Goal: Task Accomplishment & Management: Manage account settings

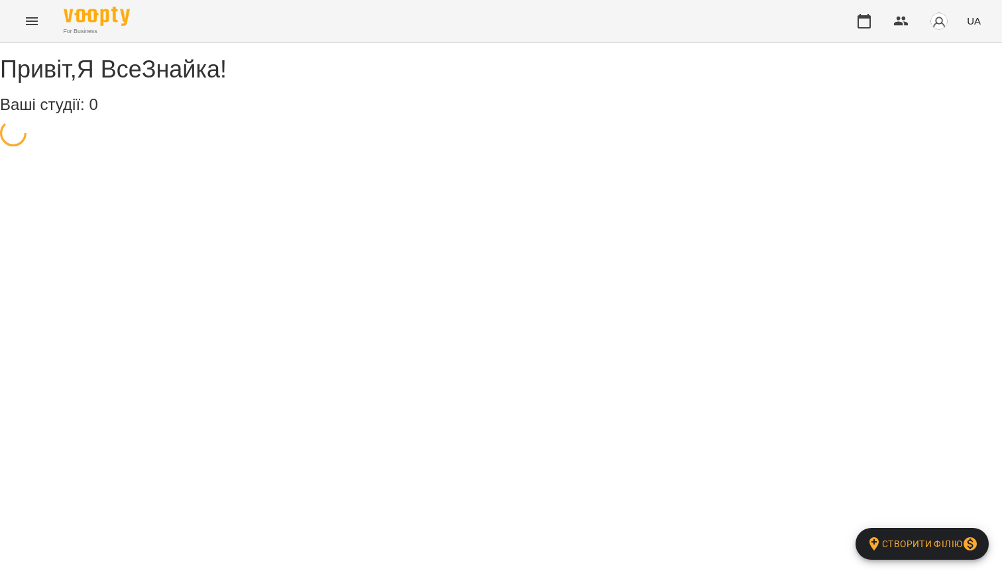
select select "**"
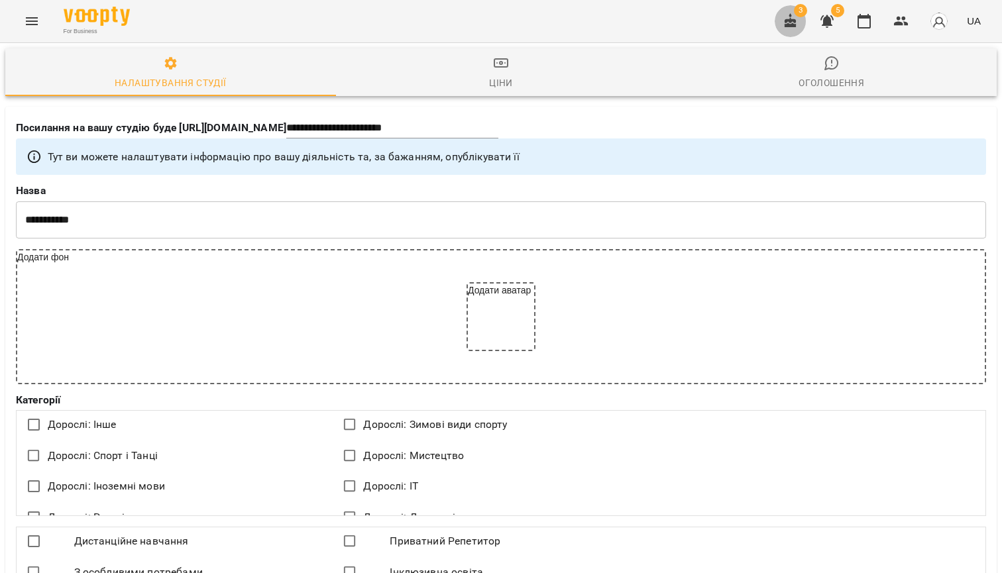
click at [792, 17] on icon "button" at bounding box center [790, 21] width 16 height 16
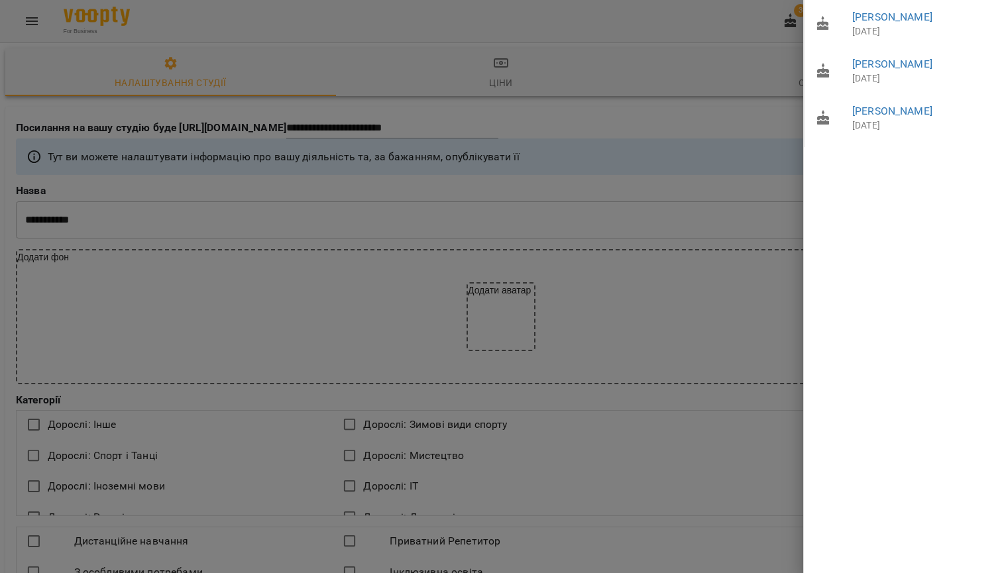
click at [684, 23] on div at bounding box center [501, 286] width 1002 height 573
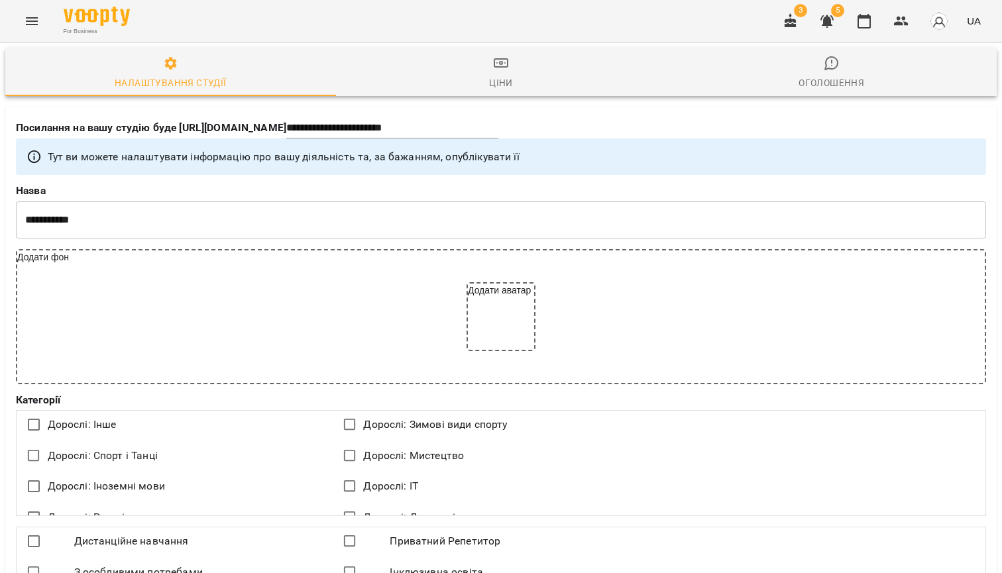
click at [828, 20] on icon "button" at bounding box center [826, 21] width 13 height 13
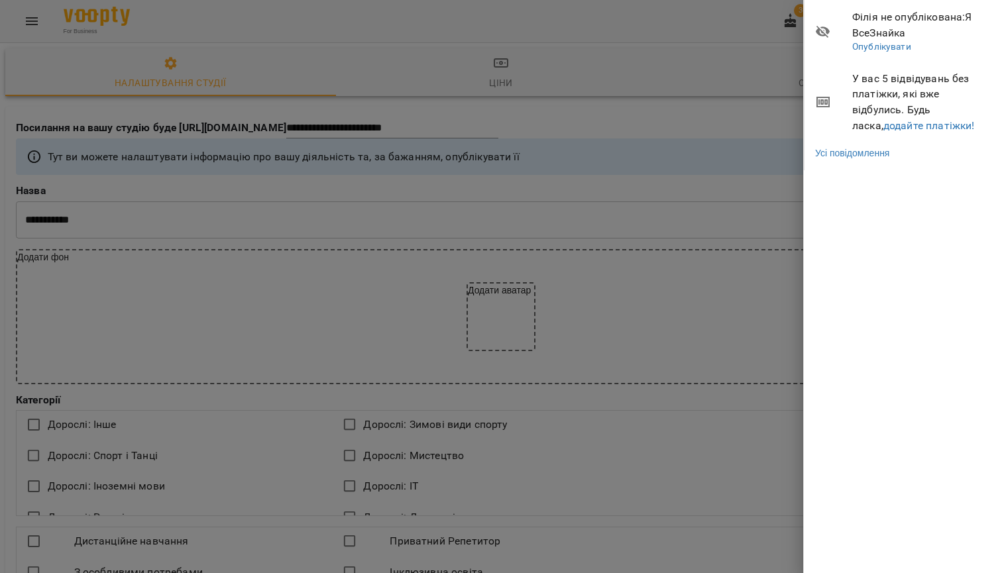
click at [731, 21] on div at bounding box center [501, 286] width 1002 height 573
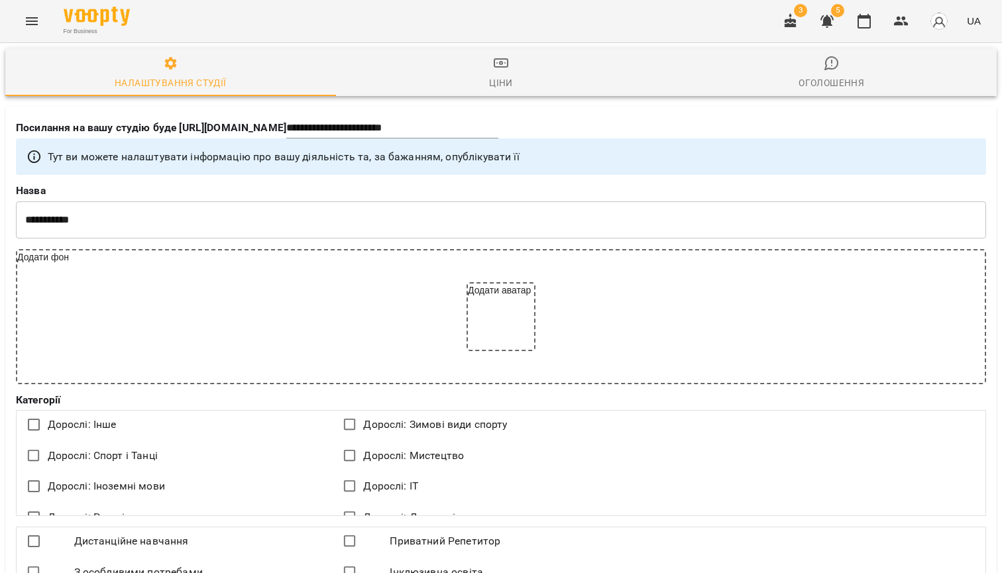
click at [823, 21] on icon "button" at bounding box center [827, 21] width 16 height 16
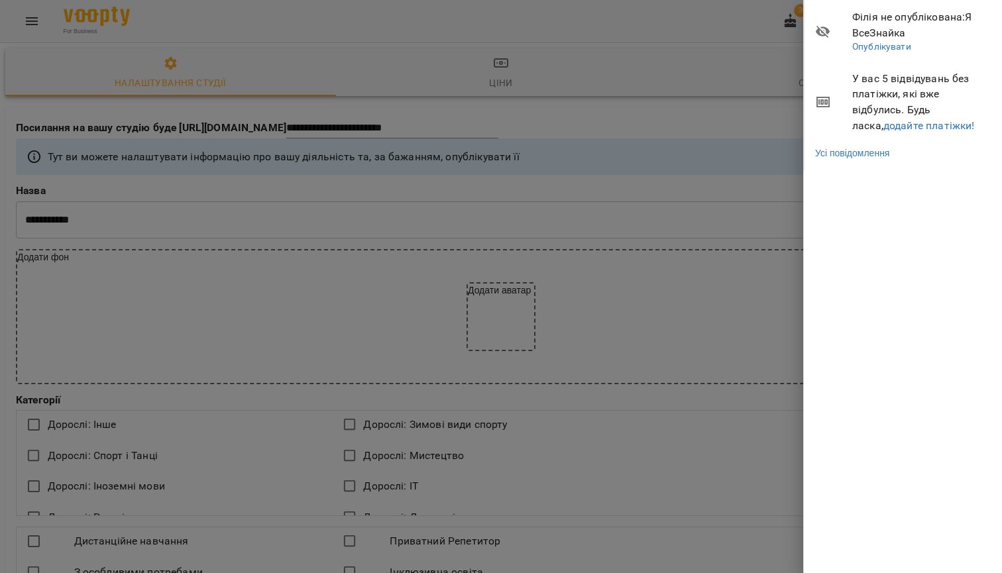
click at [672, 32] on div at bounding box center [501, 286] width 1002 height 573
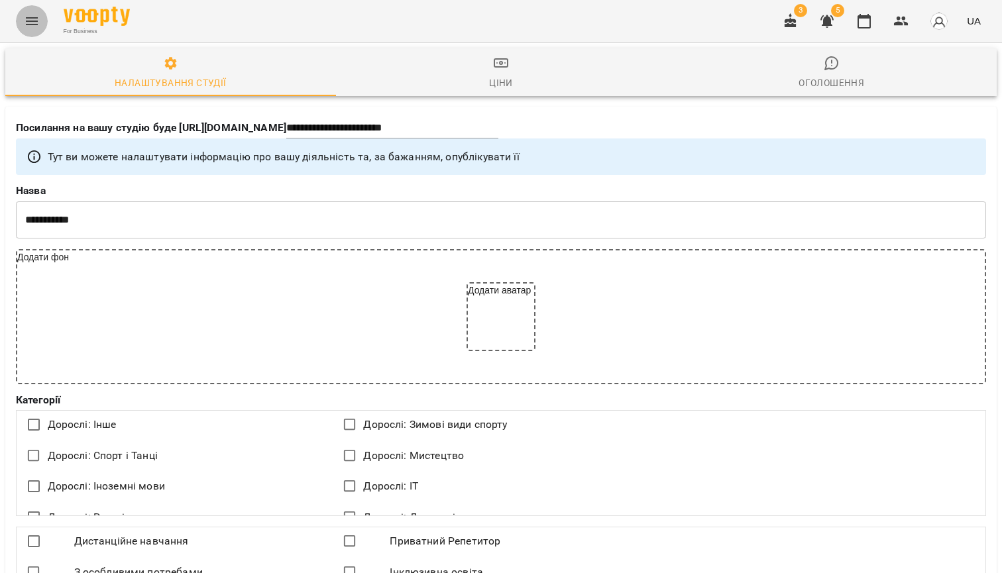
click at [28, 18] on icon "Menu" at bounding box center [32, 21] width 12 height 8
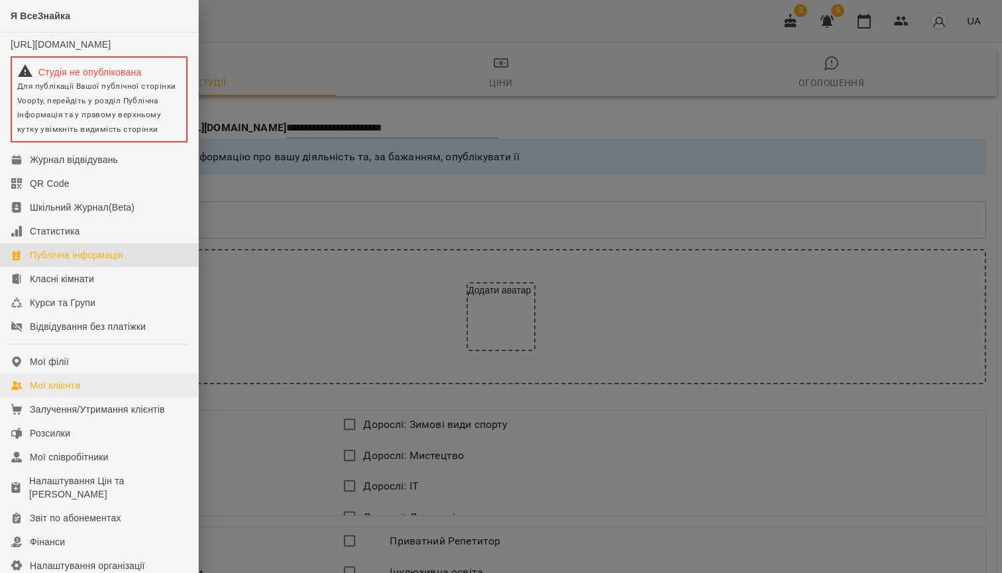
click at [60, 392] on div "Мої клієнти" at bounding box center [55, 385] width 50 height 13
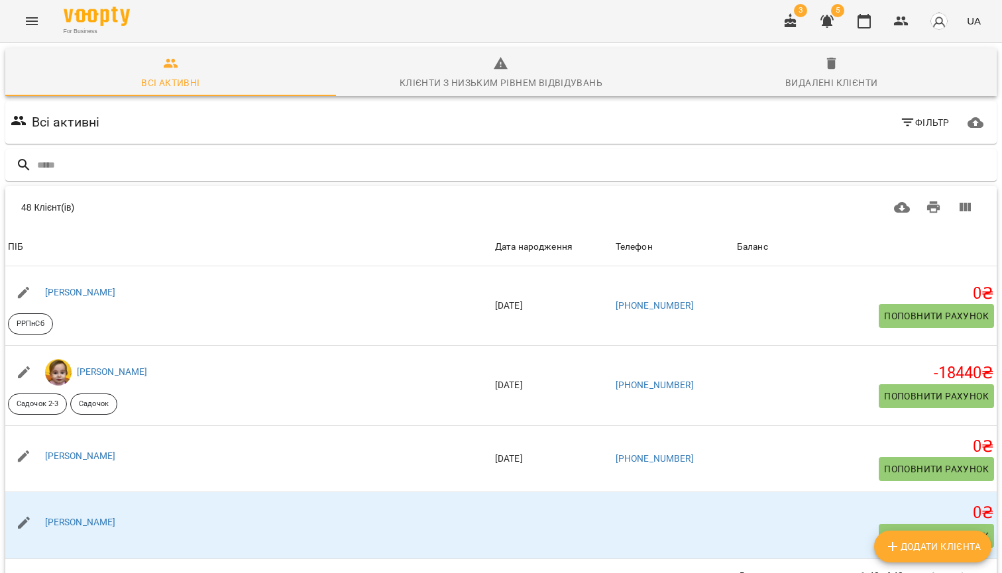
click at [33, 22] on icon "Menu" at bounding box center [32, 21] width 16 height 16
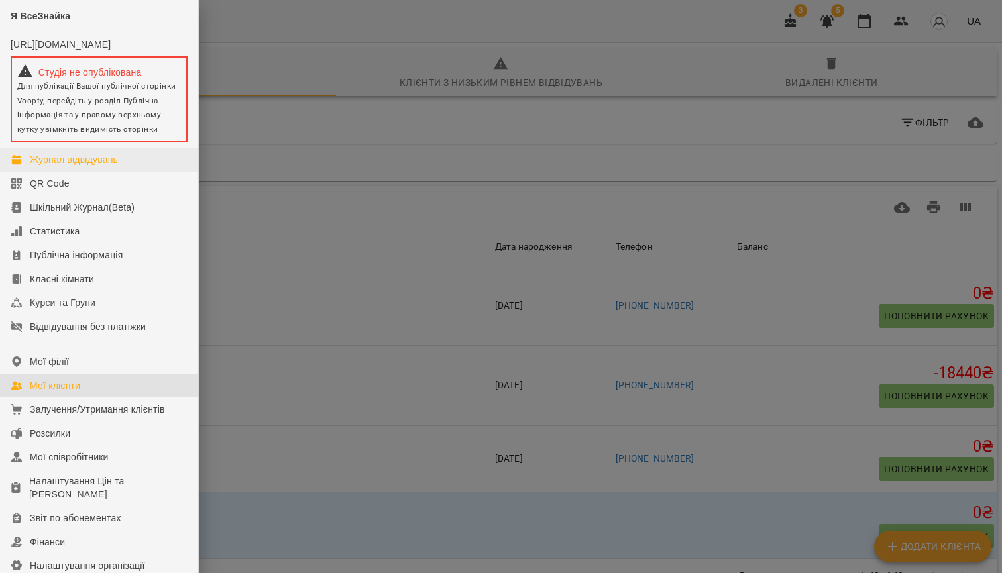
click at [54, 166] on div "Журнал відвідувань" at bounding box center [74, 159] width 88 height 13
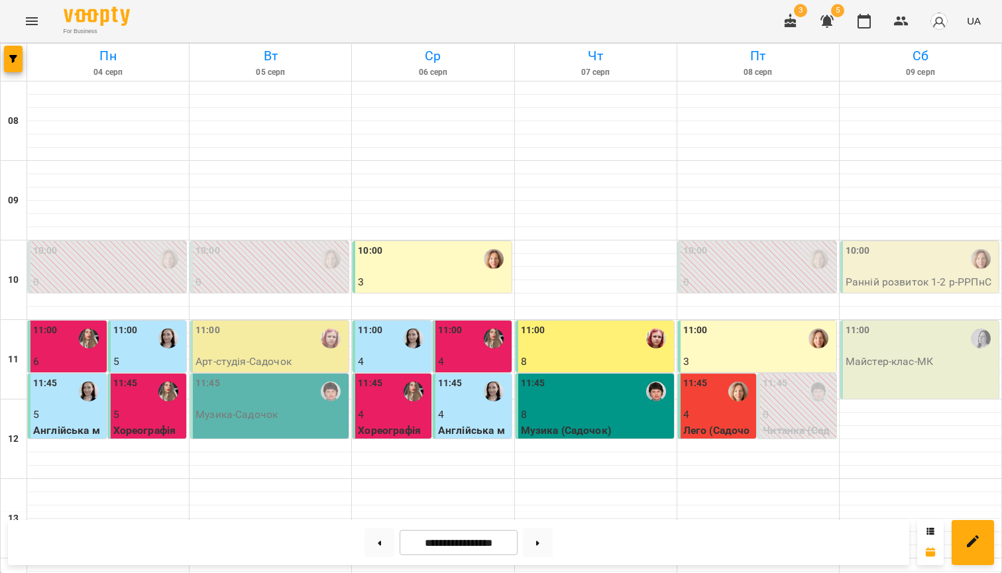
click at [892, 259] on div "10:00" at bounding box center [920, 259] width 150 height 30
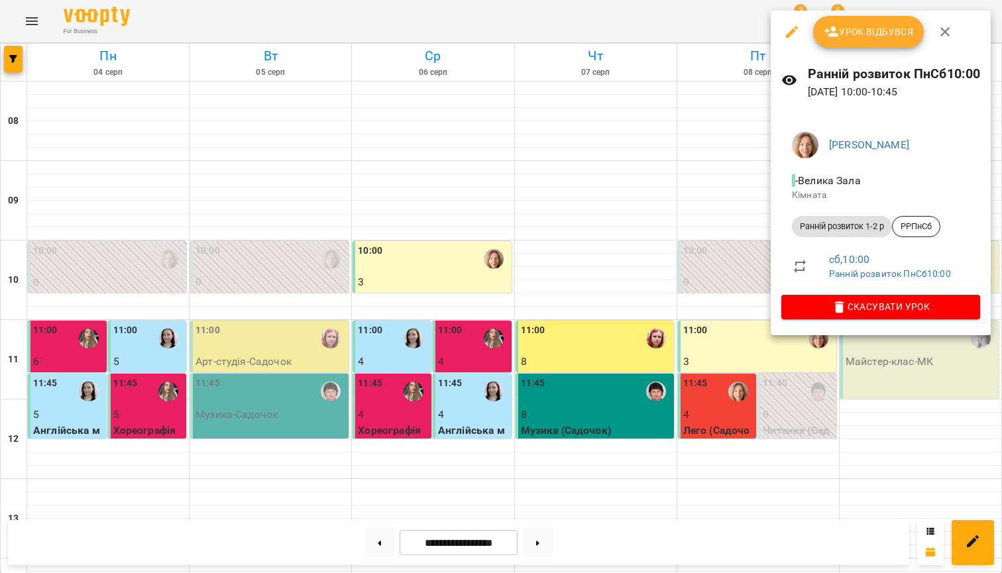
click at [883, 30] on span "Урок відбувся" at bounding box center [868, 32] width 90 height 16
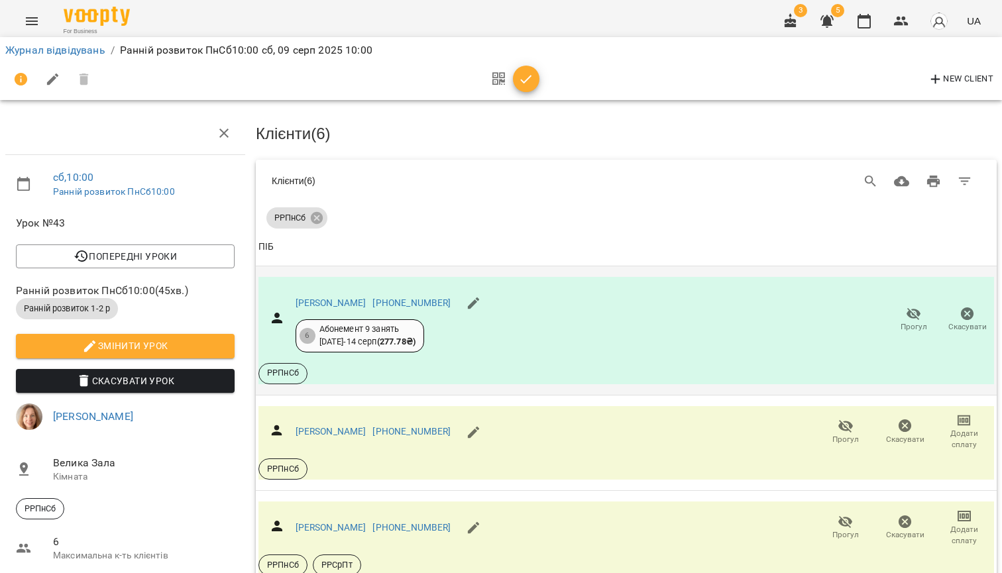
scroll to position [17, 0]
click at [914, 321] on span "Прогул" at bounding box center [913, 326] width 26 height 11
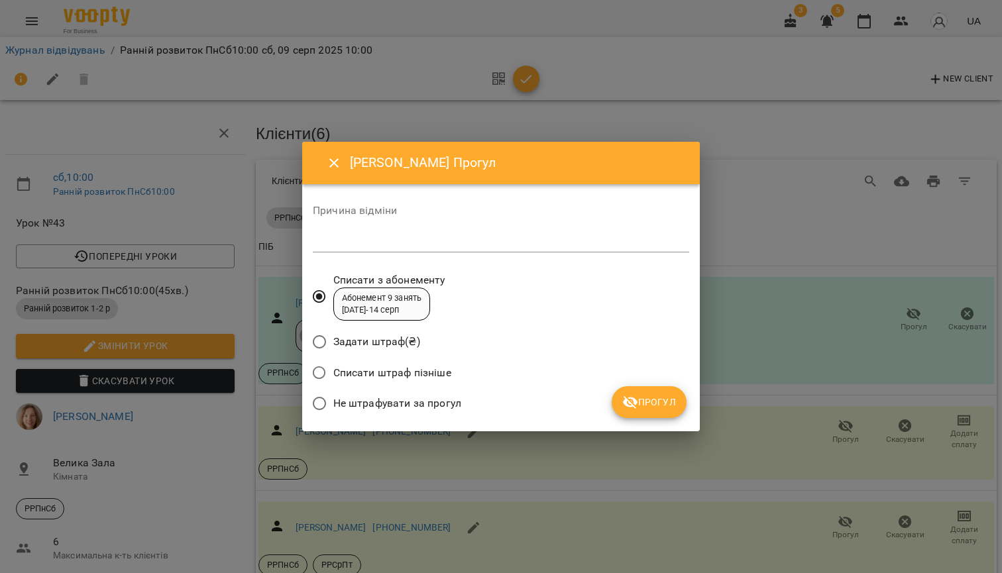
click at [391, 401] on span "Не штрафувати за прогул" at bounding box center [397, 403] width 128 height 16
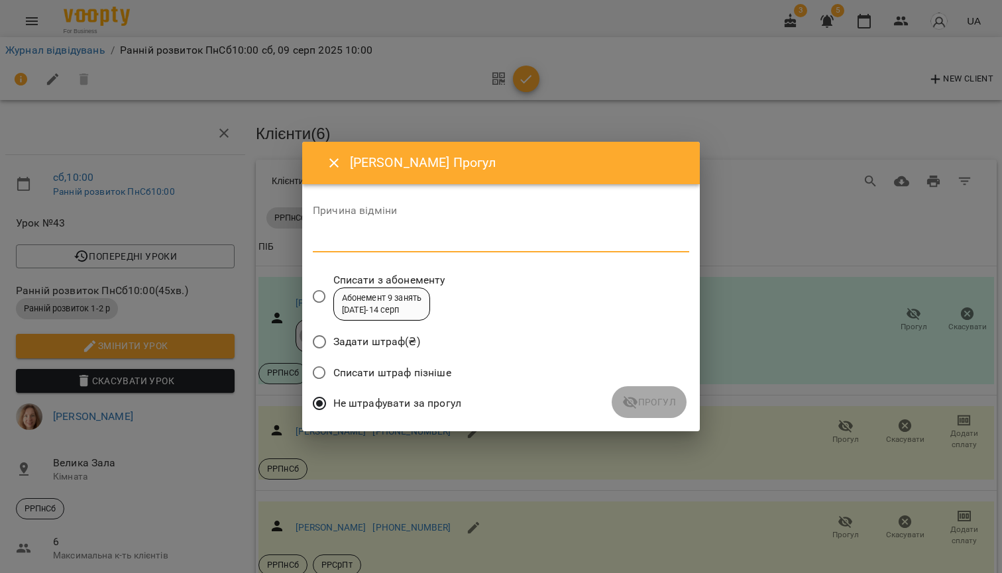
click at [407, 236] on textarea at bounding box center [501, 242] width 376 height 12
type textarea "*"
click at [665, 409] on span "Прогул" at bounding box center [649, 402] width 54 height 16
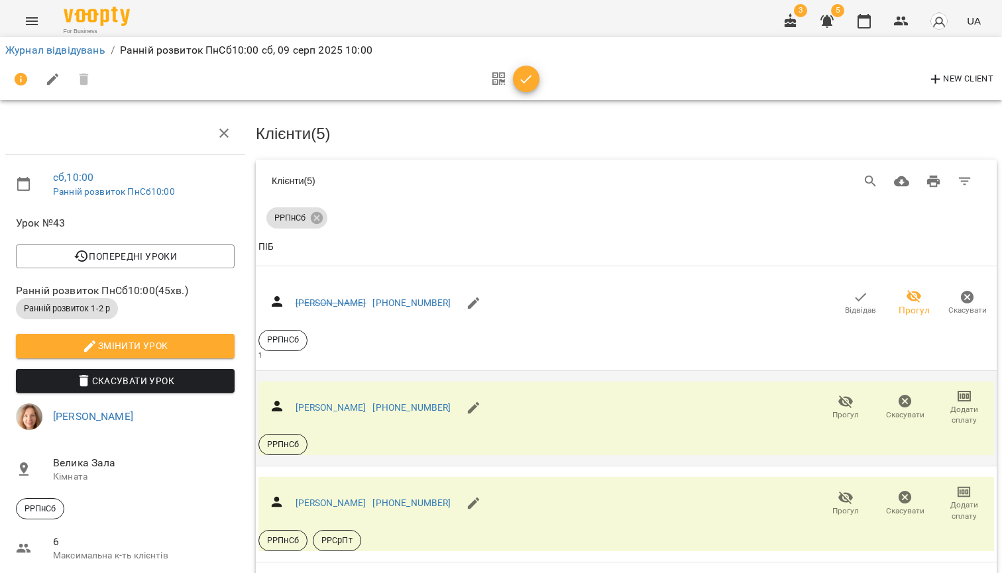
click at [968, 404] on span "Додати сплату" at bounding box center [964, 415] width 44 height 23
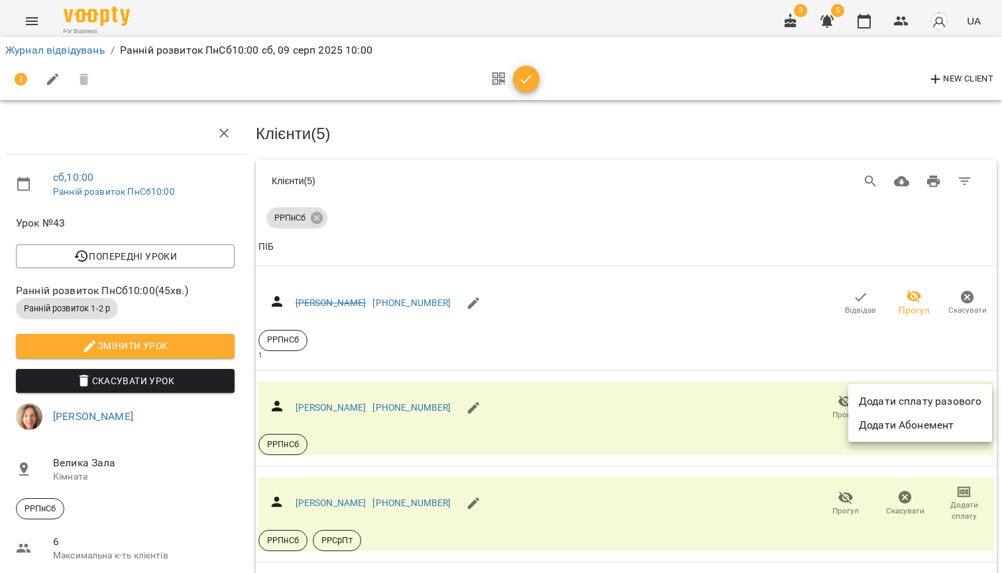
click at [925, 400] on li "Додати сплату разового" at bounding box center [920, 402] width 144 height 24
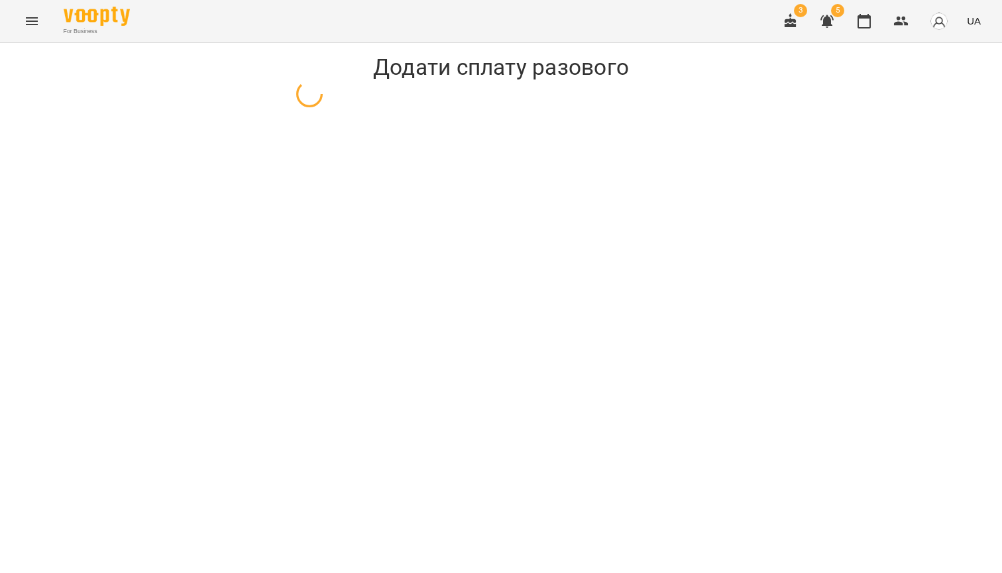
select select "**********"
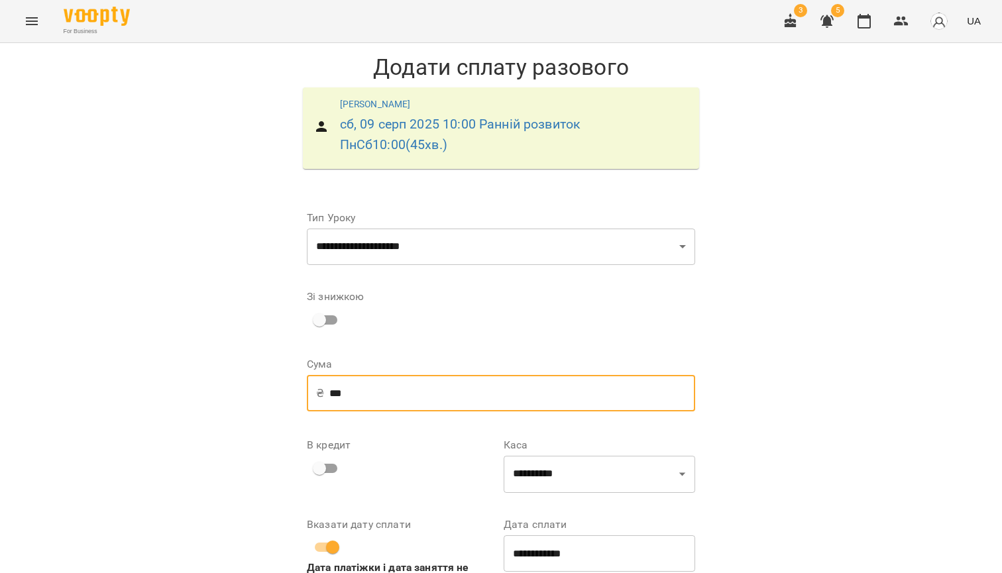
drag, startPoint x: 394, startPoint y: 395, endPoint x: 303, endPoint y: 378, distance: 92.9
click at [302, 378] on form "**********" at bounding box center [500, 418] width 409 height 454
type input "***"
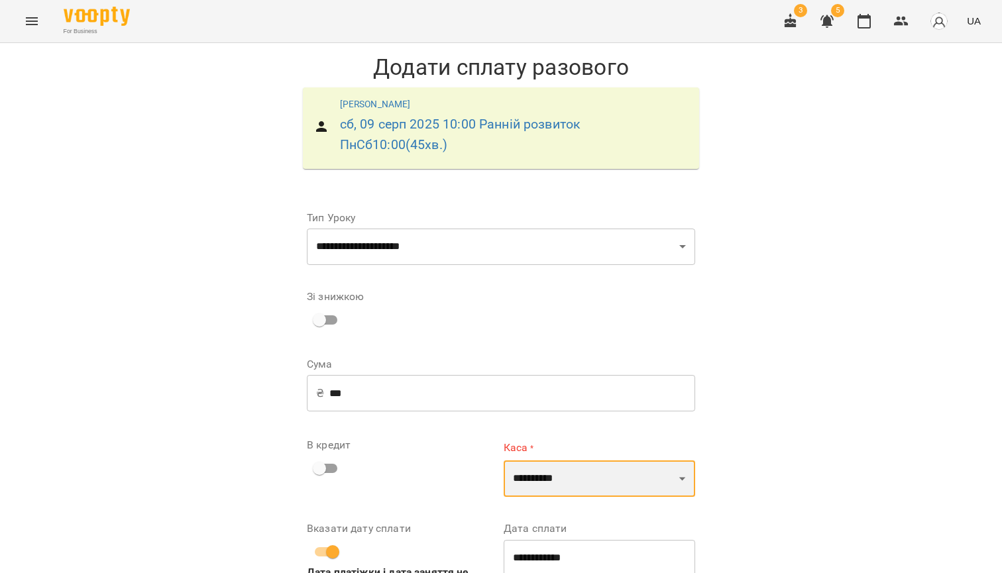
select select "****"
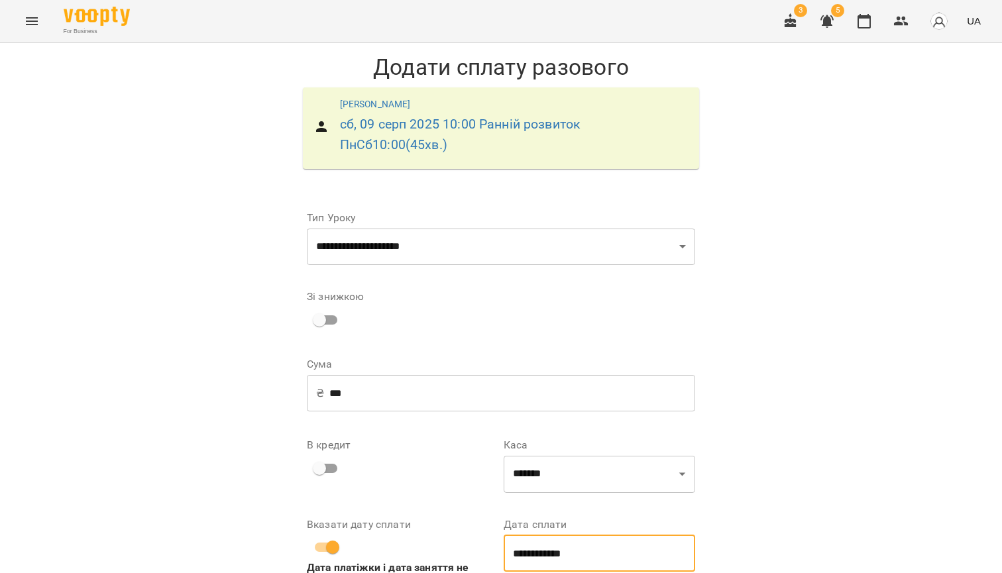
click at [553, 535] on input "**********" at bounding box center [598, 553] width 191 height 37
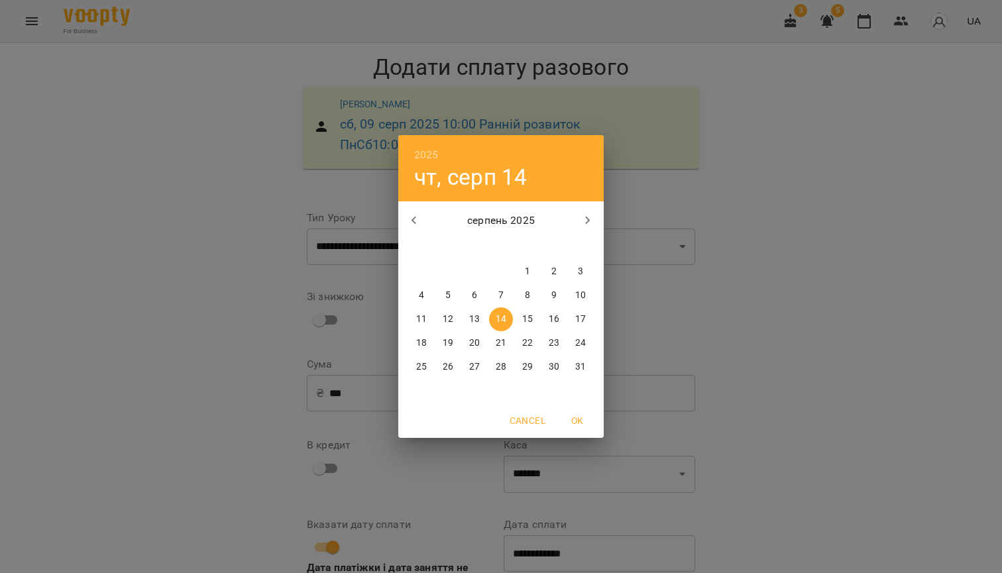
click at [560, 288] on button "9" at bounding box center [554, 296] width 24 height 24
type input "**********"
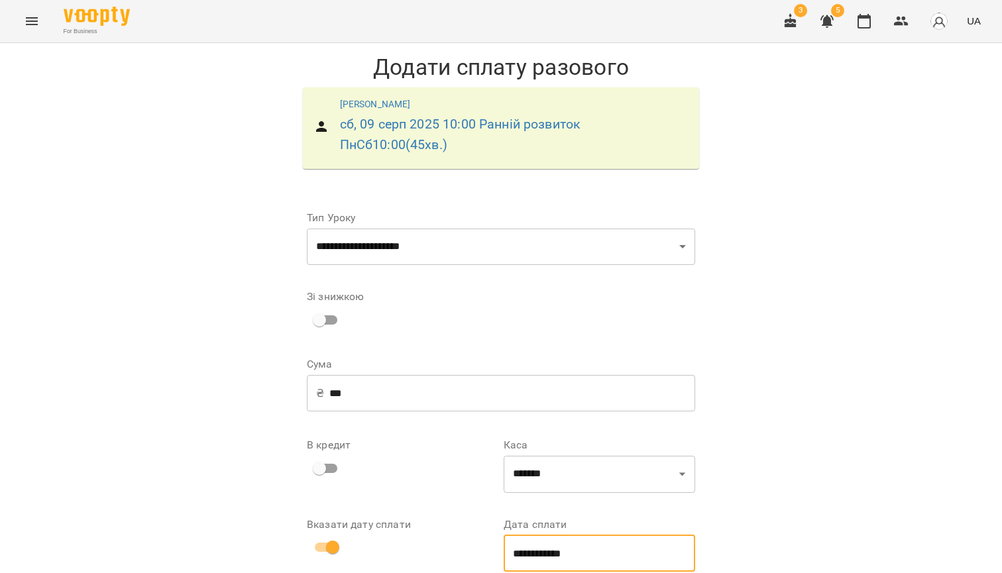
scroll to position [60, 0]
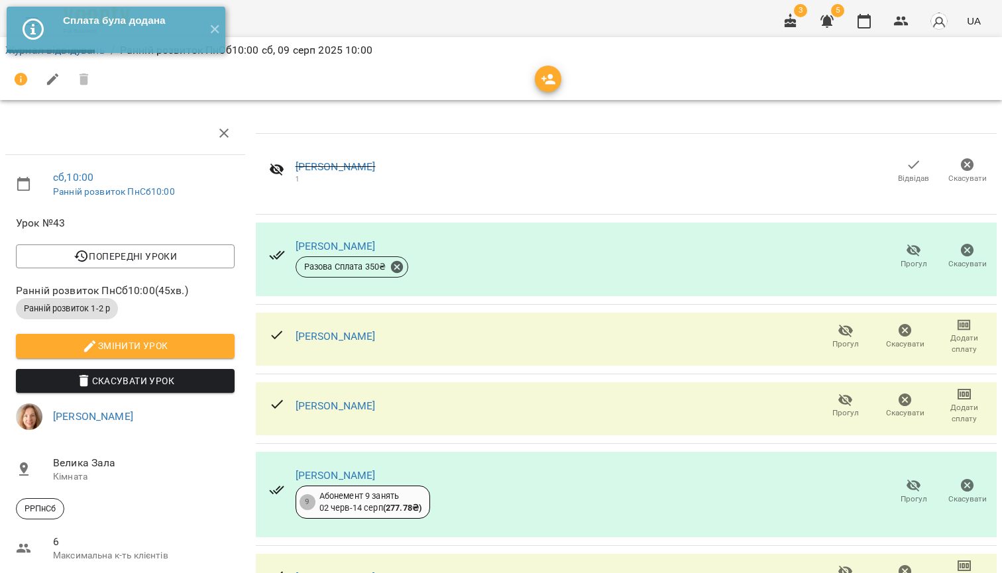
scroll to position [79, 0]
click at [915, 494] on span "Прогул" at bounding box center [913, 499] width 26 height 11
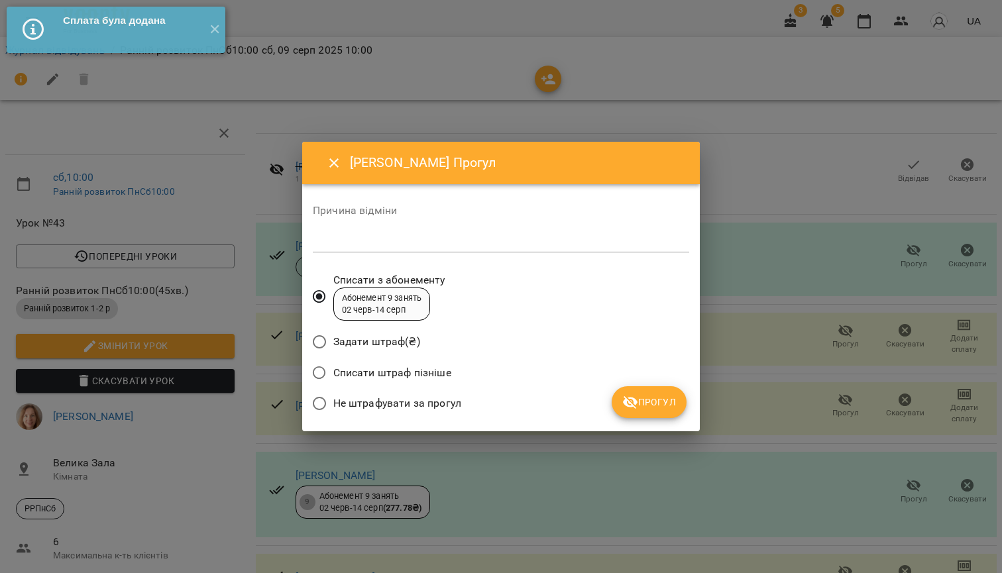
click at [390, 242] on textarea at bounding box center [501, 242] width 376 height 12
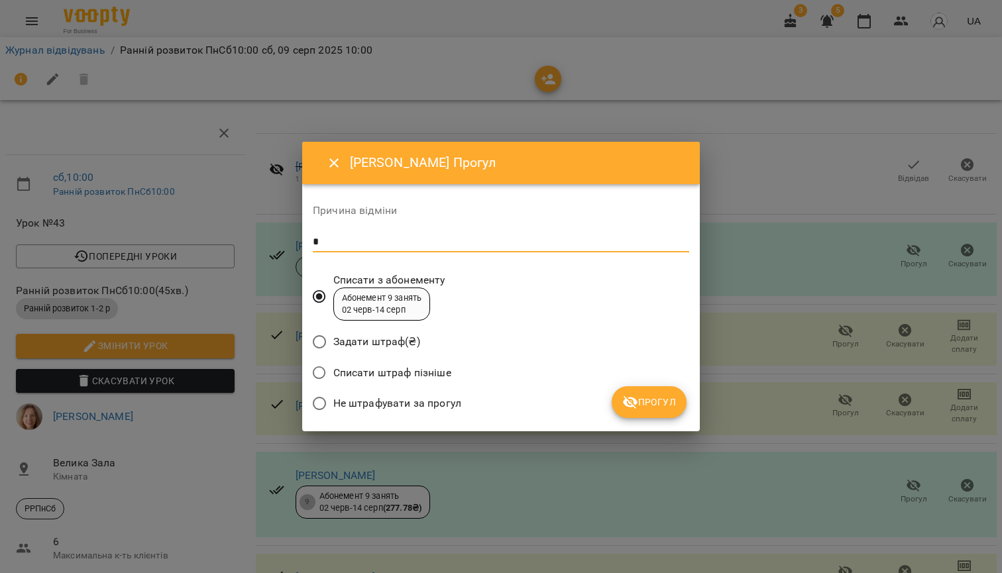
type textarea "*"
click at [357, 403] on span "Не штрафувати за прогул" at bounding box center [397, 403] width 128 height 16
click at [655, 411] on button "Прогул" at bounding box center [648, 402] width 75 height 32
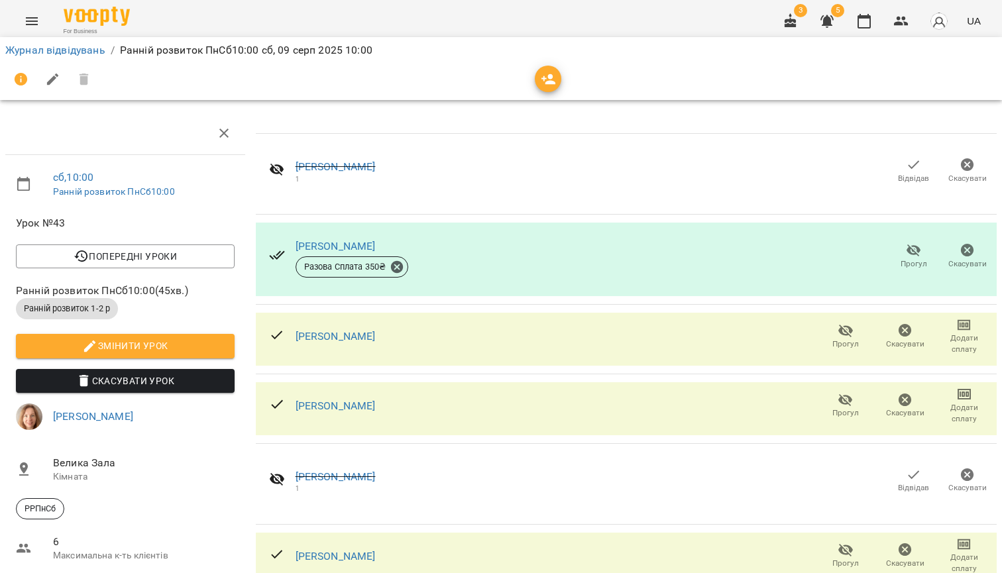
scroll to position [77, 0]
click at [849, 558] on span "Прогул" at bounding box center [845, 563] width 26 height 11
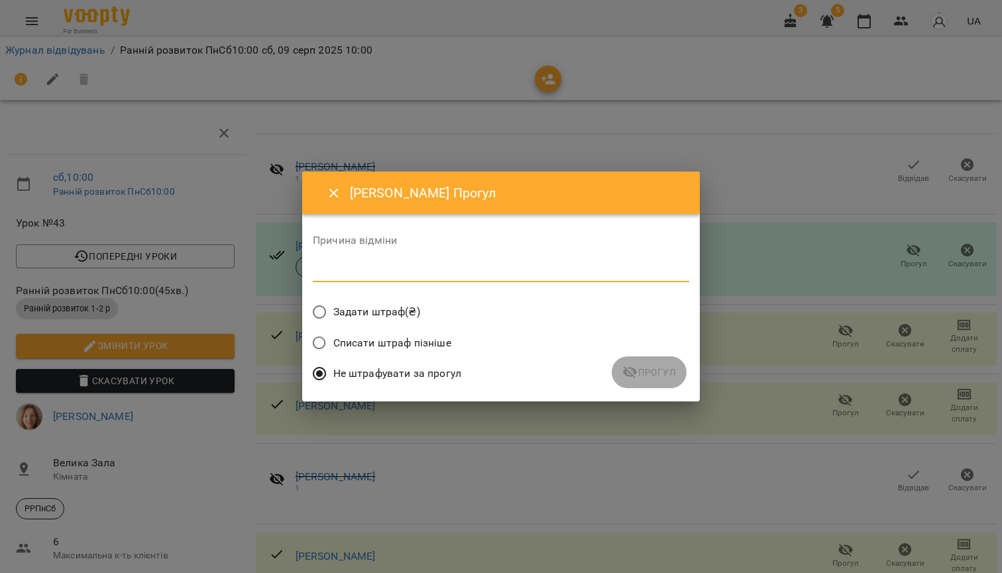
click at [455, 275] on textarea at bounding box center [501, 272] width 376 height 12
type textarea "*"
click at [647, 368] on span "Прогул" at bounding box center [649, 372] width 54 height 16
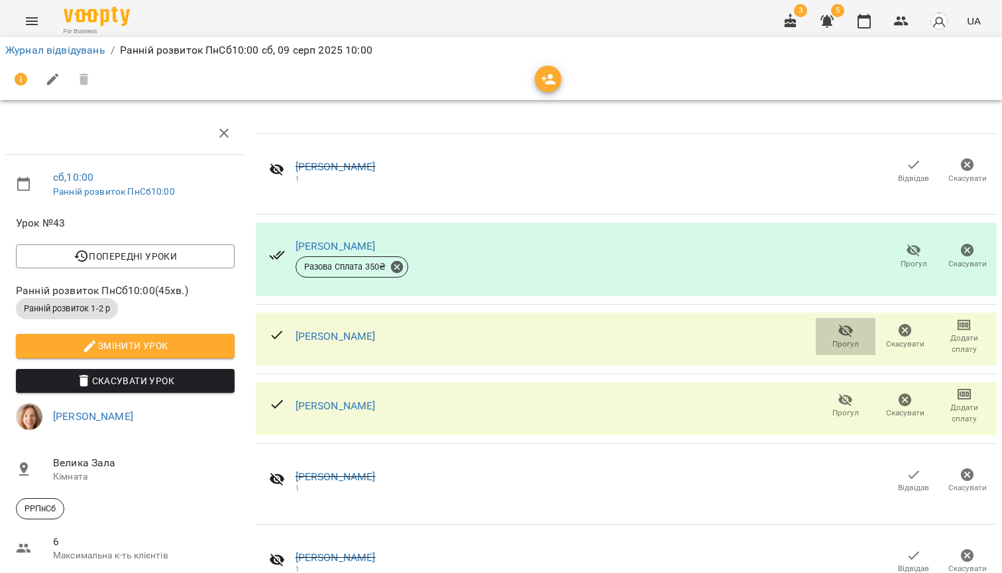
click at [845, 323] on icon "button" at bounding box center [845, 331] width 16 height 16
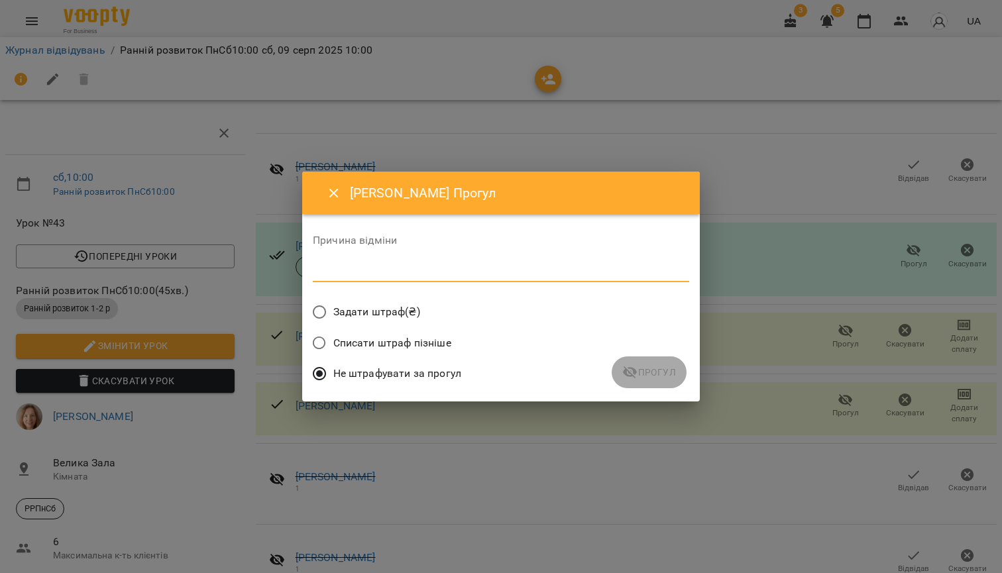
click at [446, 268] on textarea at bounding box center [501, 272] width 376 height 12
type textarea "*"
click at [643, 374] on span "Прогул" at bounding box center [649, 372] width 54 height 16
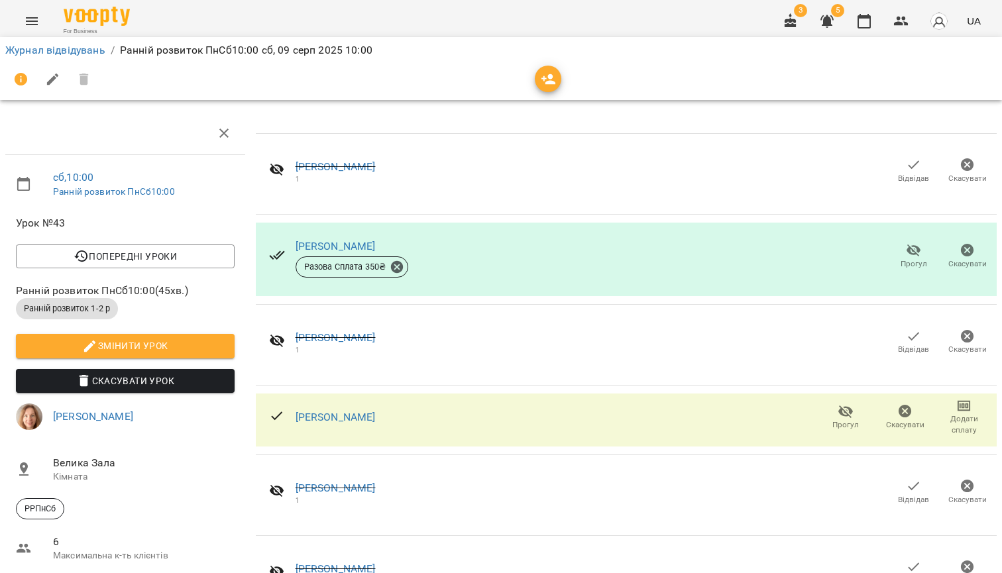
click at [972, 413] on span "Додати сплату" at bounding box center [964, 424] width 44 height 23
click at [885, 353] on li "Додати сплату разового" at bounding box center [920, 352] width 144 height 24
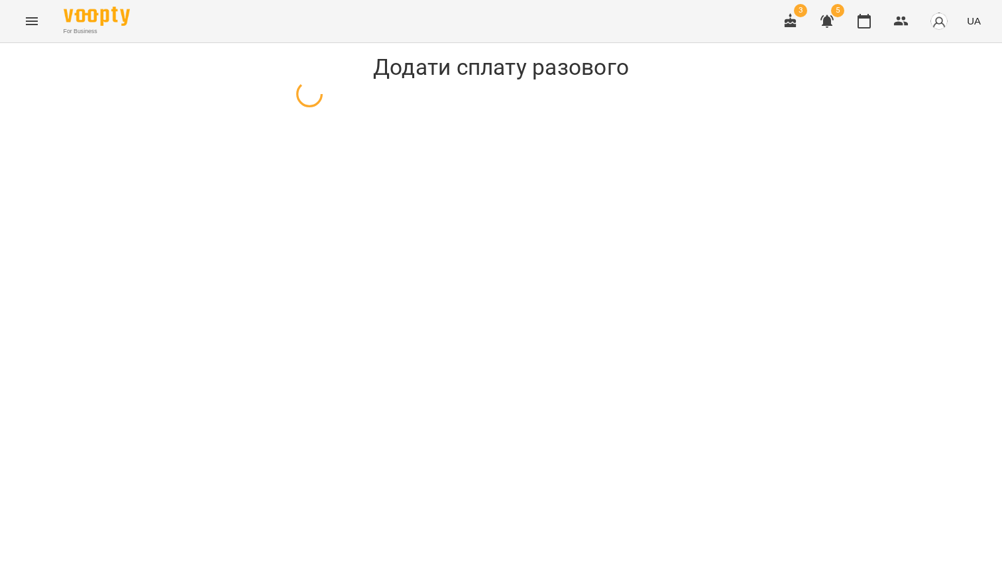
select select "**********"
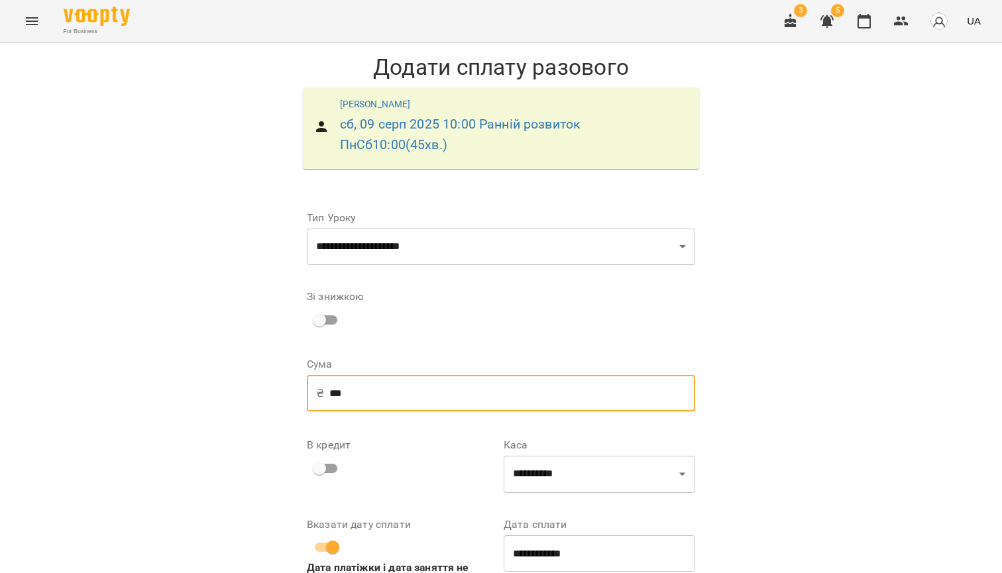
drag, startPoint x: 361, startPoint y: 395, endPoint x: 325, endPoint y: 395, distance: 35.8
click at [325, 395] on div "₴ *** ​" at bounding box center [501, 393] width 388 height 37
type input "***"
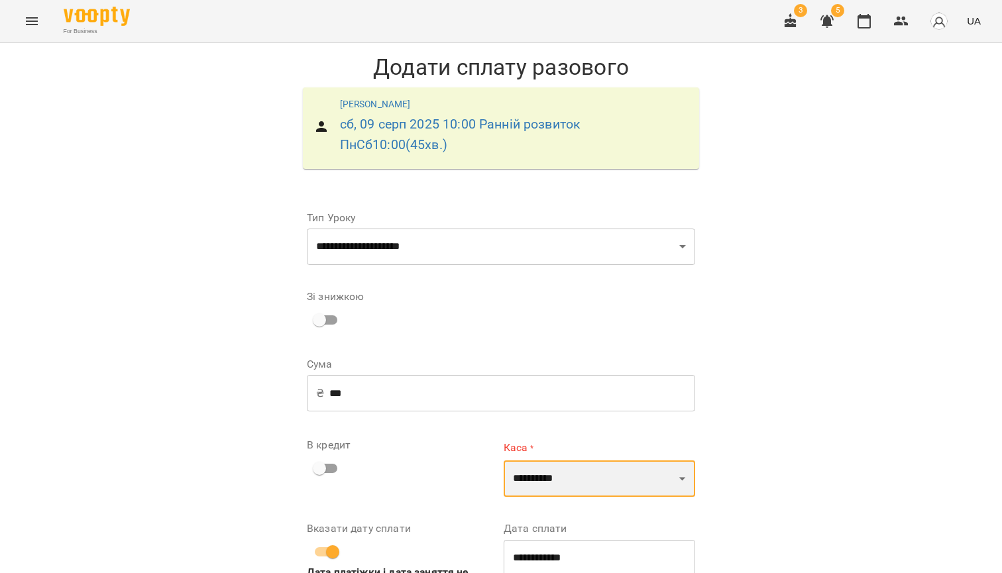
select select "****"
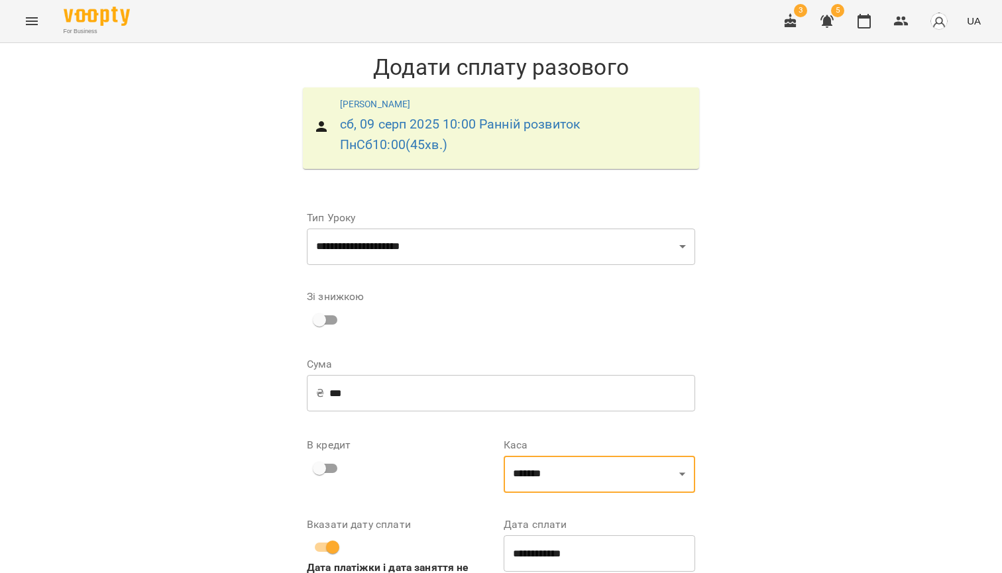
click at [568, 546] on input "**********" at bounding box center [598, 553] width 191 height 37
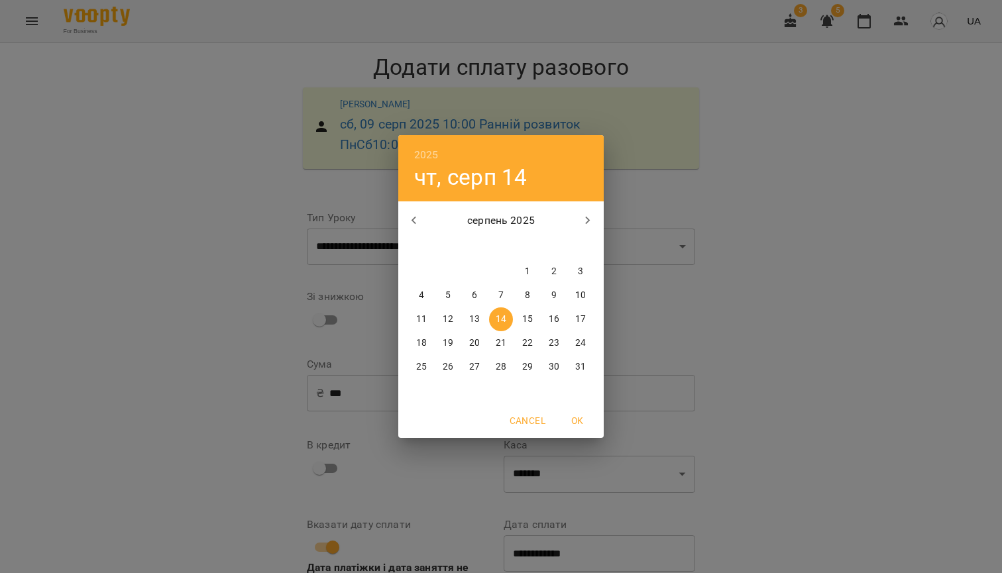
click at [556, 299] on span "9" at bounding box center [554, 295] width 24 height 13
type input "**********"
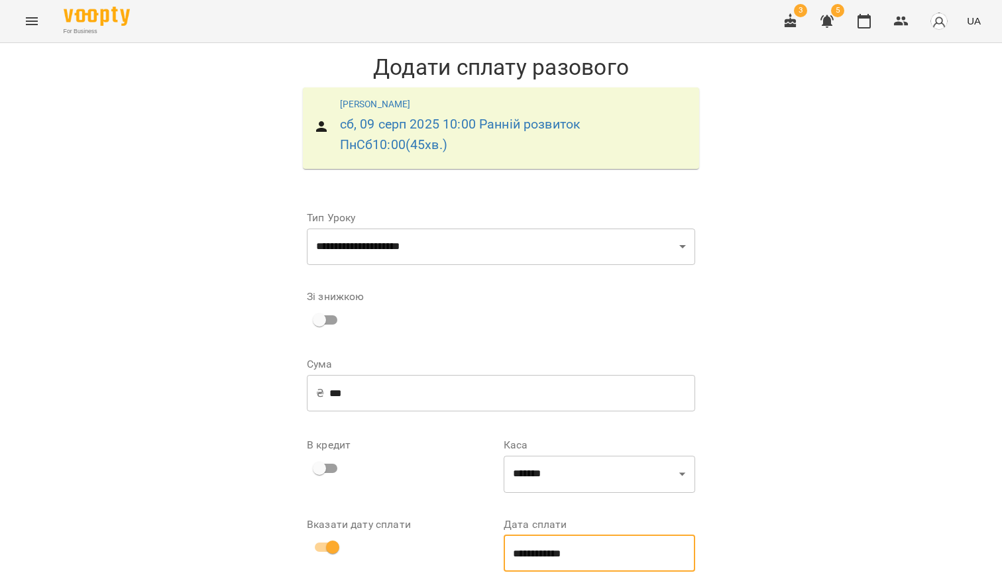
scroll to position [60, 0]
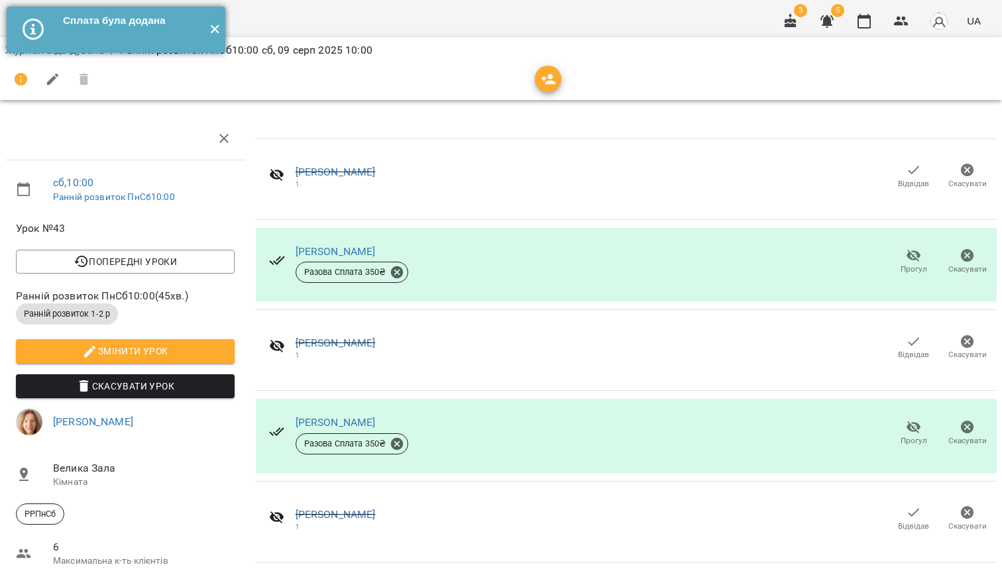
click at [210, 27] on button "✕" at bounding box center [214, 30] width 22 height 46
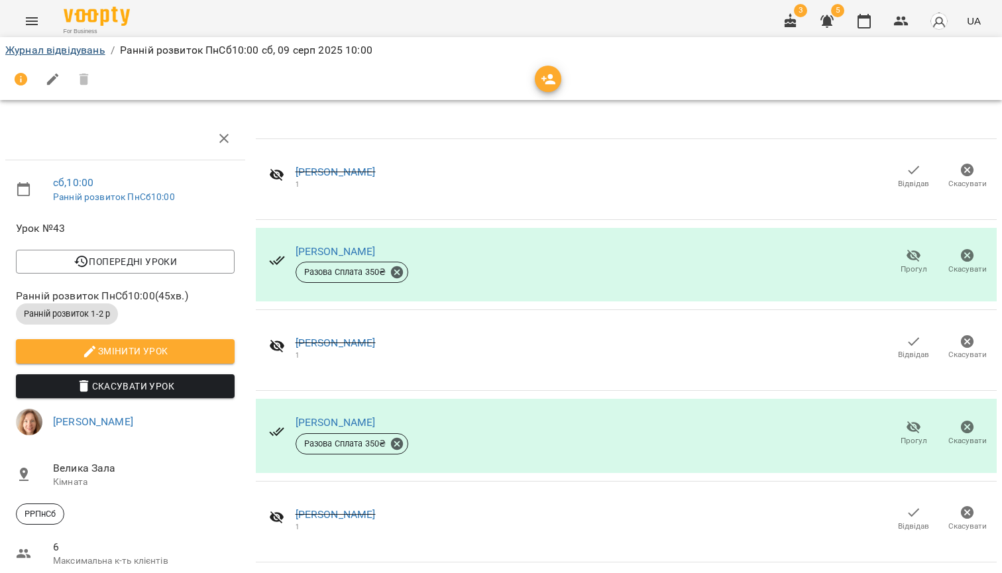
click at [73, 49] on link "Журнал відвідувань" at bounding box center [55, 50] width 100 height 13
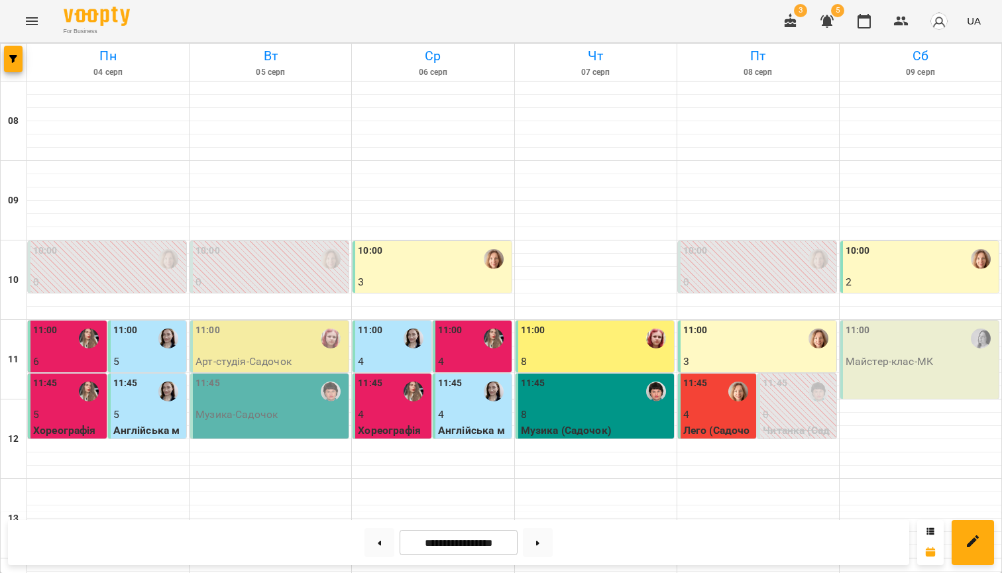
click at [908, 354] on p "Майстер-клас - МК" at bounding box center [920, 362] width 150 height 16
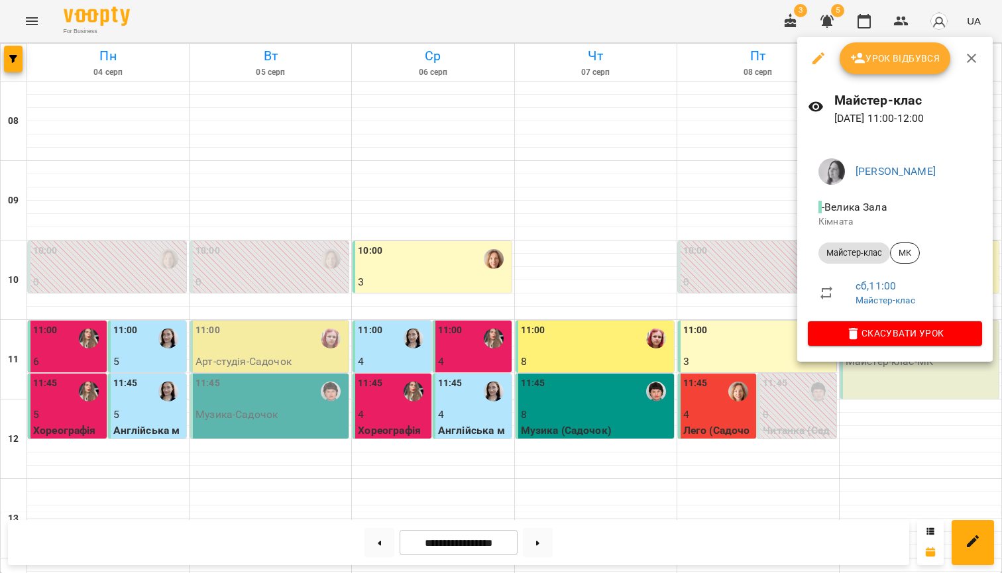
click at [881, 334] on span "Скасувати Урок" at bounding box center [894, 333] width 153 height 16
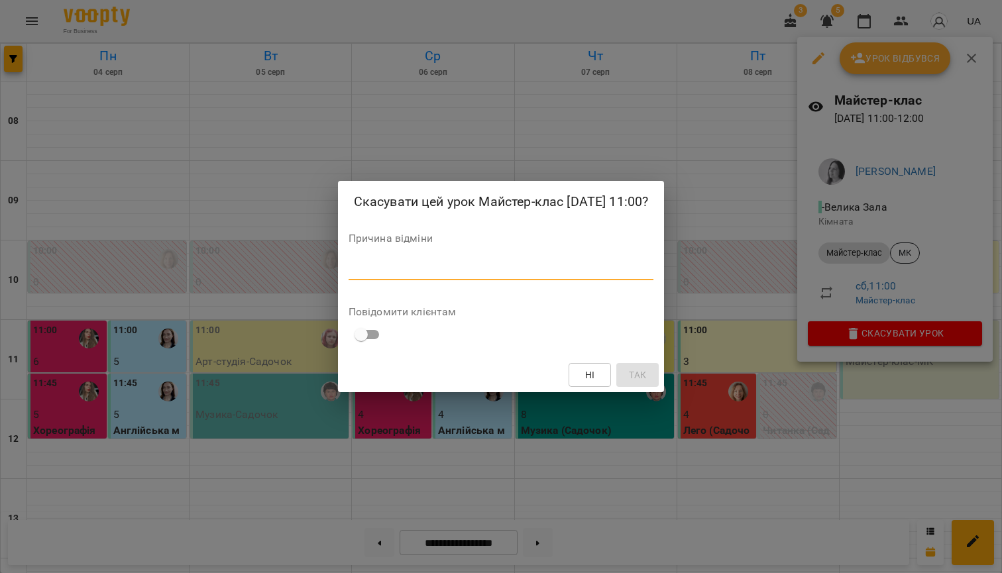
click at [409, 274] on textarea at bounding box center [500, 270] width 305 height 12
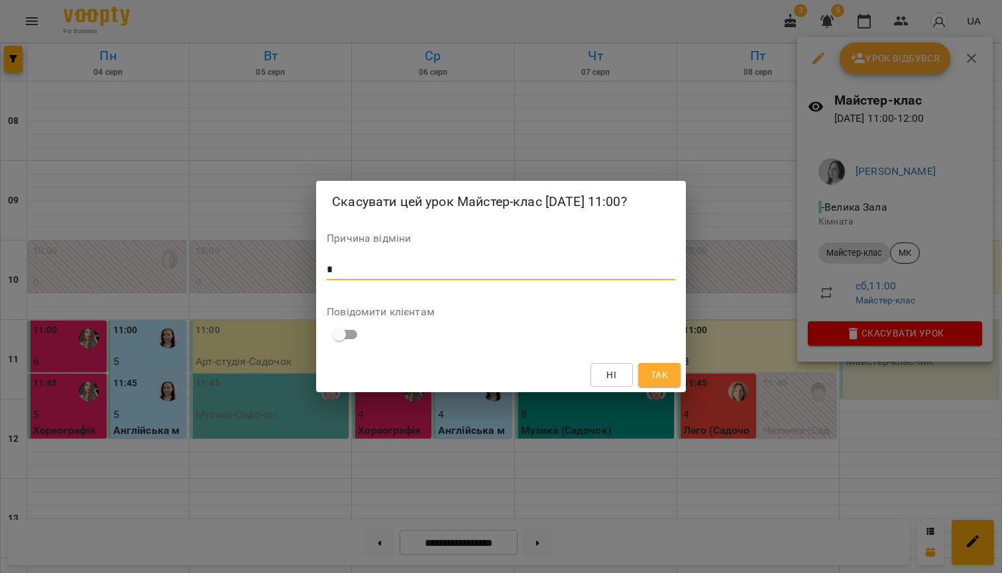
type textarea "*"
click at [662, 373] on span "Так" at bounding box center [659, 375] width 17 height 16
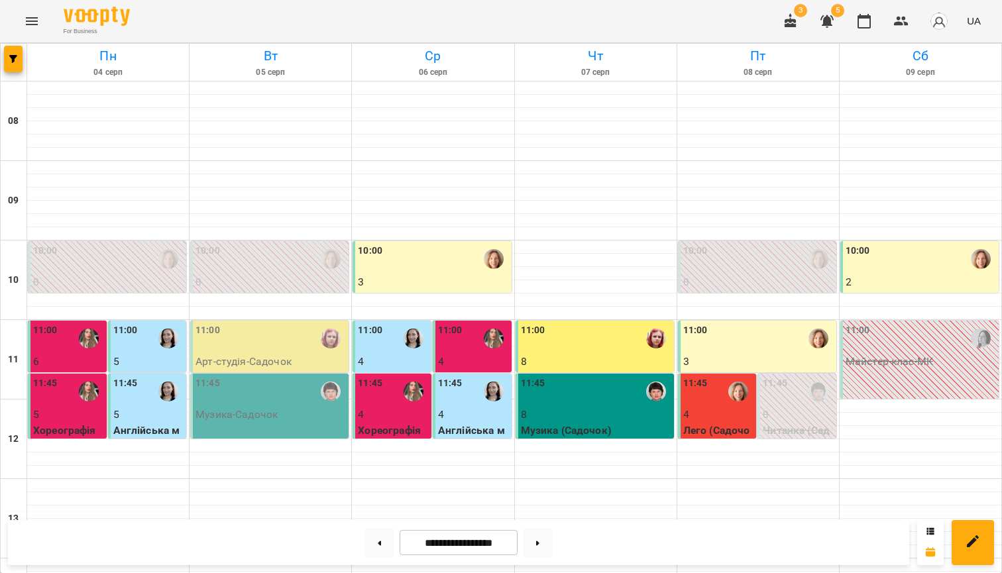
scroll to position [521, 0]
click at [542, 547] on button at bounding box center [538, 542] width 30 height 29
type input "**********"
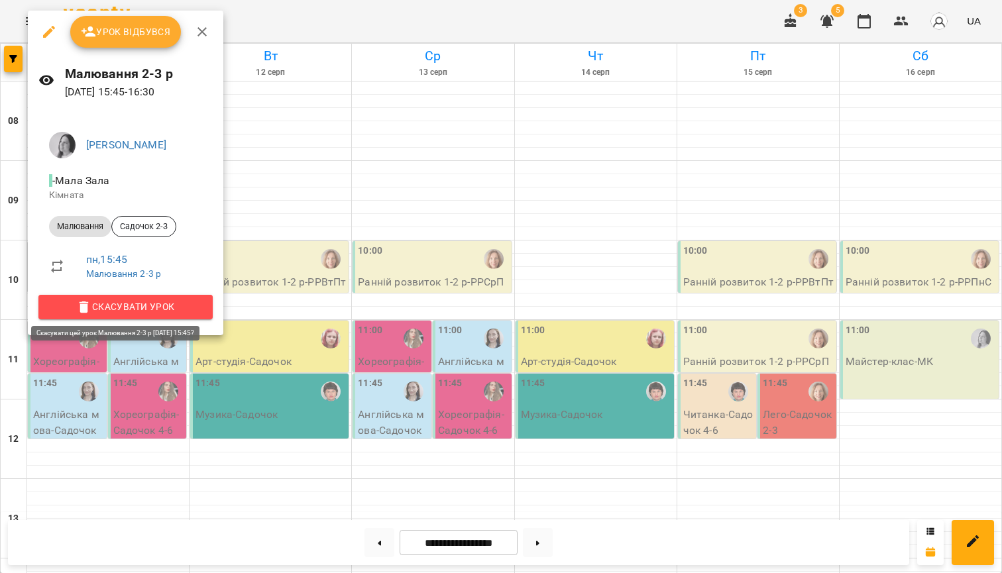
click at [144, 303] on span "Скасувати Урок" at bounding box center [125, 307] width 153 height 16
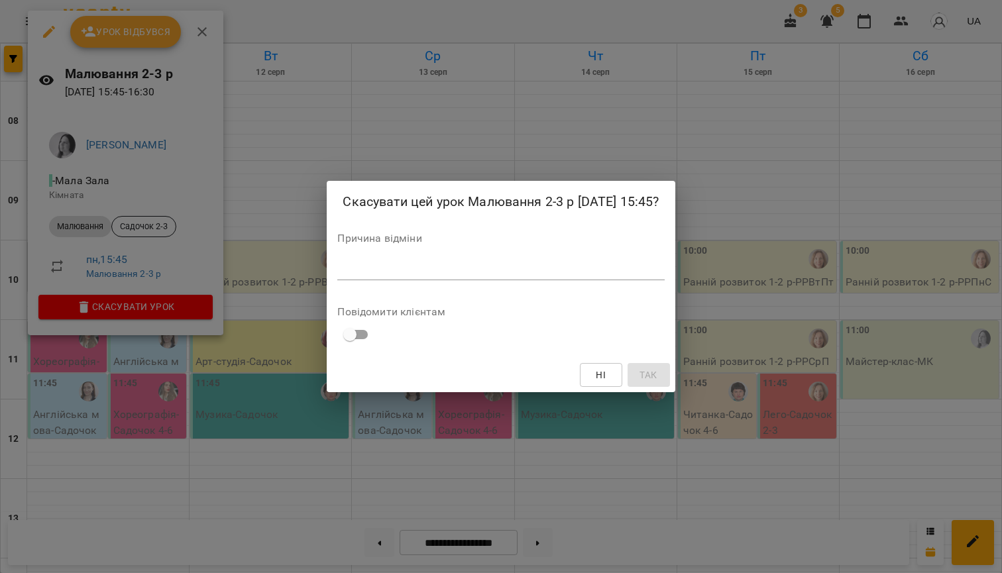
click at [427, 274] on textarea at bounding box center [500, 270] width 327 height 12
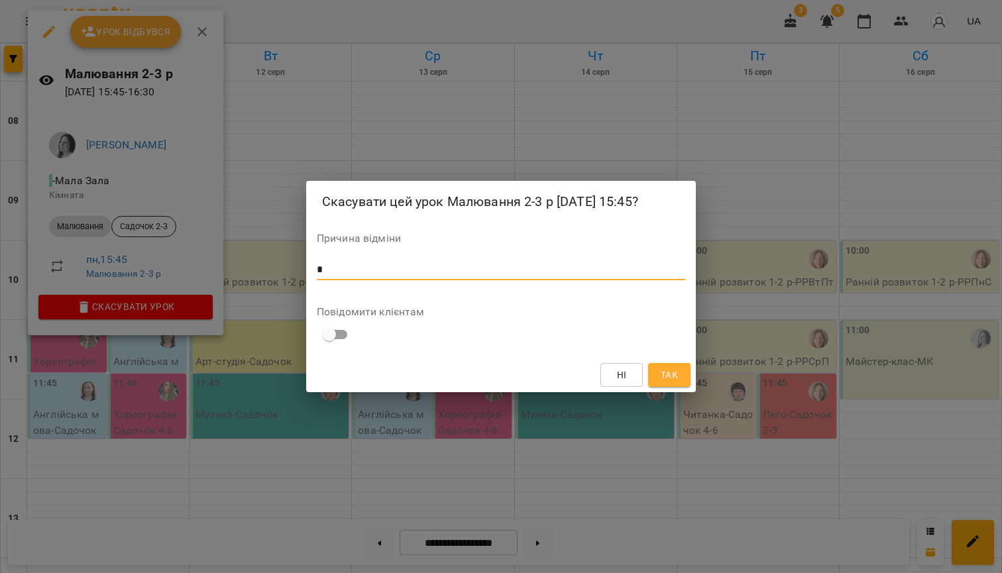
type textarea "*"
click at [678, 369] on span "Так" at bounding box center [668, 375] width 21 height 16
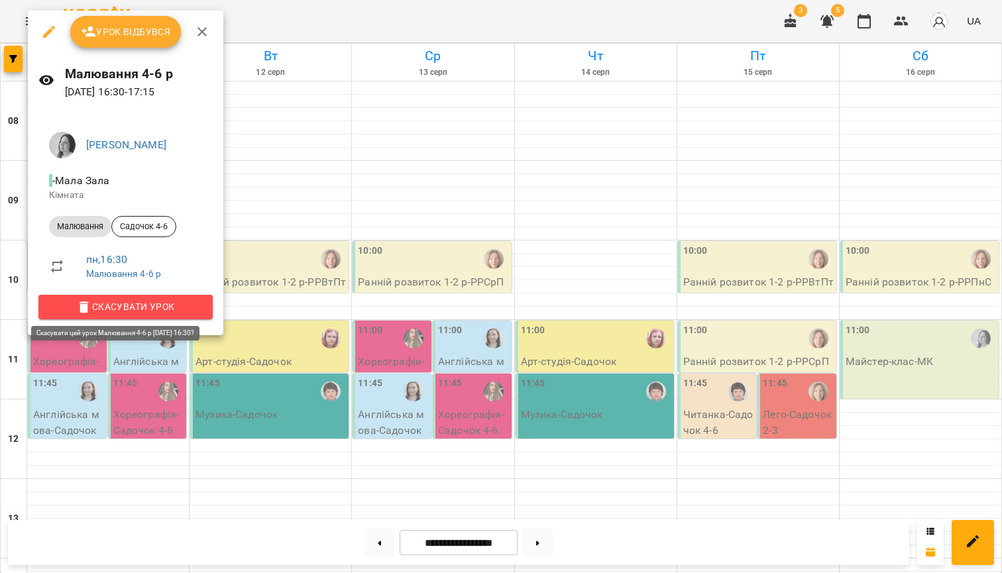
click at [168, 309] on span "Скасувати Урок" at bounding box center [125, 307] width 153 height 16
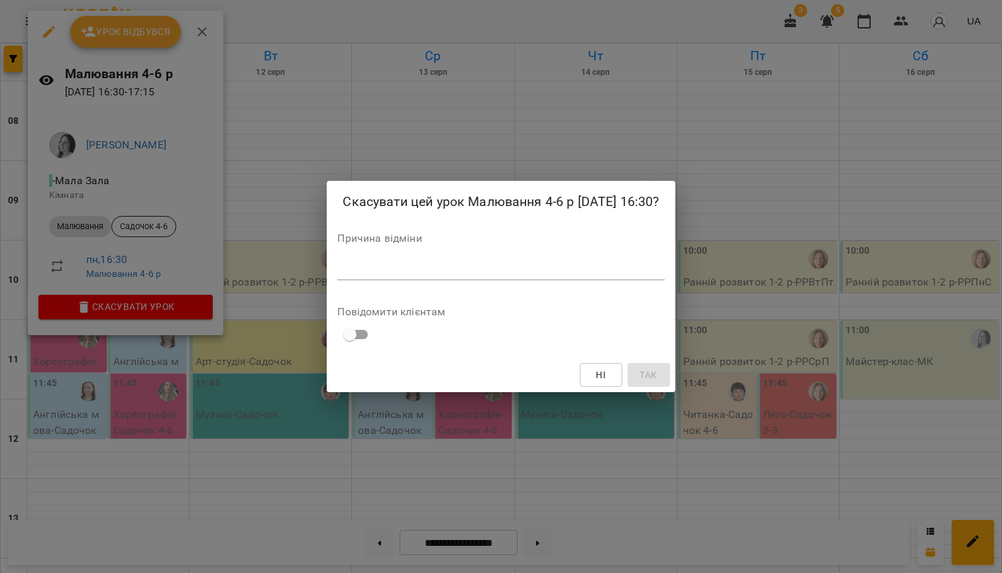
click at [431, 271] on textarea at bounding box center [500, 270] width 327 height 12
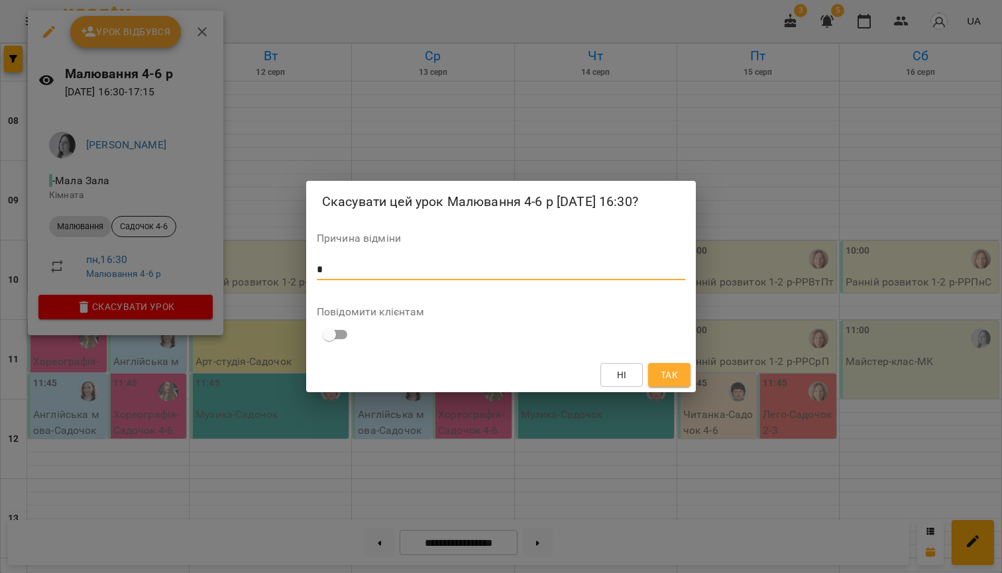
type textarea "*"
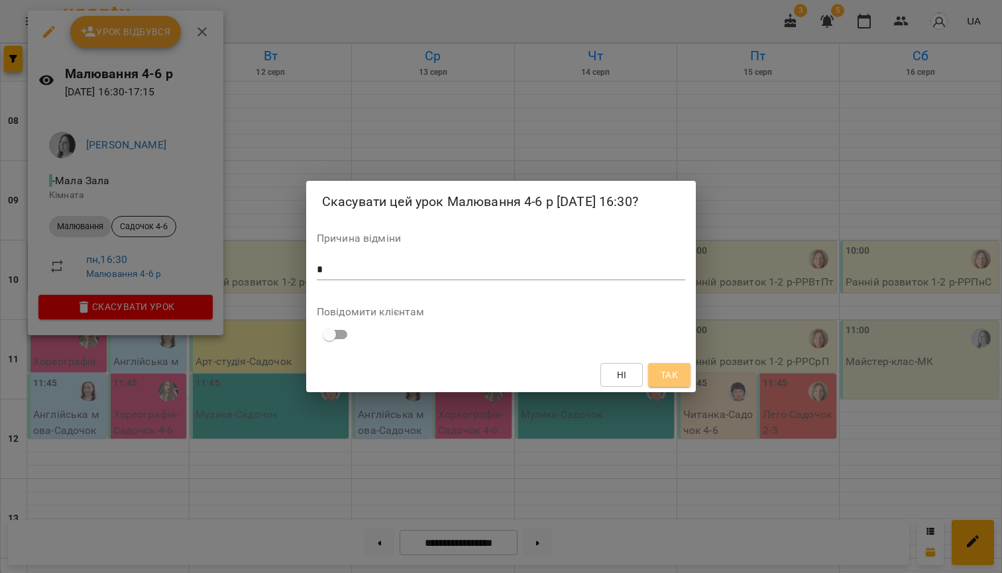
click at [681, 368] on button "Так" at bounding box center [669, 375] width 42 height 24
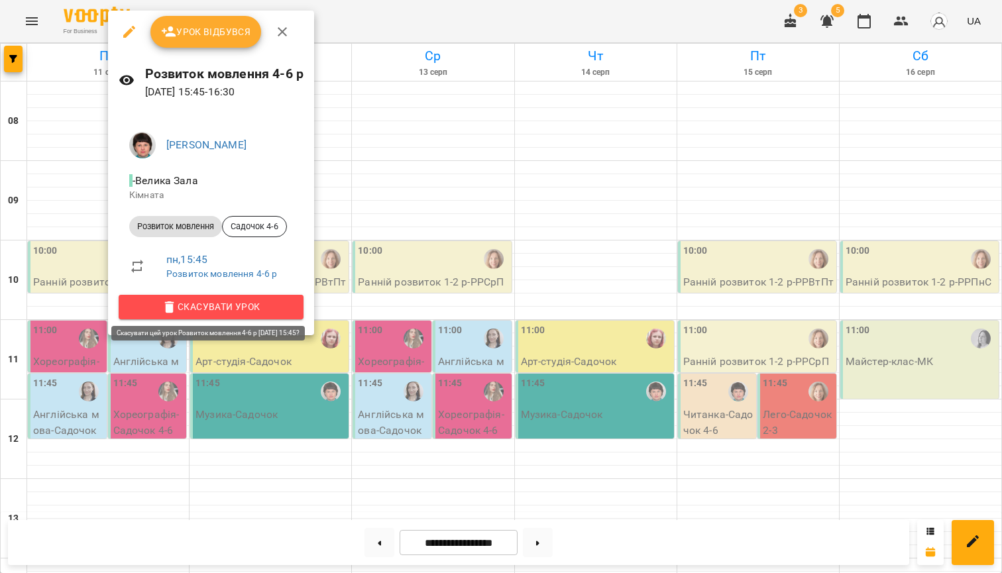
click at [238, 303] on span "Скасувати Урок" at bounding box center [211, 307] width 164 height 16
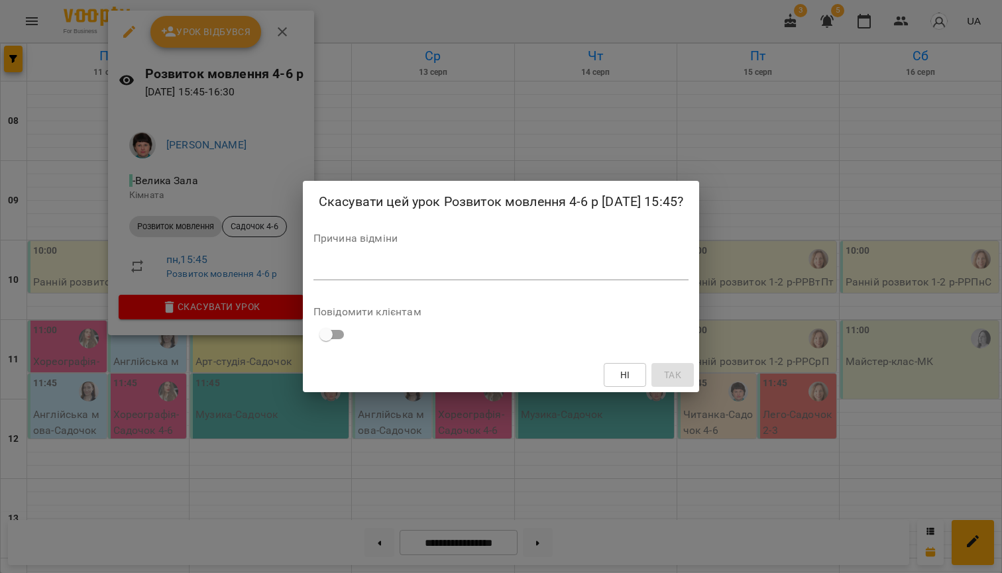
click at [424, 276] on textarea at bounding box center [500, 270] width 375 height 12
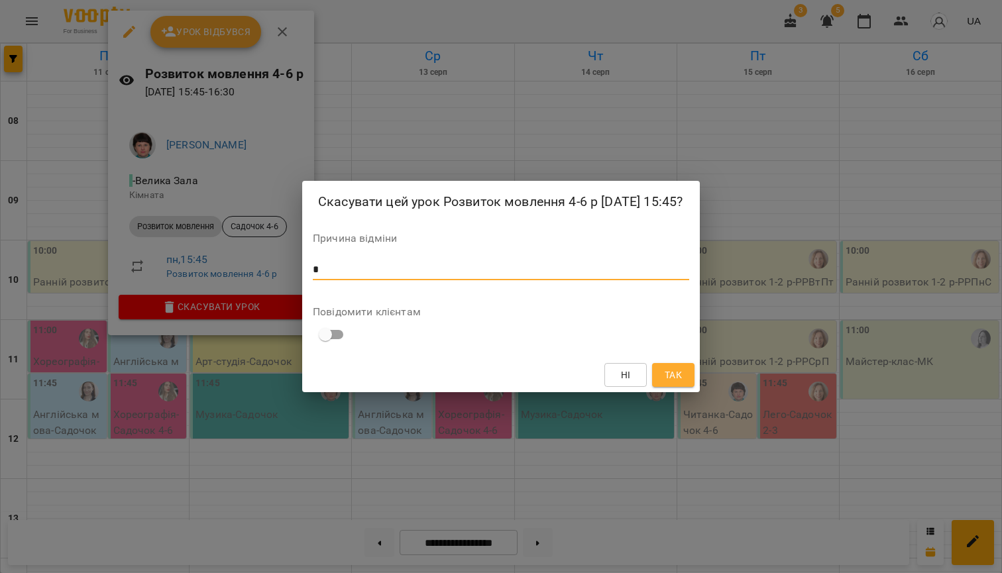
type textarea "*"
click at [682, 382] on span "Так" at bounding box center [672, 375] width 17 height 16
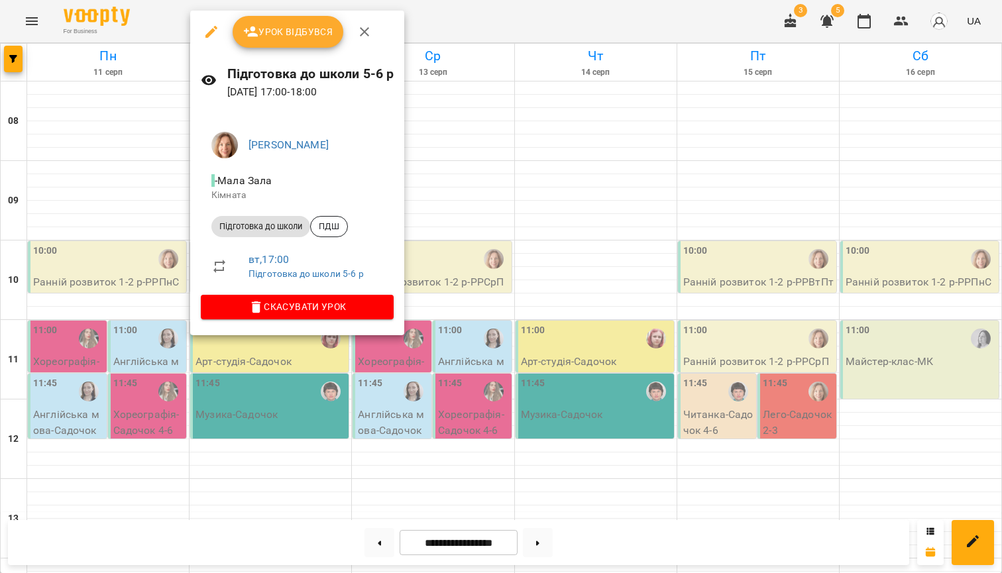
click at [370, 30] on icon "button" at bounding box center [364, 32] width 16 height 16
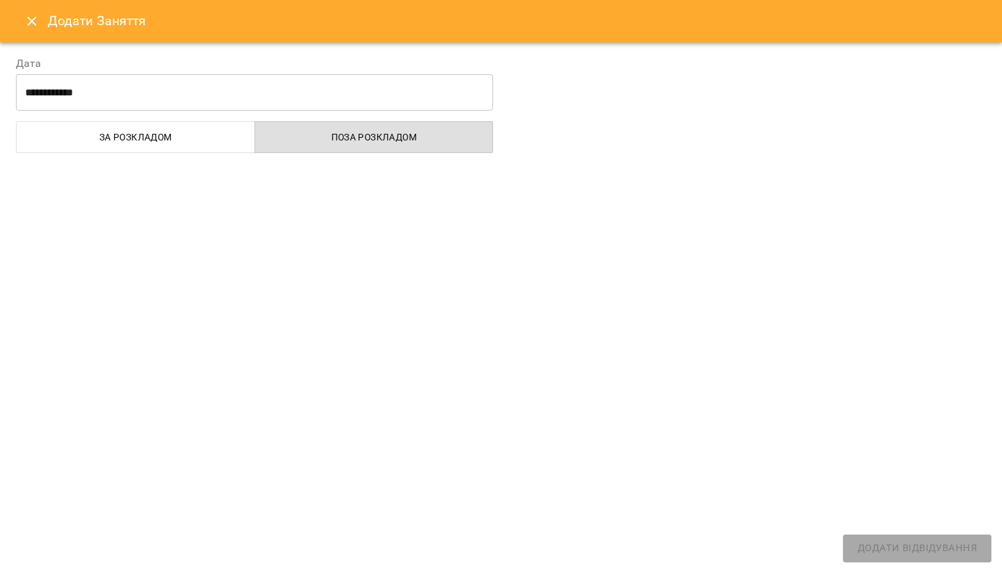
select select
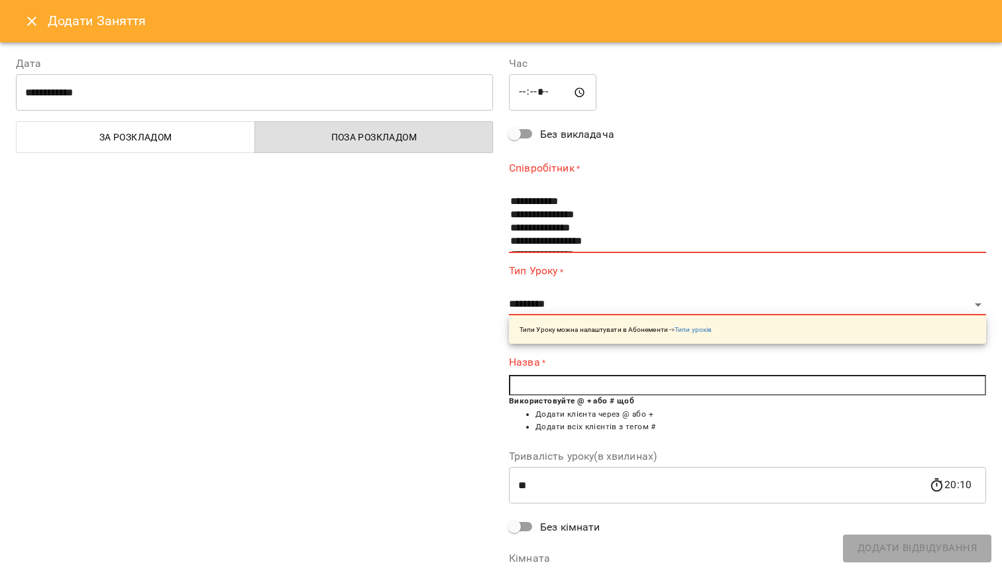
click at [36, 16] on icon "Close" at bounding box center [32, 21] width 16 height 16
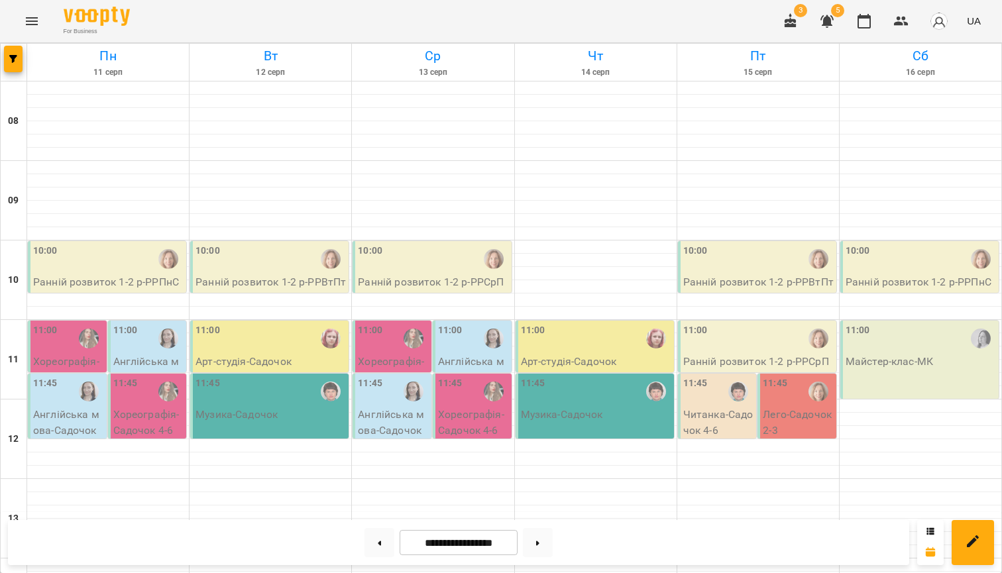
scroll to position [0, 0]
click at [104, 263] on div "10:00" at bounding box center [108, 259] width 150 height 30
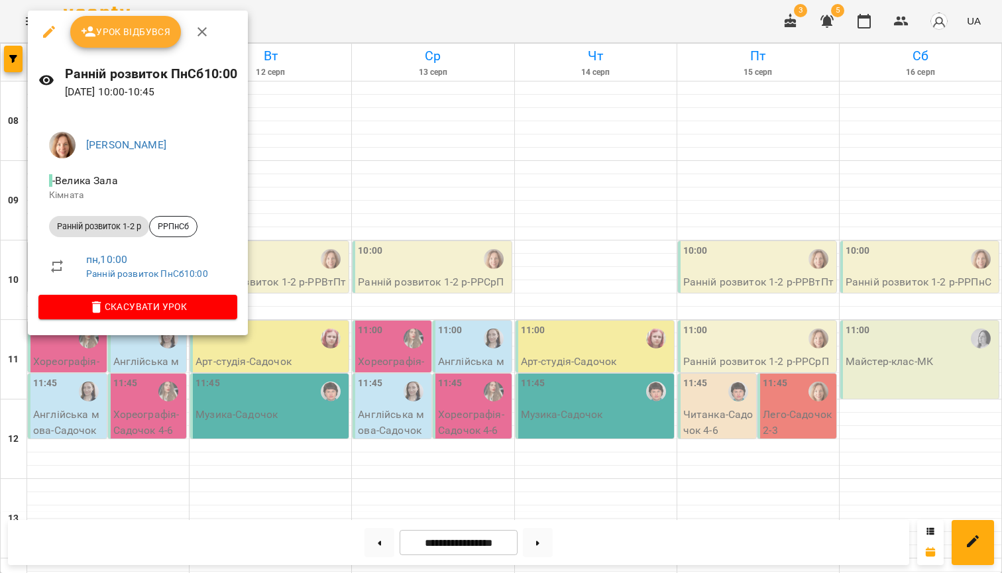
click at [154, 25] on span "Урок відбувся" at bounding box center [126, 32] width 90 height 16
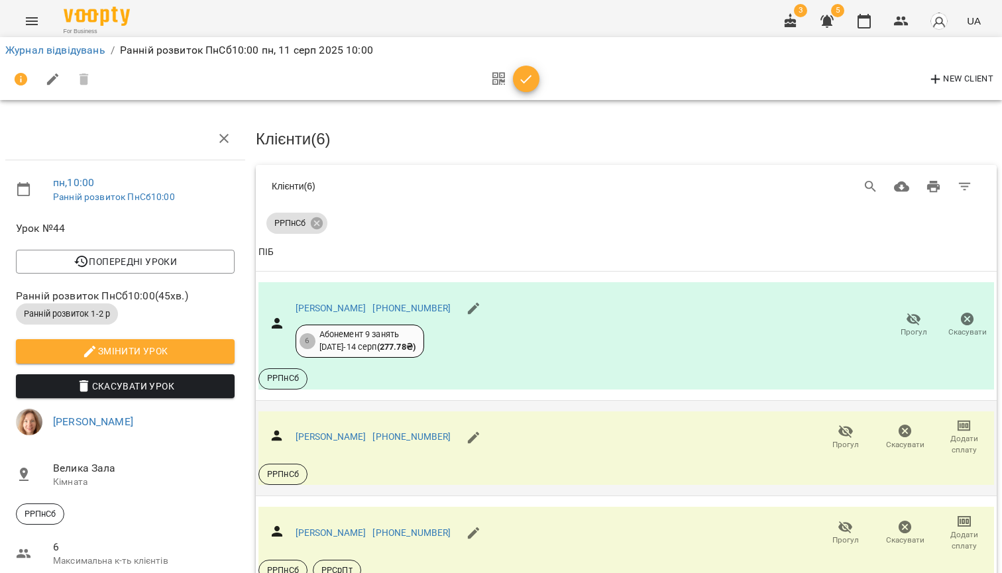
click at [851, 431] on icon "button" at bounding box center [845, 431] width 15 height 13
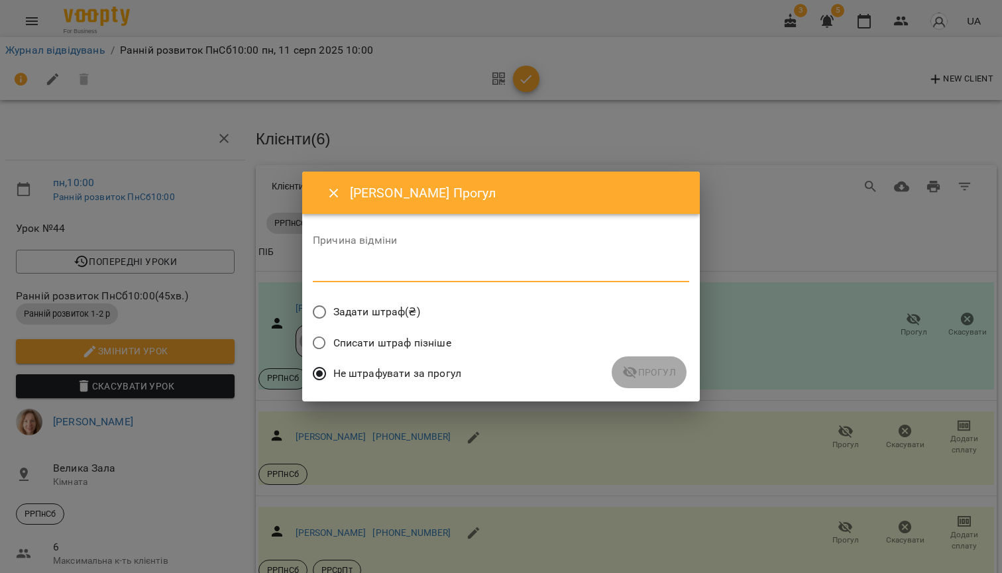
click at [421, 274] on textarea at bounding box center [501, 272] width 376 height 12
type textarea "*"
click at [647, 369] on span "Прогул" at bounding box center [649, 372] width 54 height 16
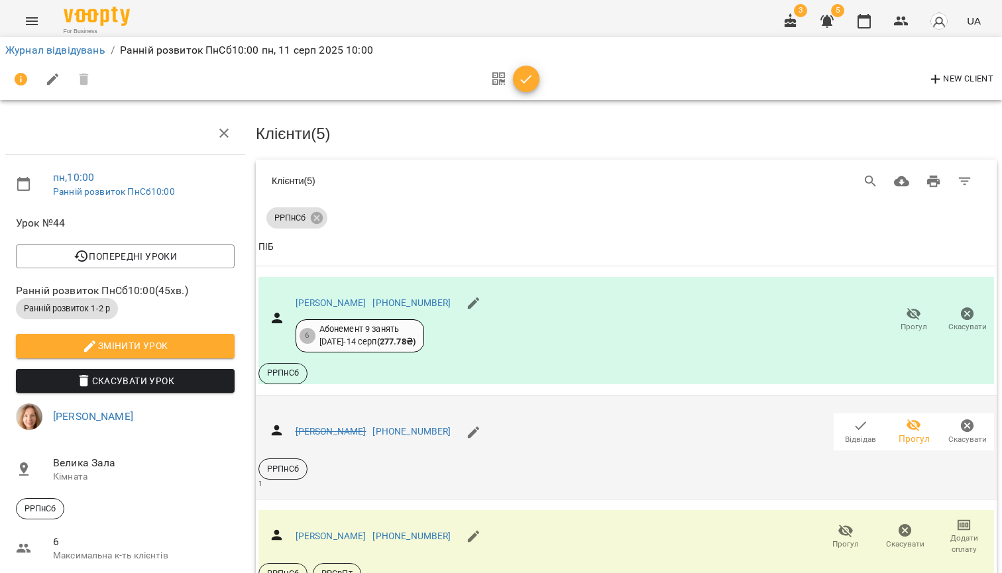
scroll to position [156, 0]
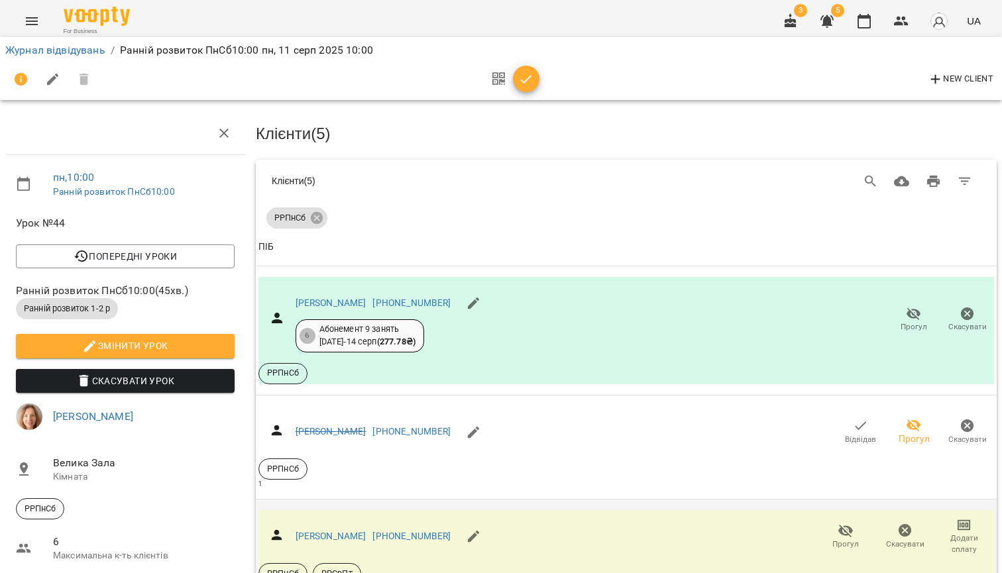
click at [852, 523] on icon "button" at bounding box center [845, 531] width 16 height 16
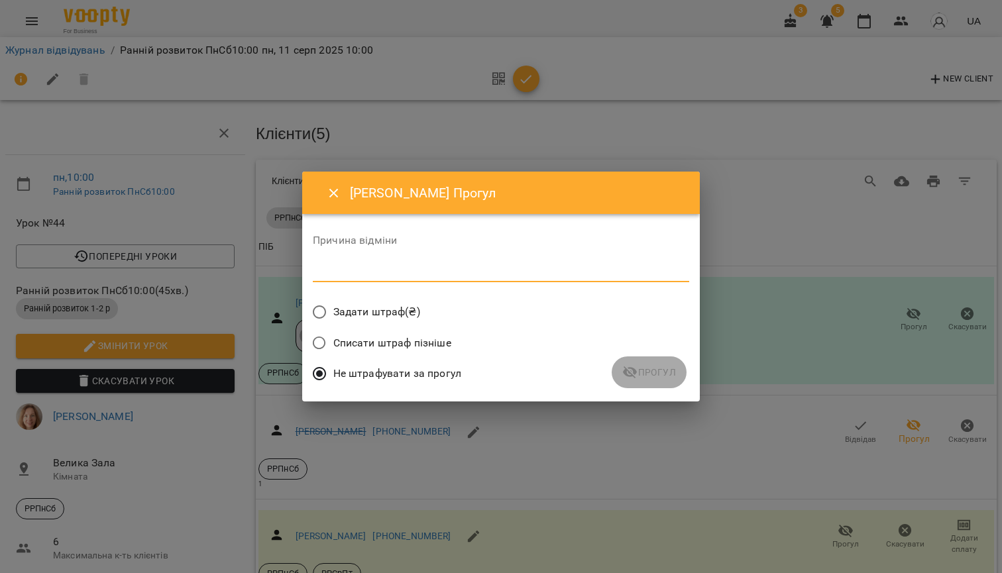
click at [412, 270] on textarea at bounding box center [501, 272] width 376 height 12
type textarea "*"
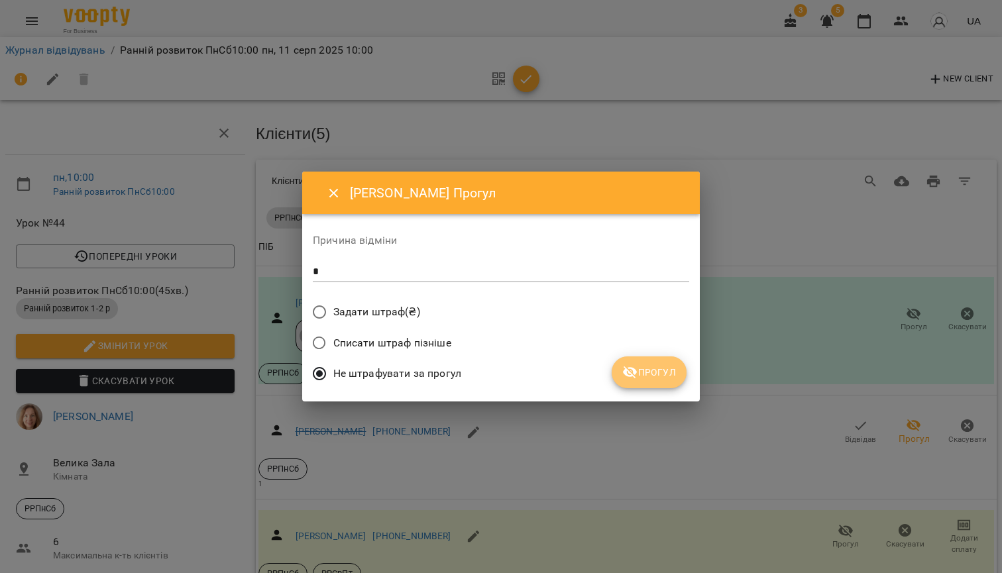
click at [652, 372] on span "Прогул" at bounding box center [649, 372] width 54 height 16
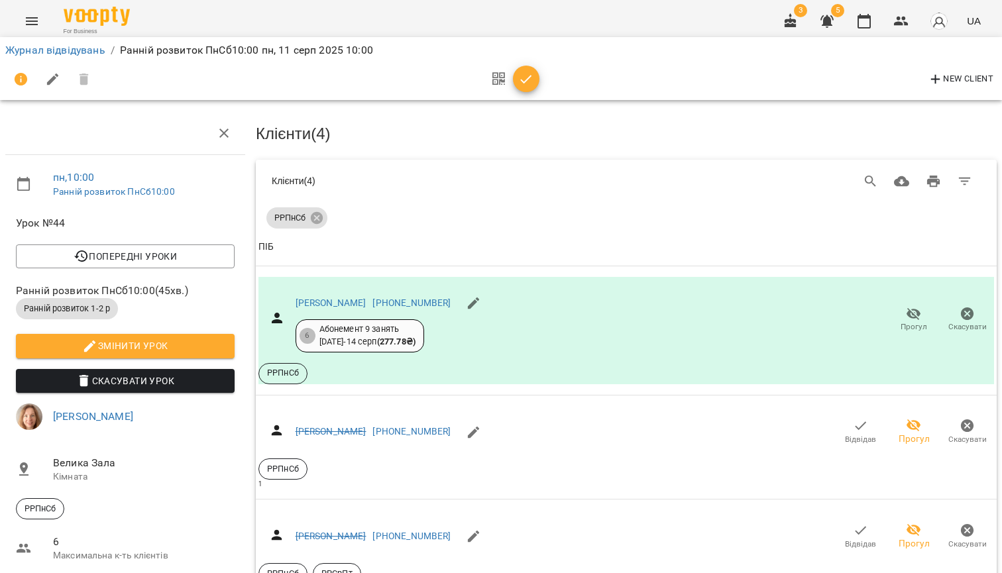
scroll to position [340, 0]
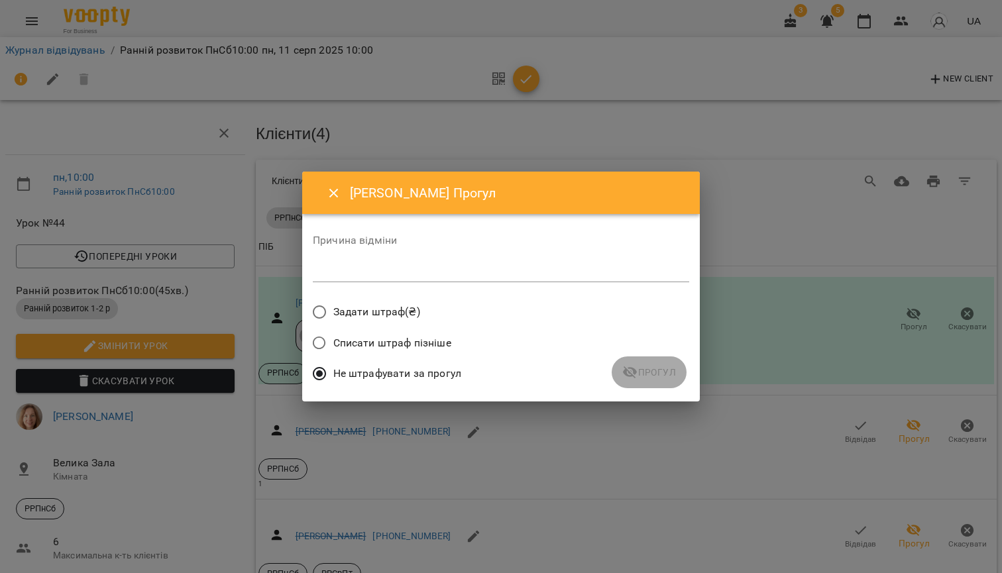
click at [431, 271] on textarea at bounding box center [501, 272] width 376 height 12
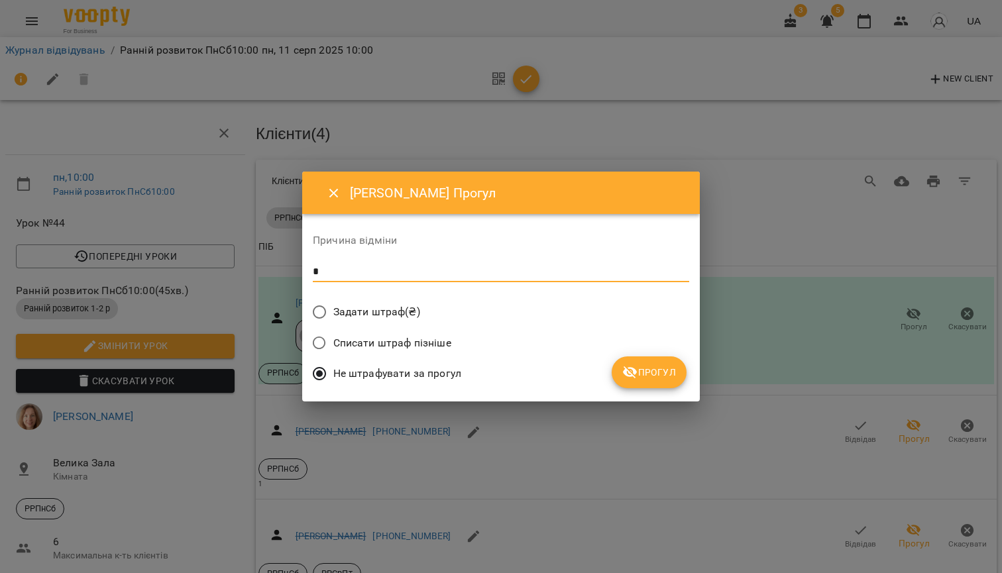
type textarea "*"
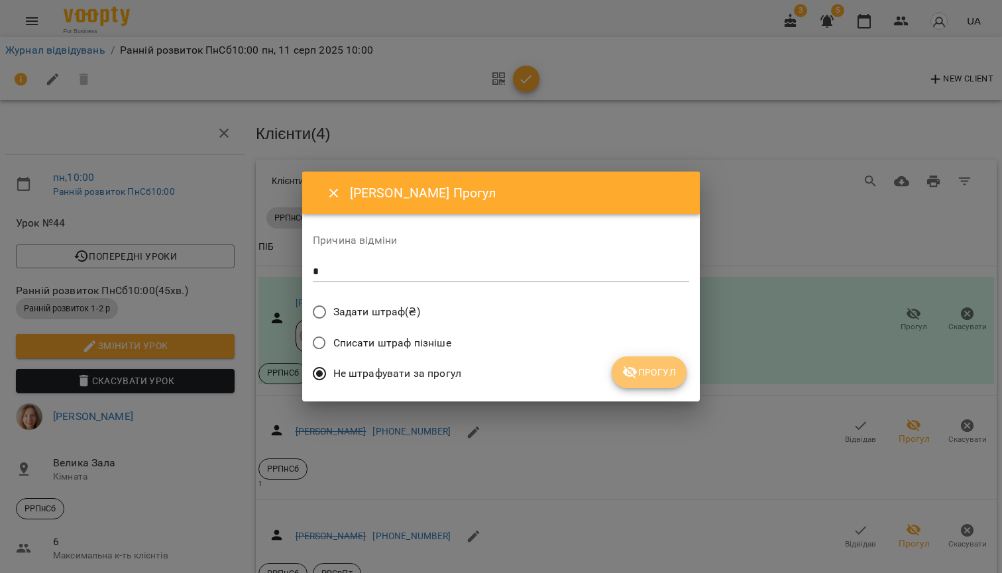
click at [646, 378] on span "Прогул" at bounding box center [649, 372] width 54 height 16
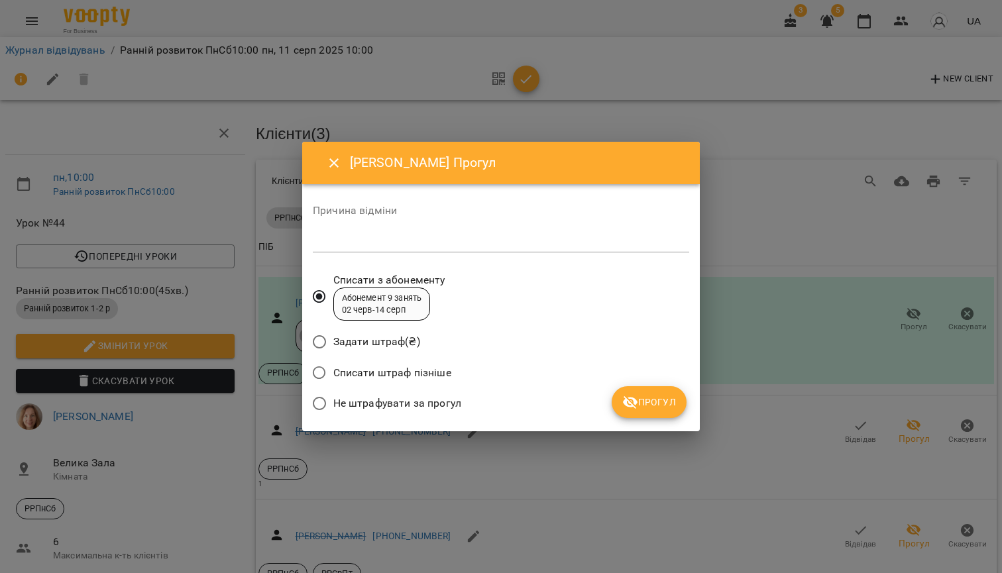
click at [402, 242] on textarea at bounding box center [501, 242] width 376 height 12
type textarea "*"
click at [388, 408] on span "Не штрафувати за прогул" at bounding box center [397, 403] width 128 height 16
click at [651, 401] on span "Прогул" at bounding box center [649, 402] width 54 height 16
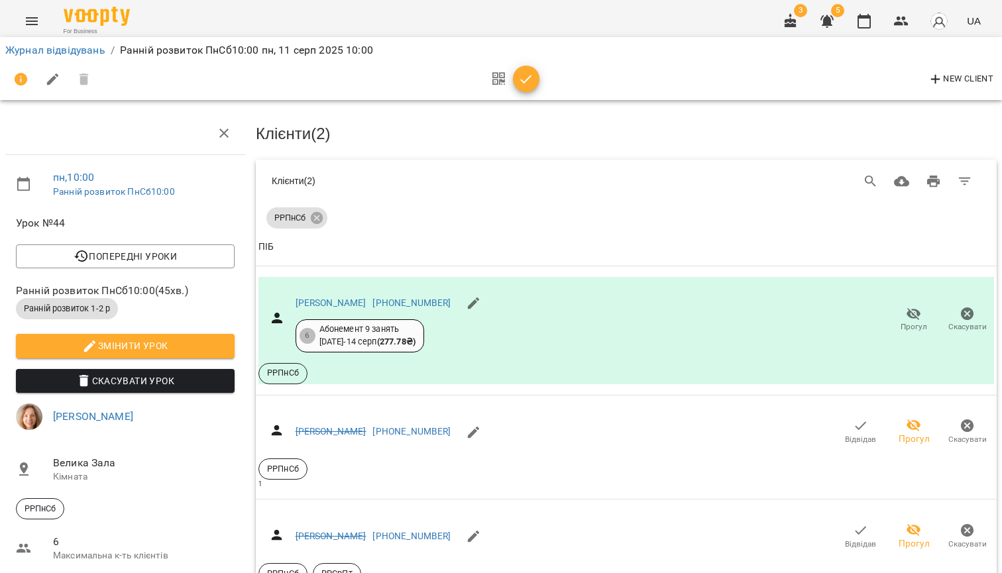
scroll to position [384, 0]
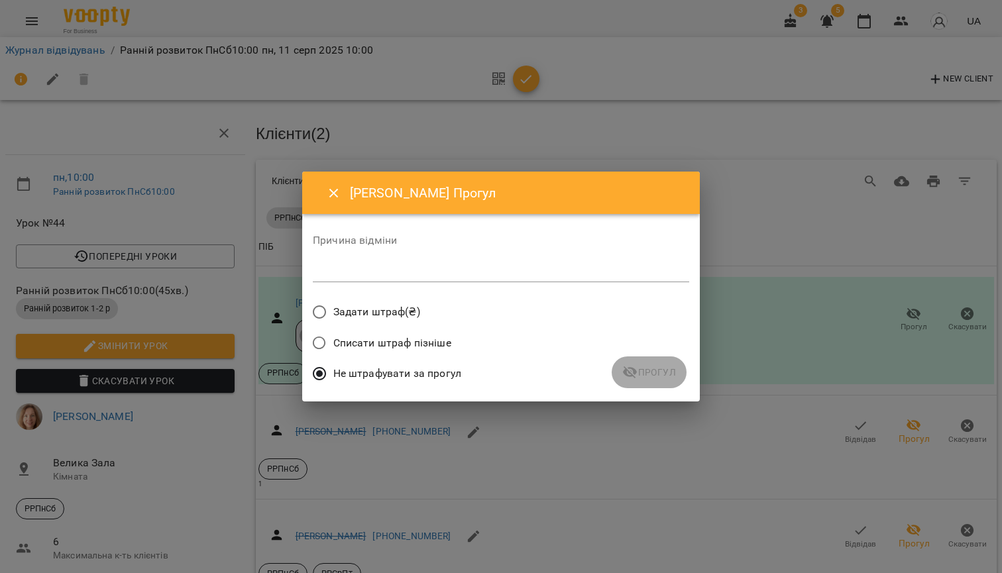
click at [499, 266] on textarea at bounding box center [501, 272] width 376 height 12
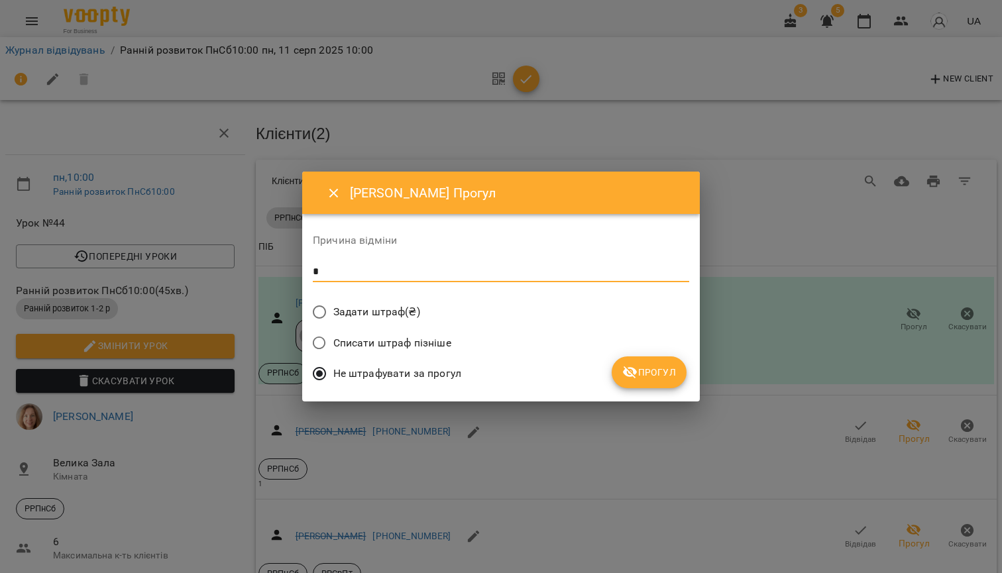
type textarea "*"
click at [645, 370] on span "Прогул" at bounding box center [649, 372] width 54 height 16
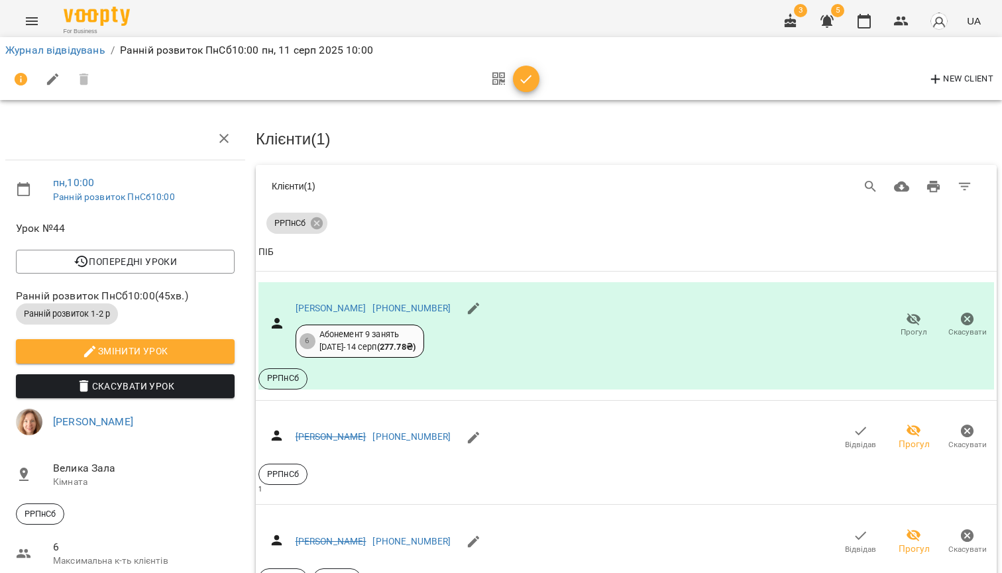
scroll to position [0, 0]
click at [76, 50] on link "Журнал відвідувань" at bounding box center [55, 50] width 100 height 13
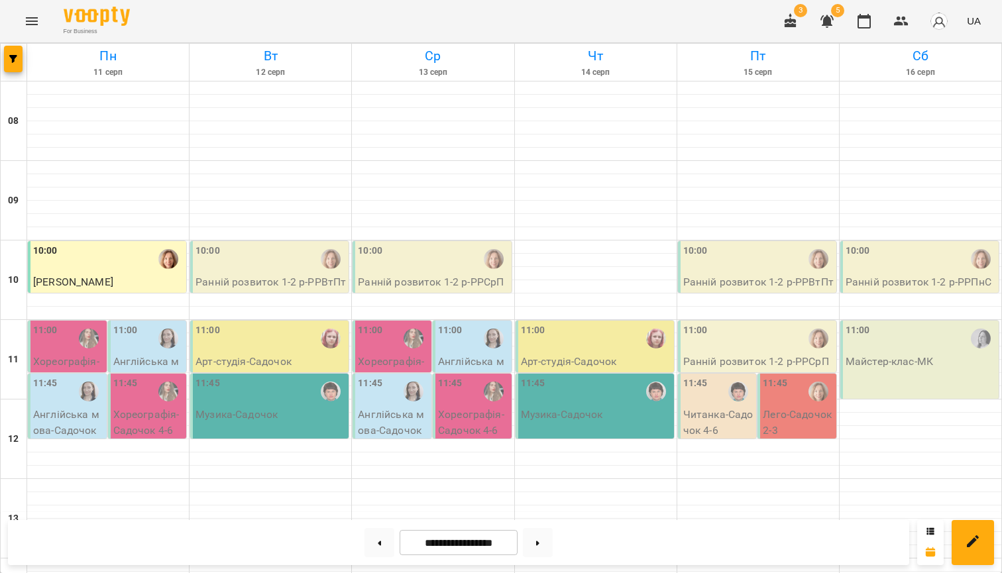
click at [67, 348] on div "11:00" at bounding box center [68, 338] width 71 height 30
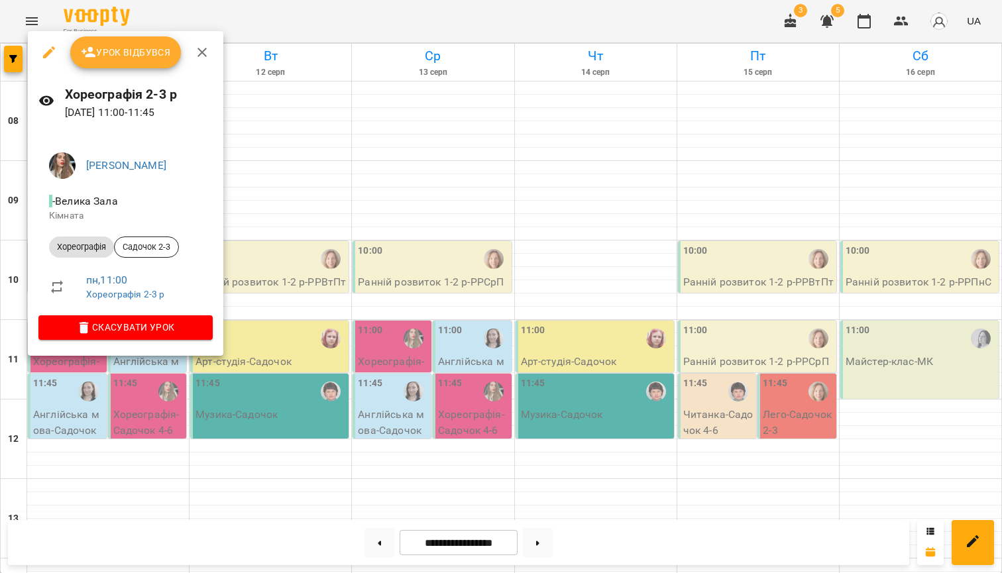
click at [140, 48] on span "Урок відбувся" at bounding box center [126, 52] width 90 height 16
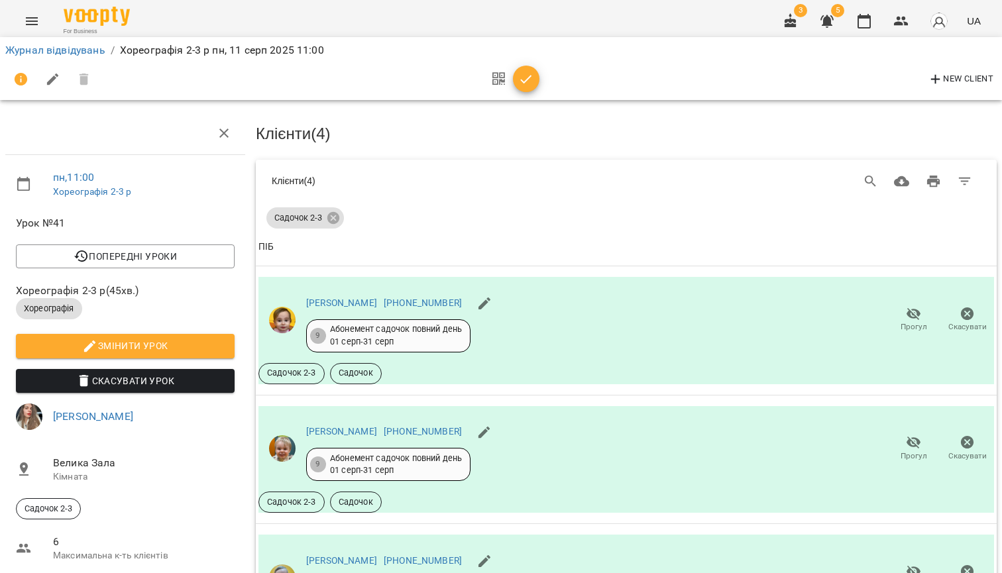
scroll to position [257, 0]
click at [85, 51] on link "Журнал відвідувань" at bounding box center [55, 50] width 100 height 13
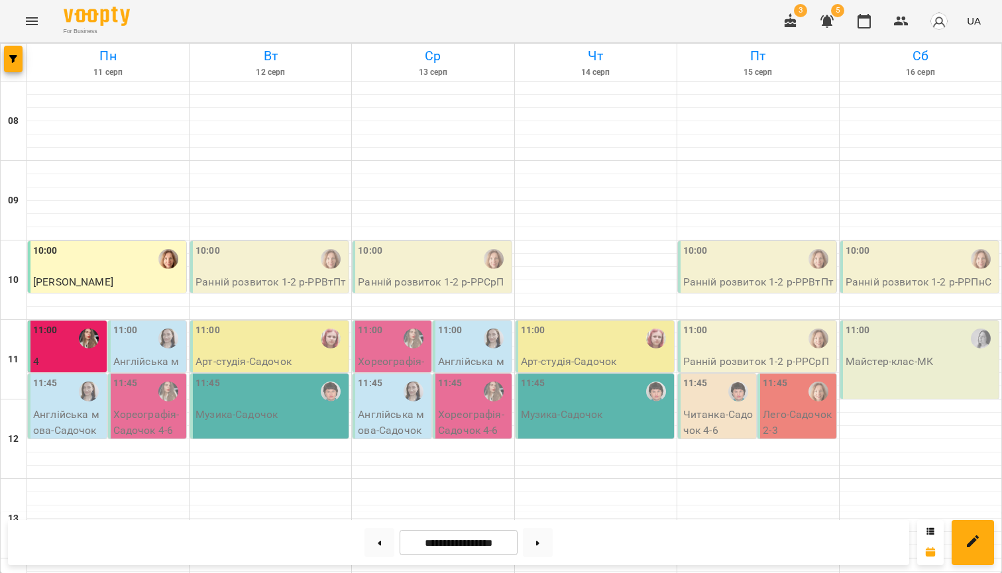
click at [58, 350] on div "11:00" at bounding box center [68, 338] width 71 height 30
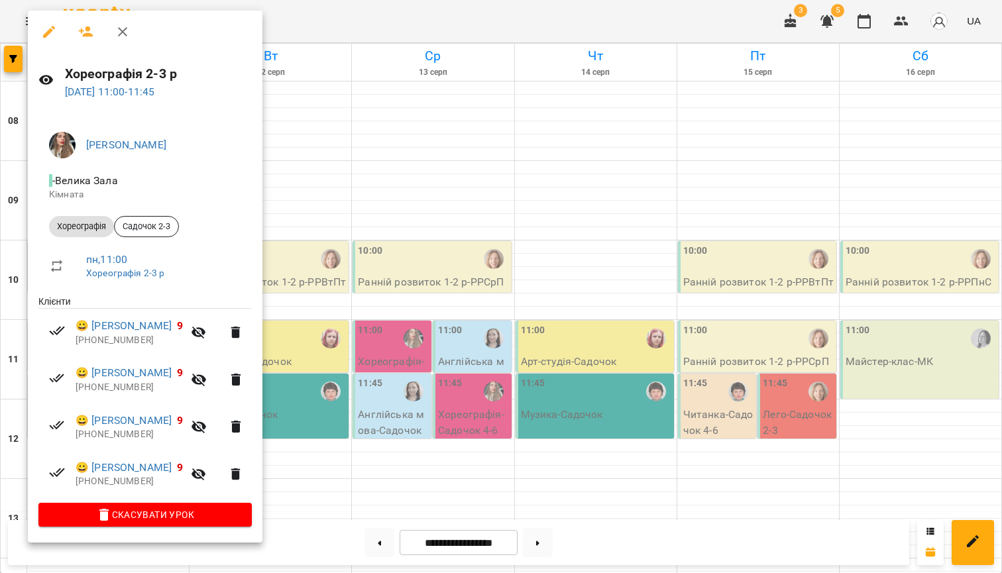
click at [79, 33] on icon "button" at bounding box center [86, 32] width 16 height 16
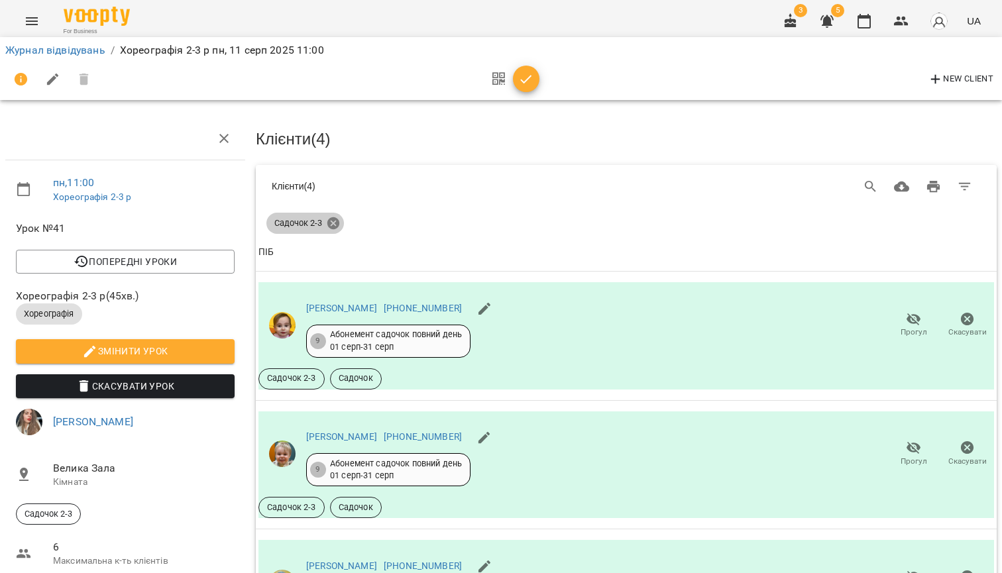
click at [331, 222] on icon at bounding box center [333, 223] width 12 height 12
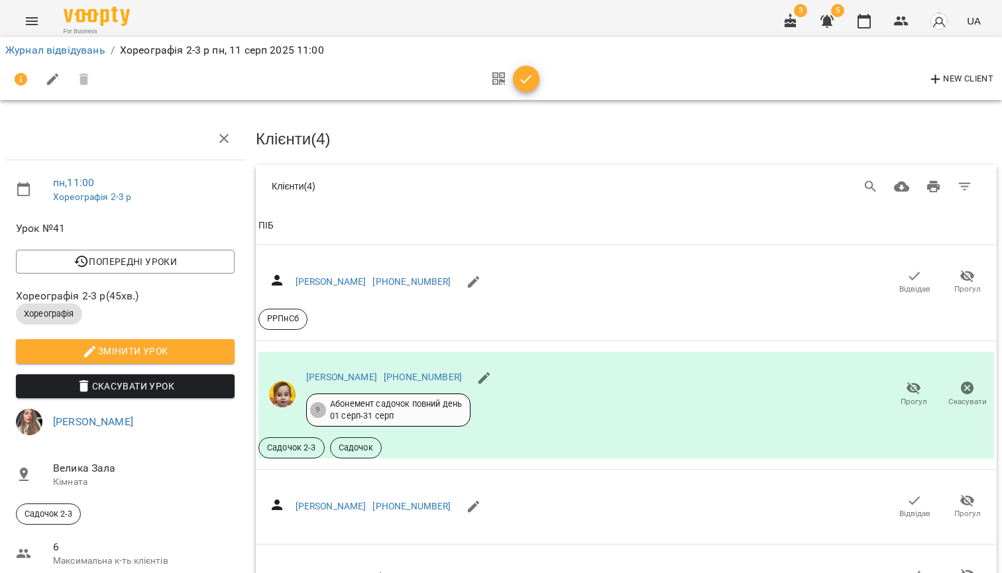
click at [324, 241] on th "ПІБ" at bounding box center [626, 225] width 741 height 37
click at [324, 232] on th "ПІБ" at bounding box center [626, 225] width 741 height 37
click at [876, 181] on icon "Search" at bounding box center [870, 187] width 16 height 16
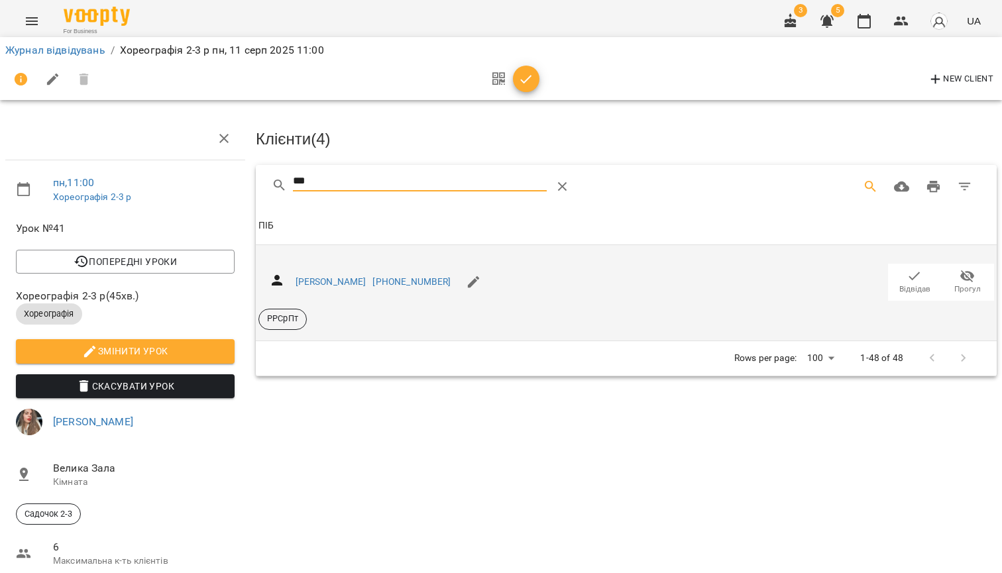
type input "***"
click at [919, 279] on icon "button" at bounding box center [914, 276] width 16 height 16
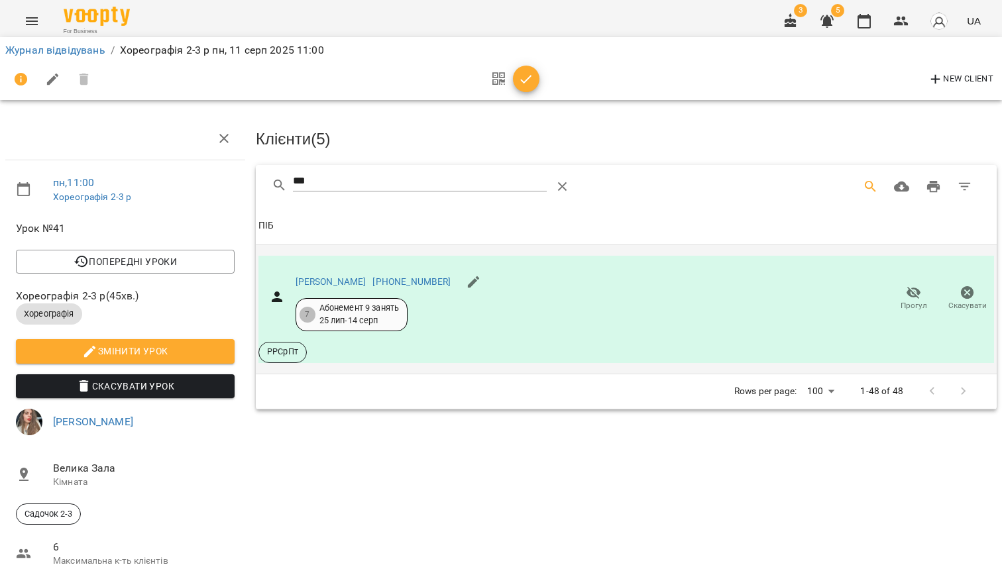
click at [344, 457] on div "Клієнти ( 5 ) *** Клієнти ( 5 ) ПІБ ПІБ [PERSON_NAME] [PHONE_NUMBER] 7 Абонемен…" at bounding box center [625, 381] width 751 height 539
click at [570, 183] on icon "Table Toolbar" at bounding box center [562, 187] width 16 height 16
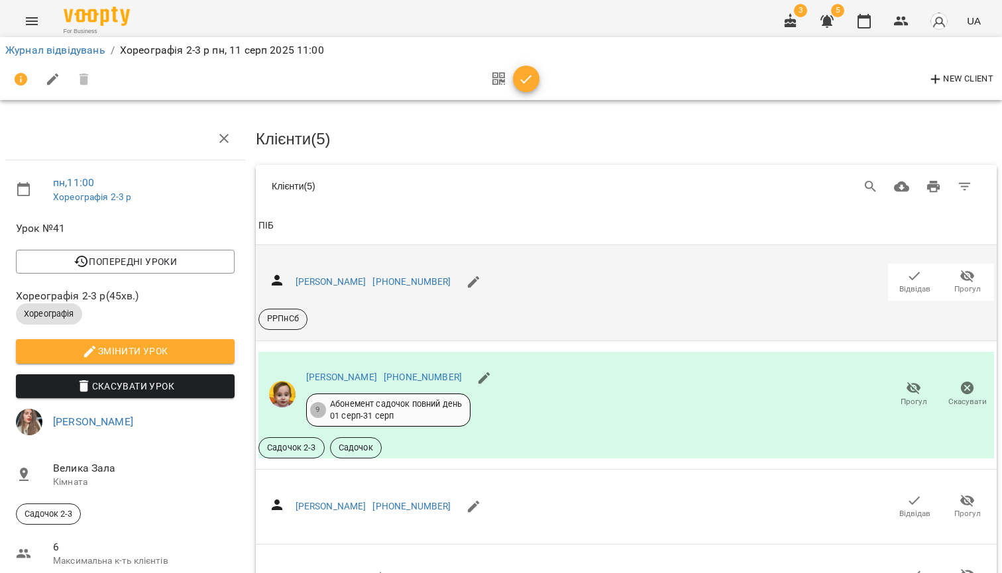
click at [525, 81] on icon "button" at bounding box center [526, 79] width 11 height 9
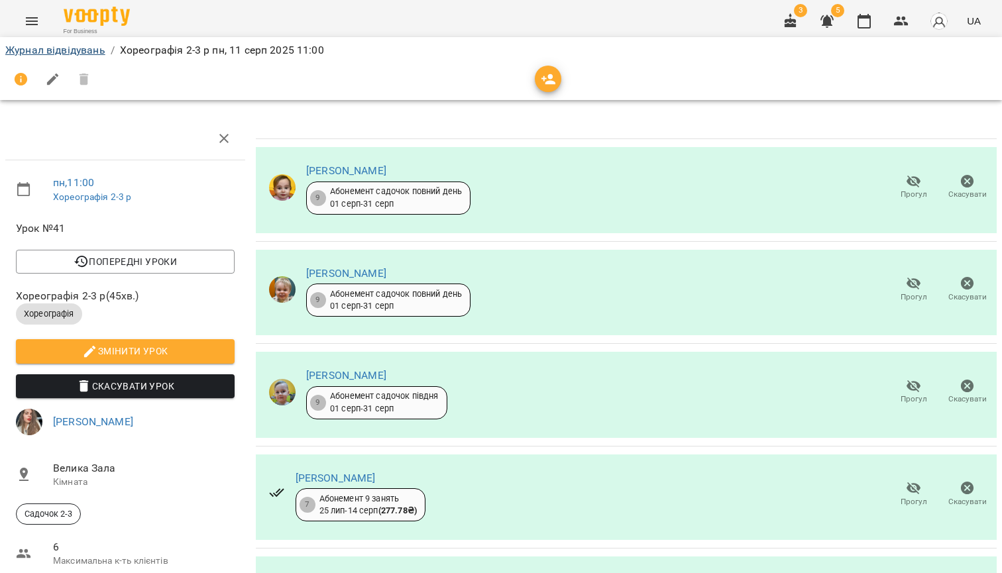
click at [60, 52] on link "Журнал відвідувань" at bounding box center [55, 50] width 100 height 13
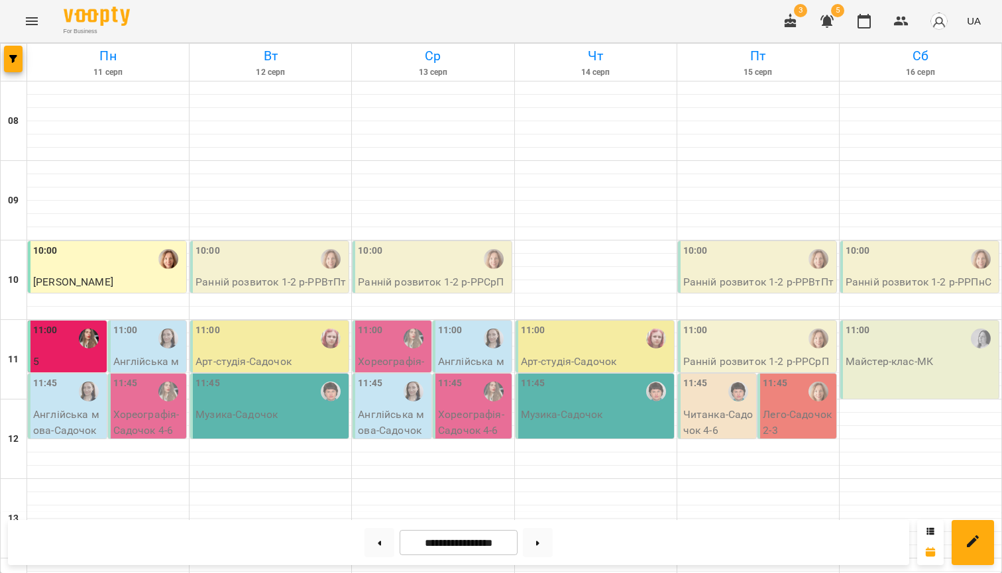
click at [134, 348] on div "11:00" at bounding box center [125, 338] width 25 height 30
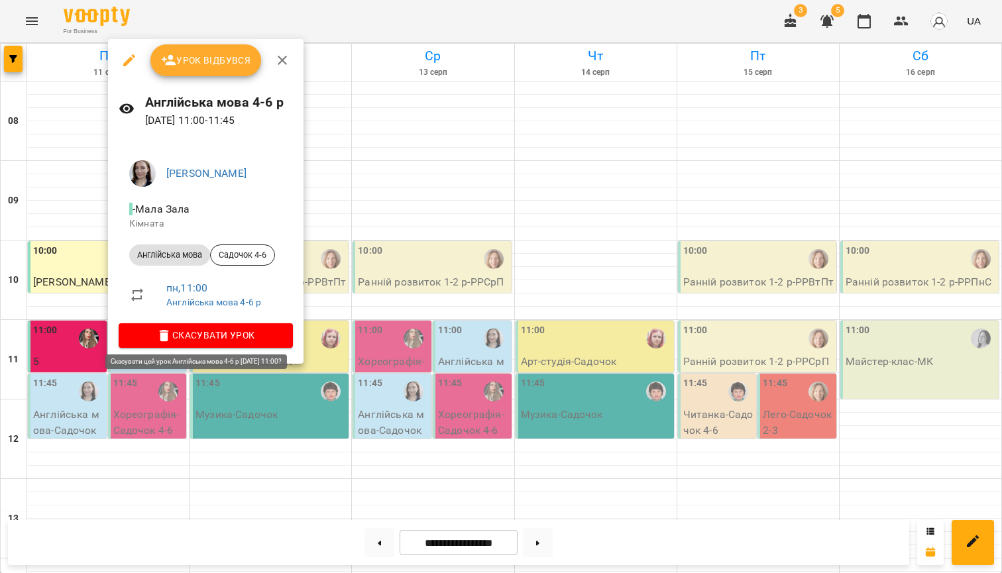
click at [231, 337] on span "Скасувати Урок" at bounding box center [205, 335] width 153 height 16
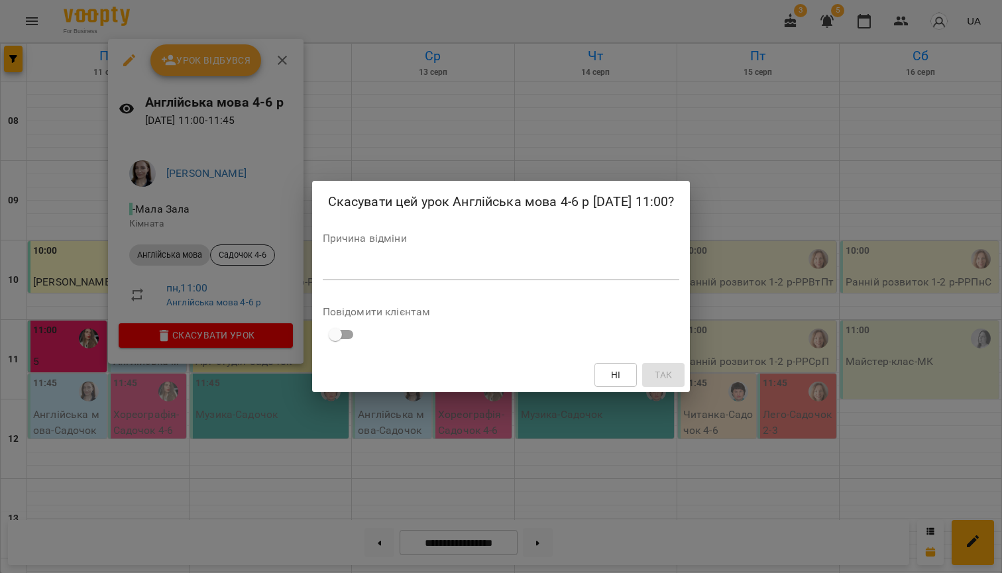
click at [348, 270] on div "*" at bounding box center [501, 270] width 357 height 21
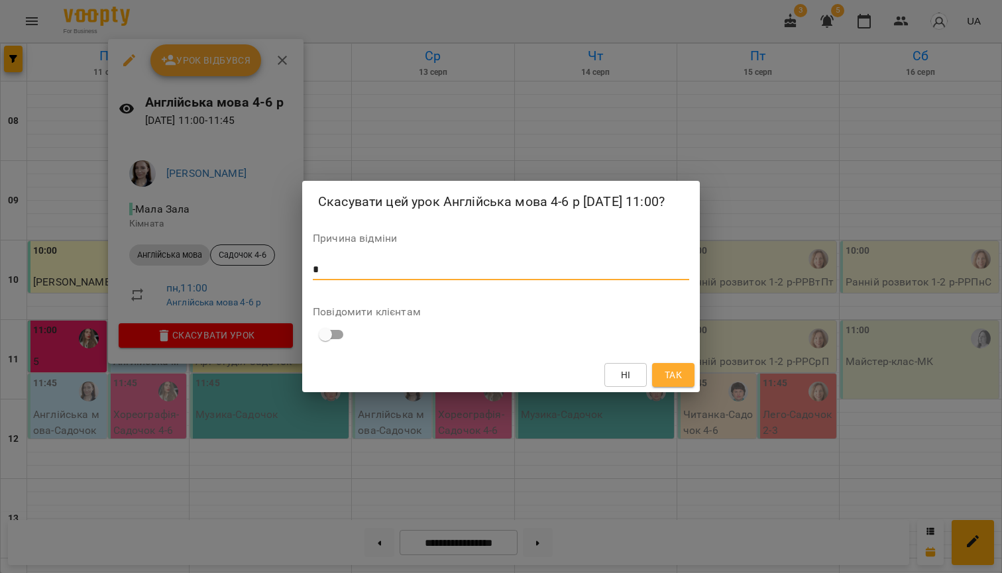
type textarea "*"
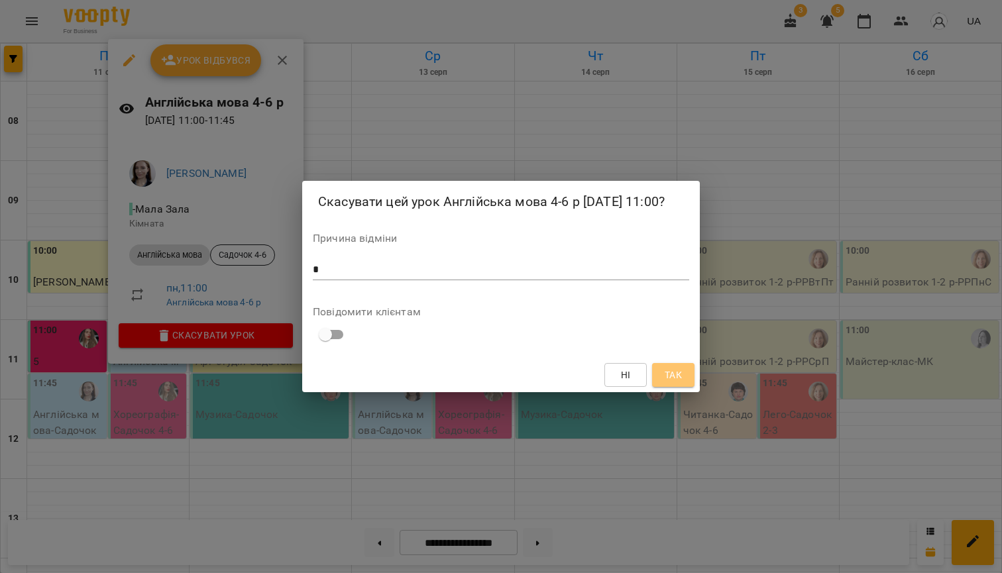
click at [674, 383] on span "Так" at bounding box center [672, 375] width 17 height 16
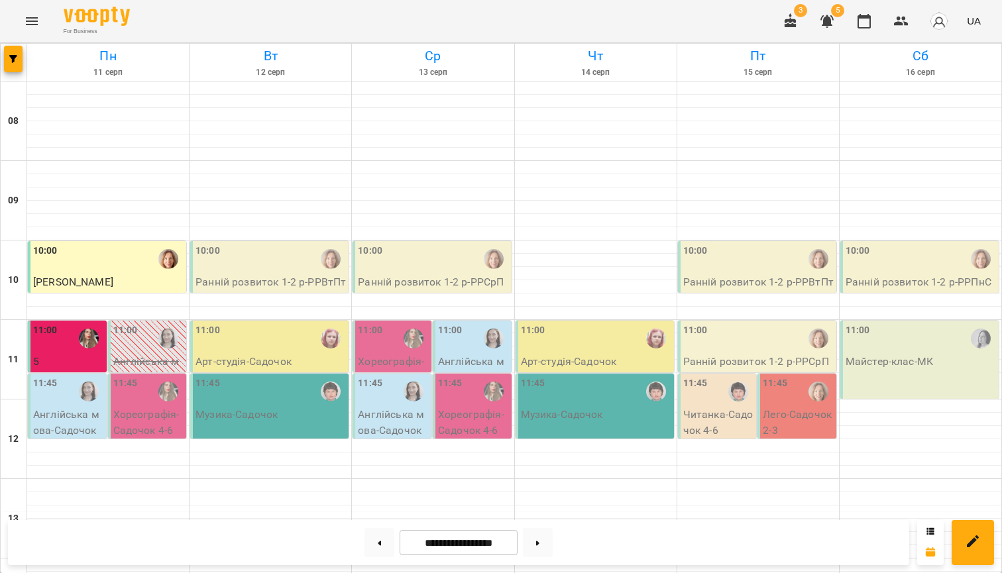
click at [50, 417] on p "Англійська мова - Садочок 2-3" at bounding box center [68, 430] width 71 height 47
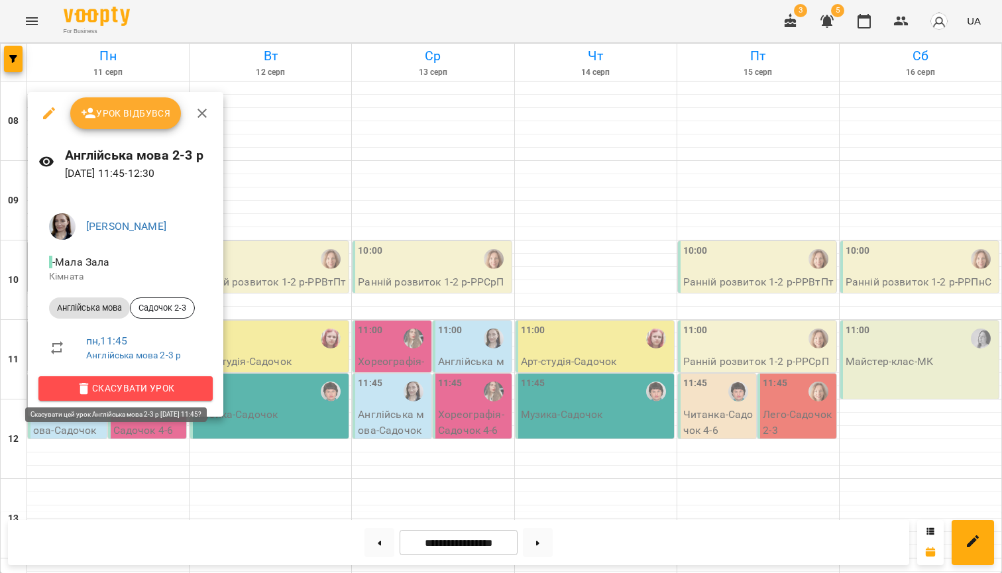
click at [129, 389] on span "Скасувати Урок" at bounding box center [125, 388] width 153 height 16
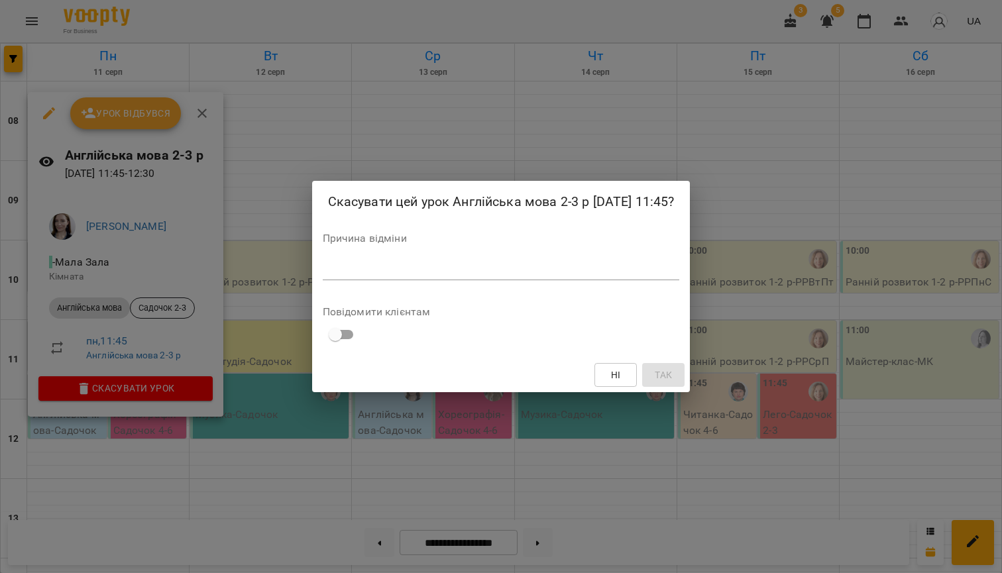
click at [433, 276] on textarea at bounding box center [501, 270] width 357 height 12
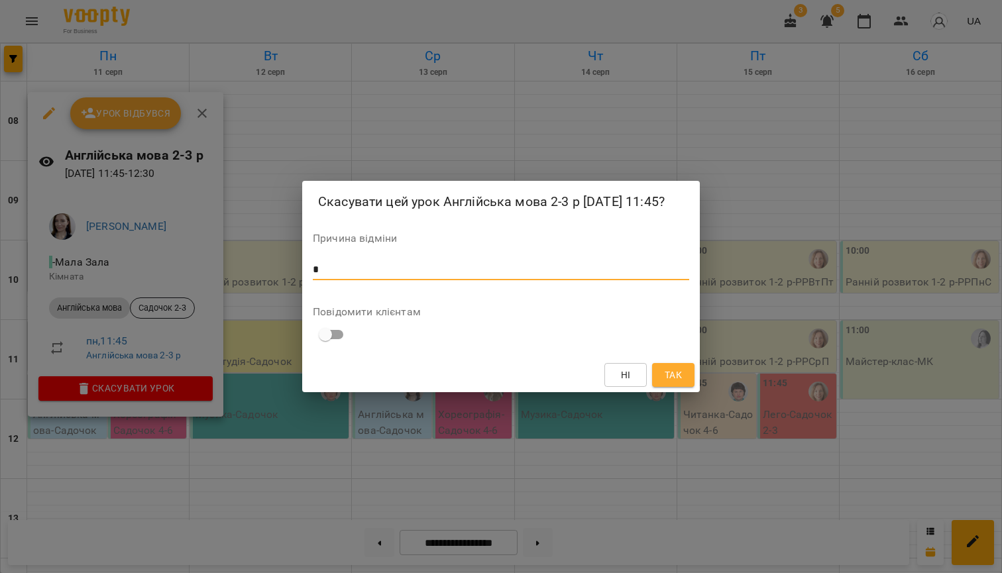
type textarea "*"
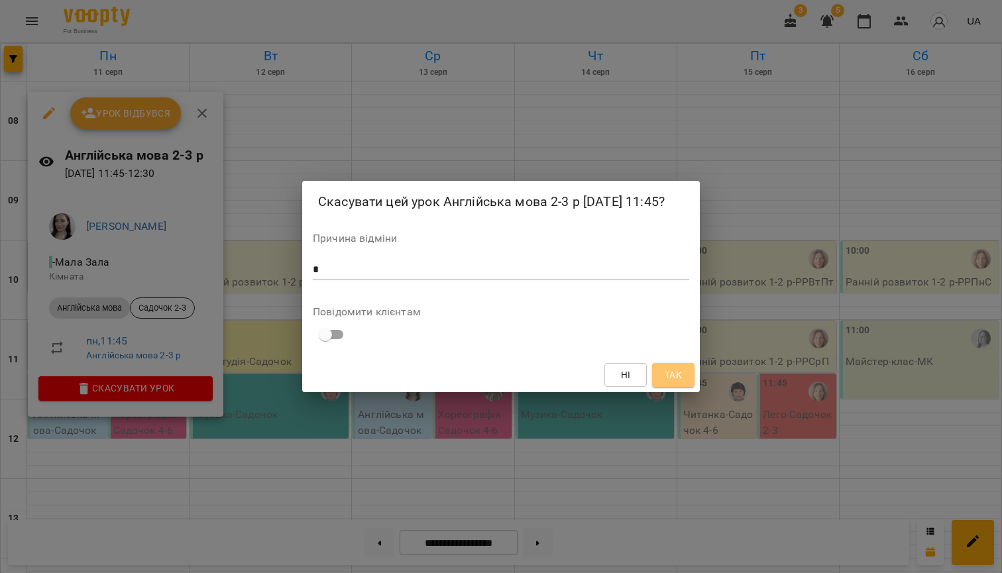
click at [688, 376] on button "Так" at bounding box center [673, 375] width 42 height 24
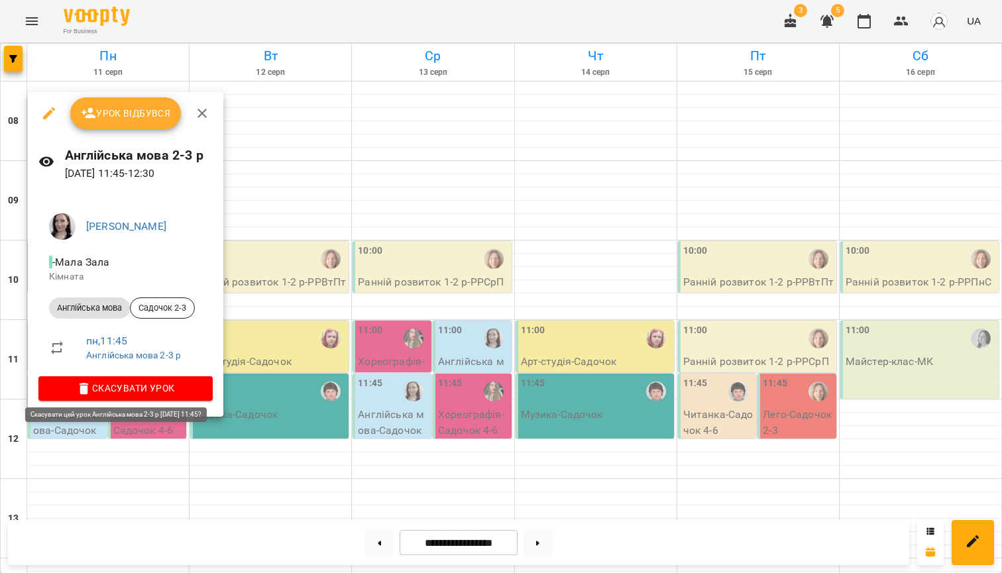
click at [134, 386] on span "Скасувати Урок" at bounding box center [125, 388] width 153 height 16
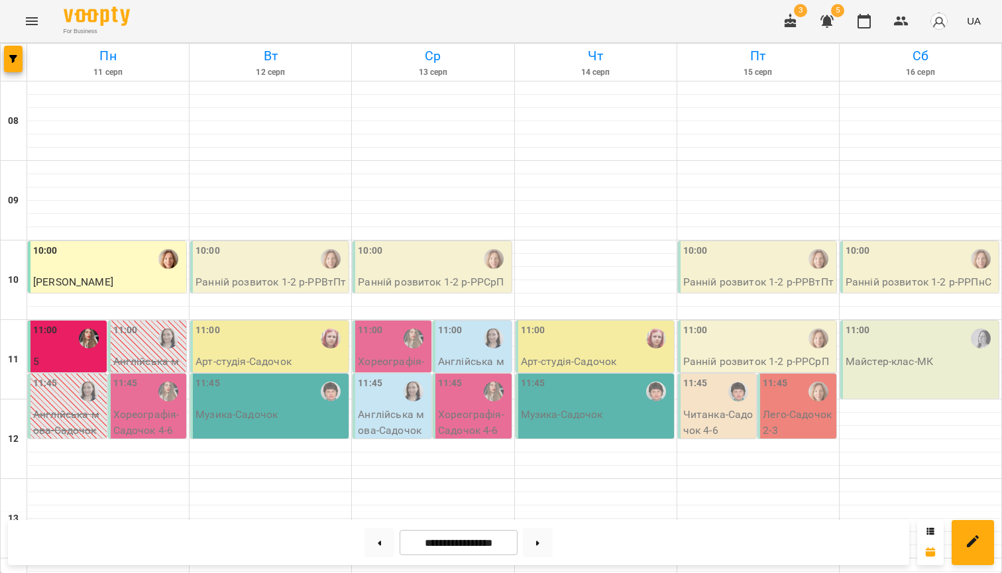
click at [132, 405] on div "11:45" at bounding box center [125, 391] width 25 height 30
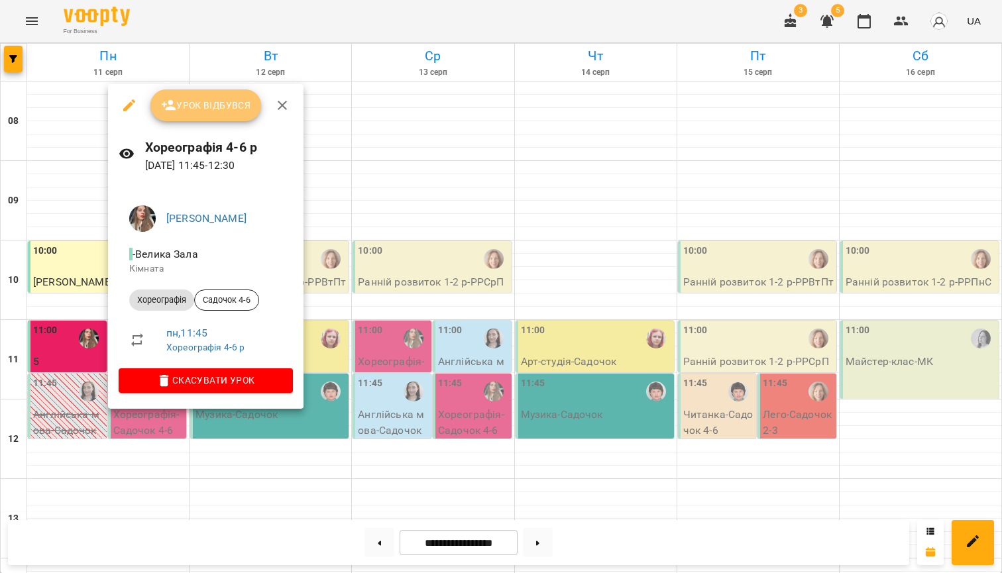
click at [221, 103] on span "Урок відбувся" at bounding box center [206, 105] width 90 height 16
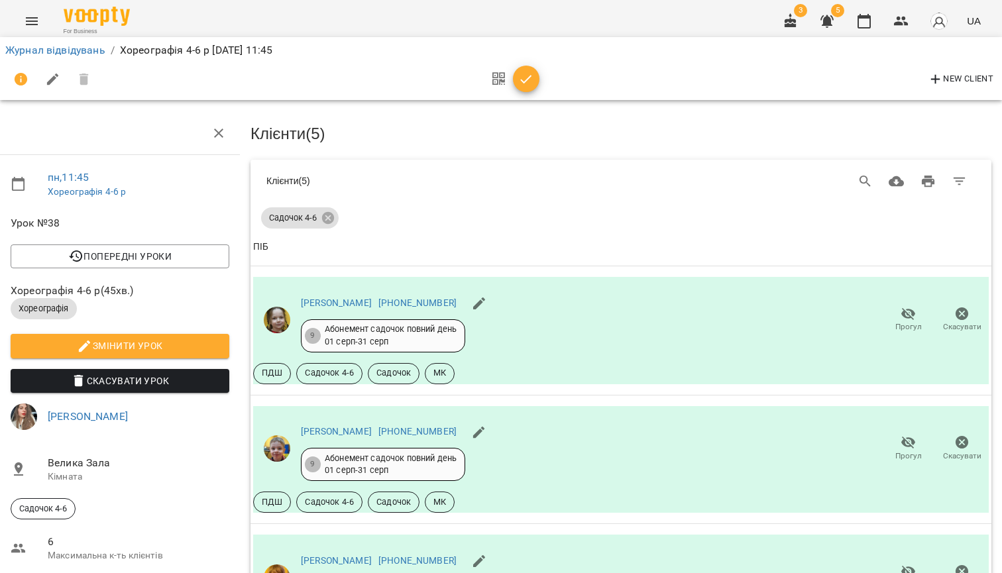
scroll to position [386, 5]
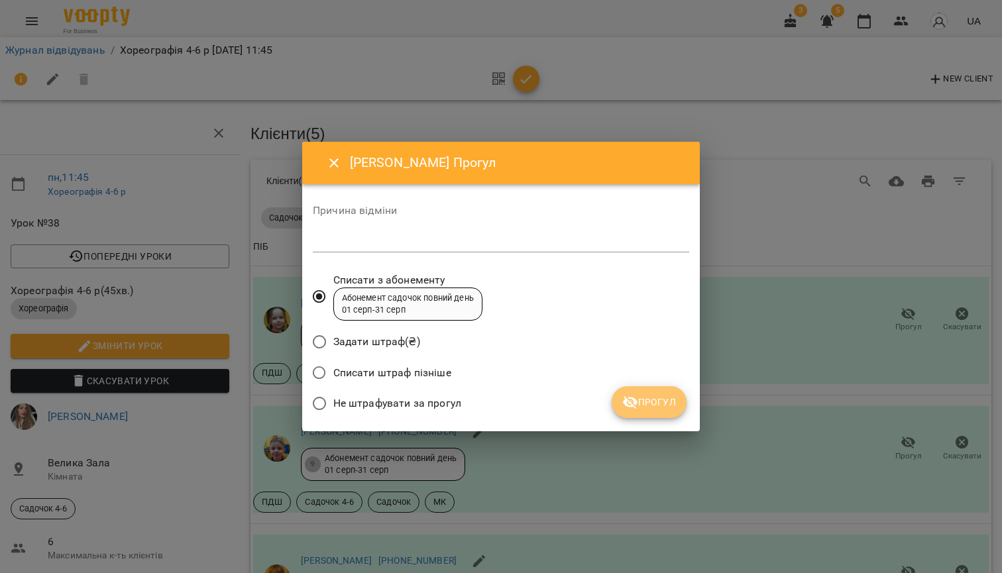
click at [649, 406] on span "Прогул" at bounding box center [649, 402] width 54 height 16
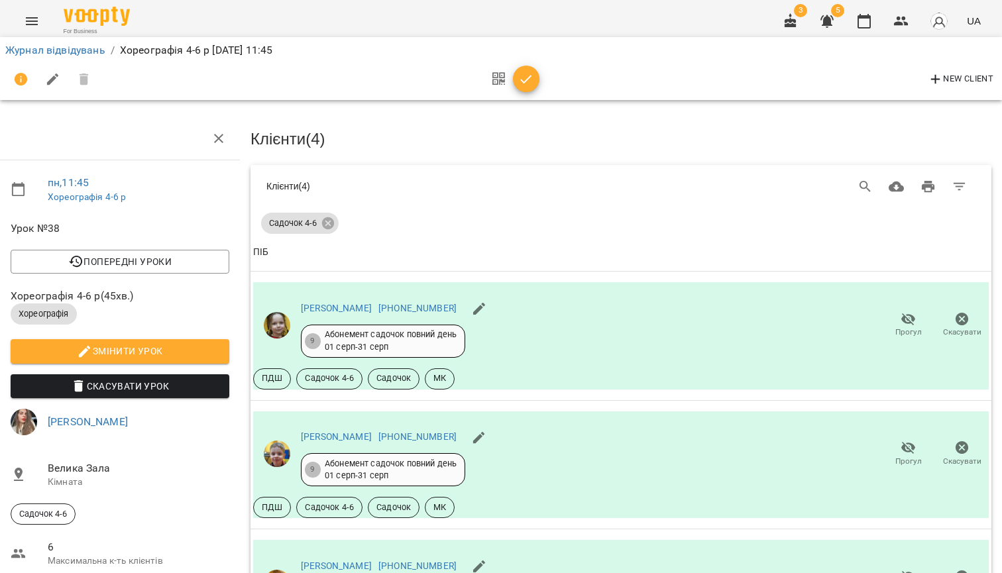
scroll to position [0, 5]
click at [81, 46] on link "Журнал відвідувань" at bounding box center [55, 50] width 100 height 13
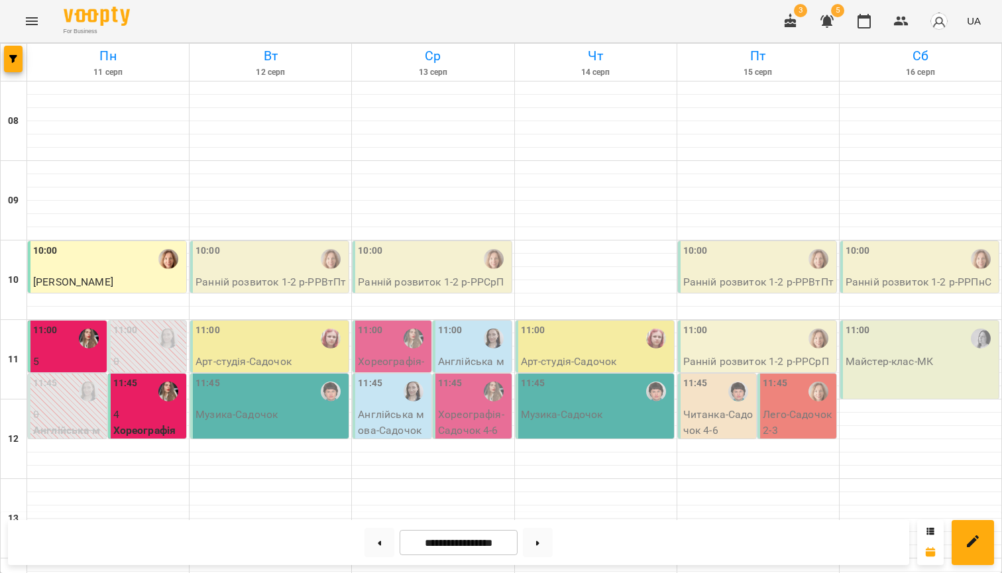
click at [300, 270] on div "10:00" at bounding box center [270, 259] width 150 height 30
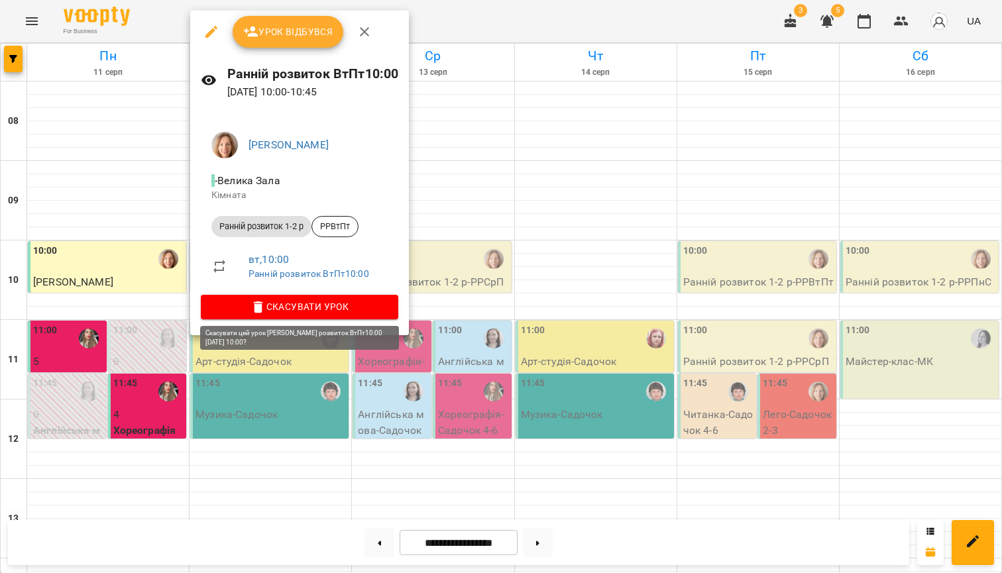
click at [356, 301] on span "Скасувати Урок" at bounding box center [299, 307] width 176 height 16
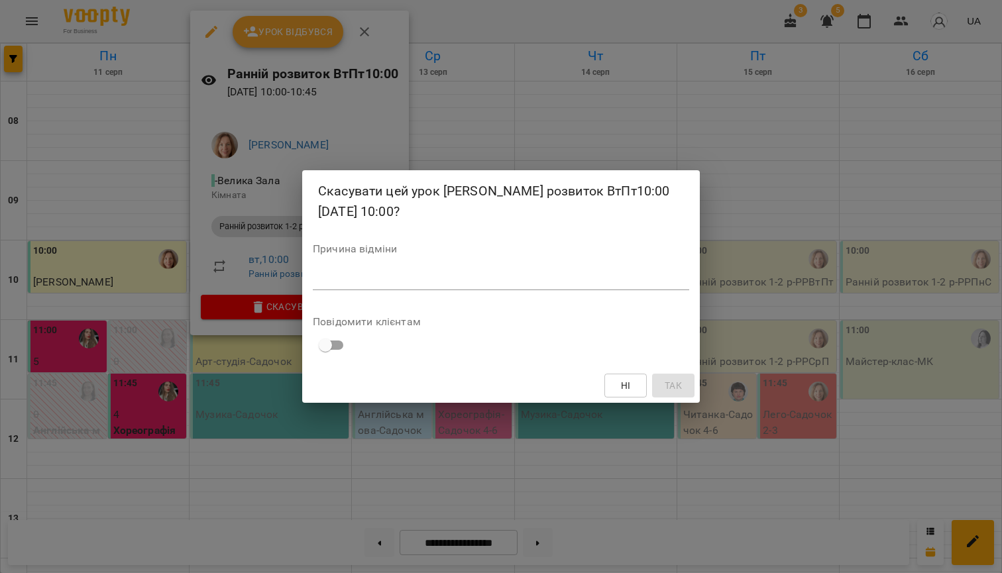
click at [417, 276] on textarea at bounding box center [501, 280] width 376 height 12
type textarea "*"
click at [673, 384] on span "Так" at bounding box center [672, 386] width 17 height 16
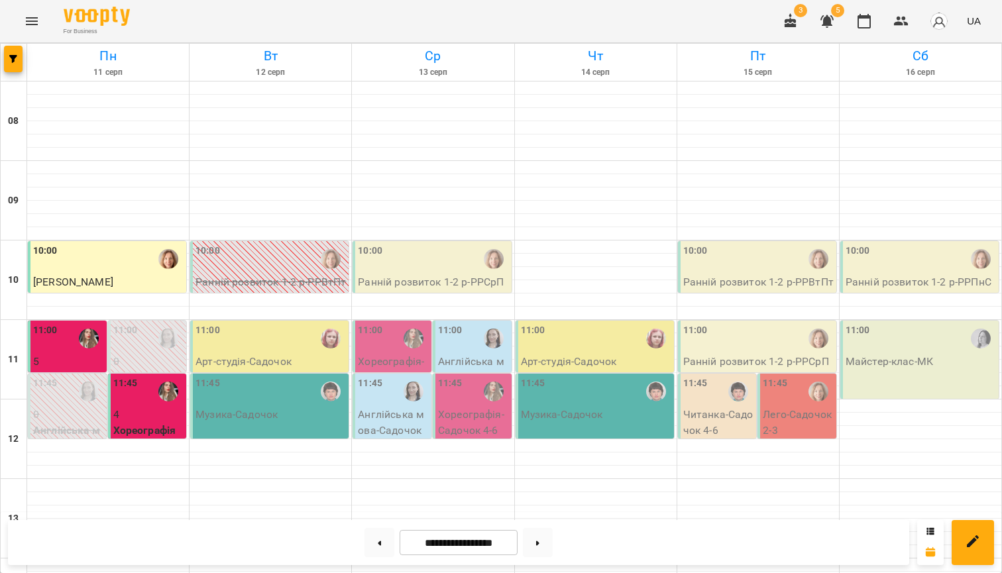
click at [280, 355] on p "Арт-студія - Садочок" at bounding box center [270, 362] width 150 height 16
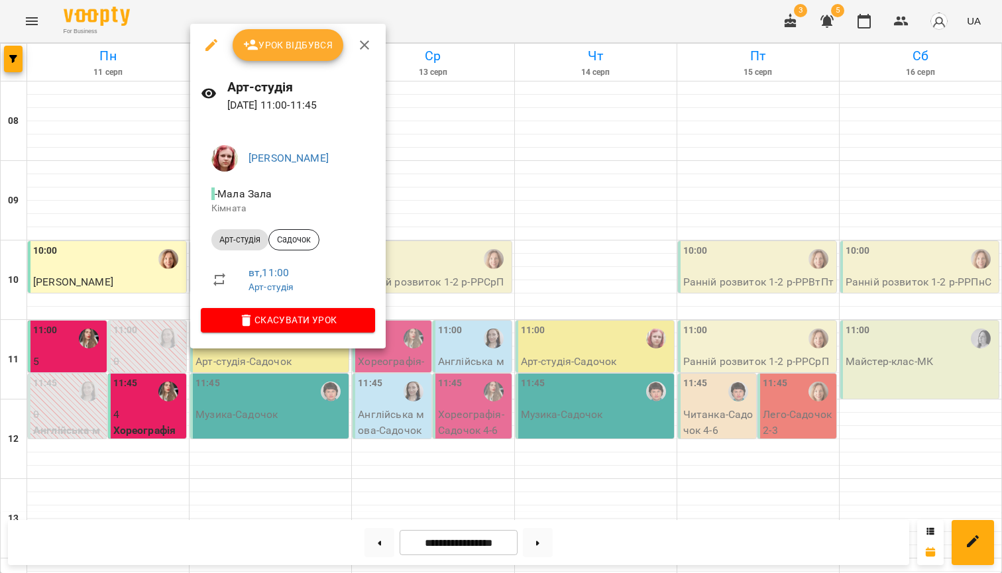
click at [302, 43] on span "Урок відбувся" at bounding box center [288, 45] width 90 height 16
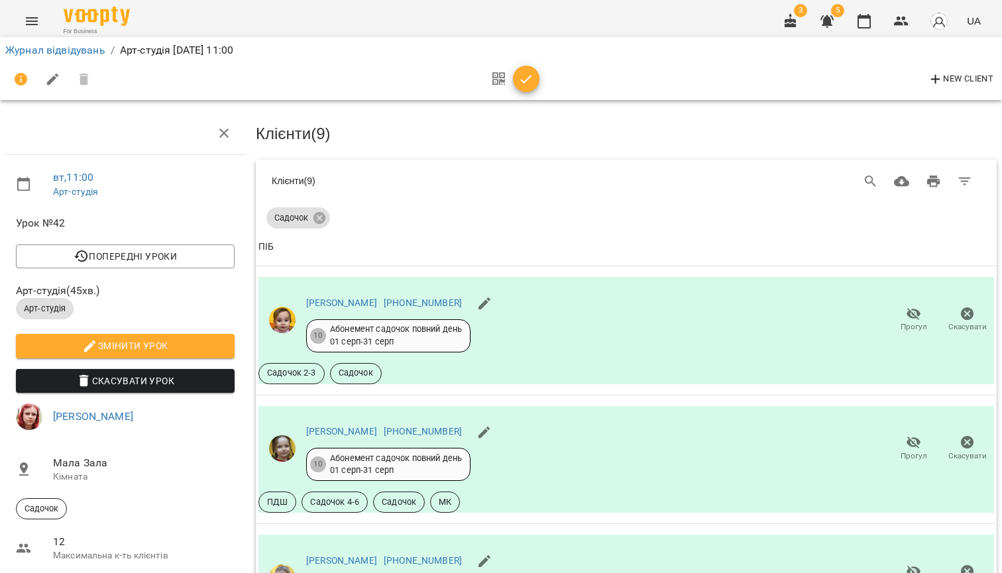
scroll to position [755, 0]
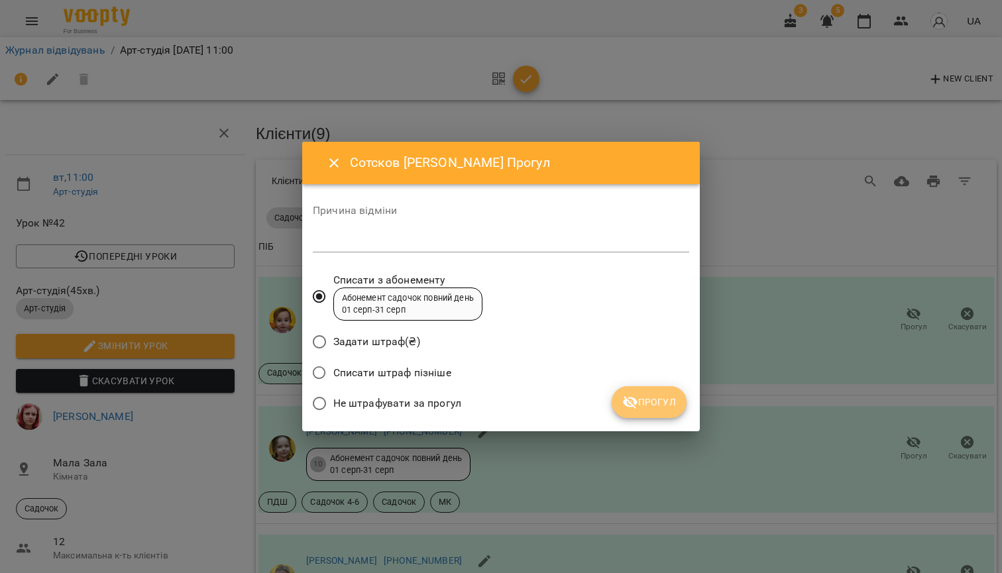
click at [655, 405] on span "Прогул" at bounding box center [649, 402] width 54 height 16
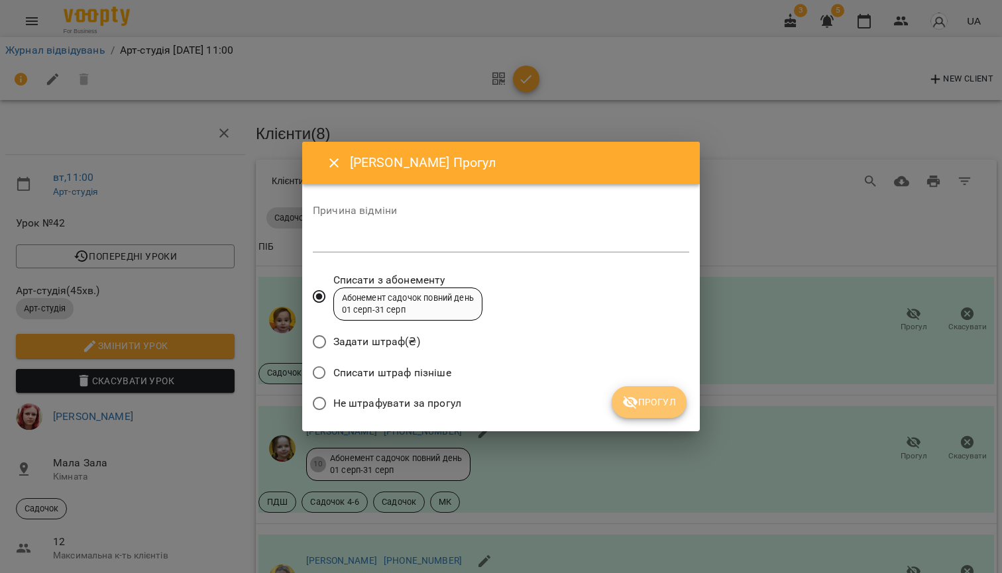
click at [650, 402] on span "Прогул" at bounding box center [649, 402] width 54 height 16
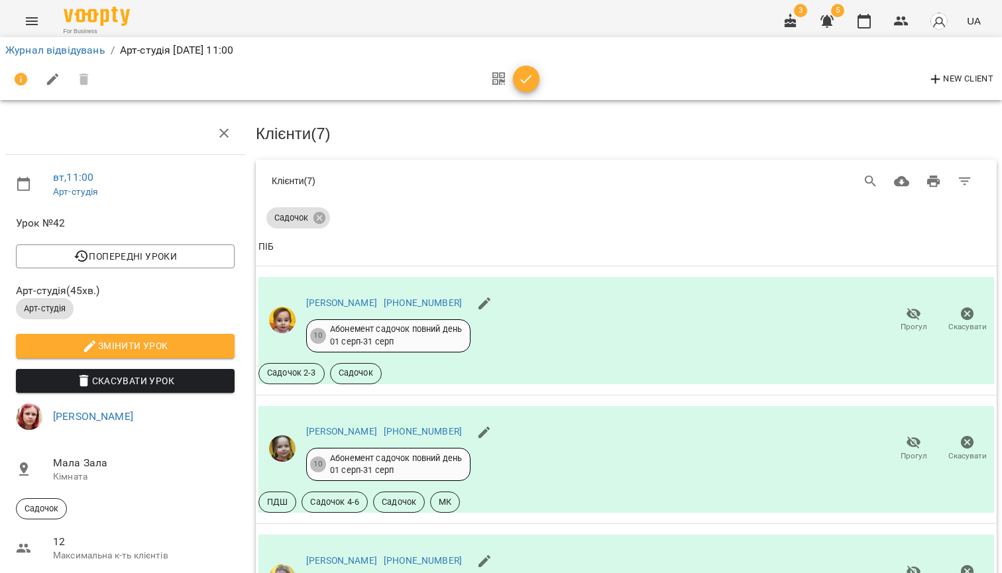
scroll to position [69, 0]
click at [81, 46] on link "Журнал відвідувань" at bounding box center [55, 50] width 100 height 13
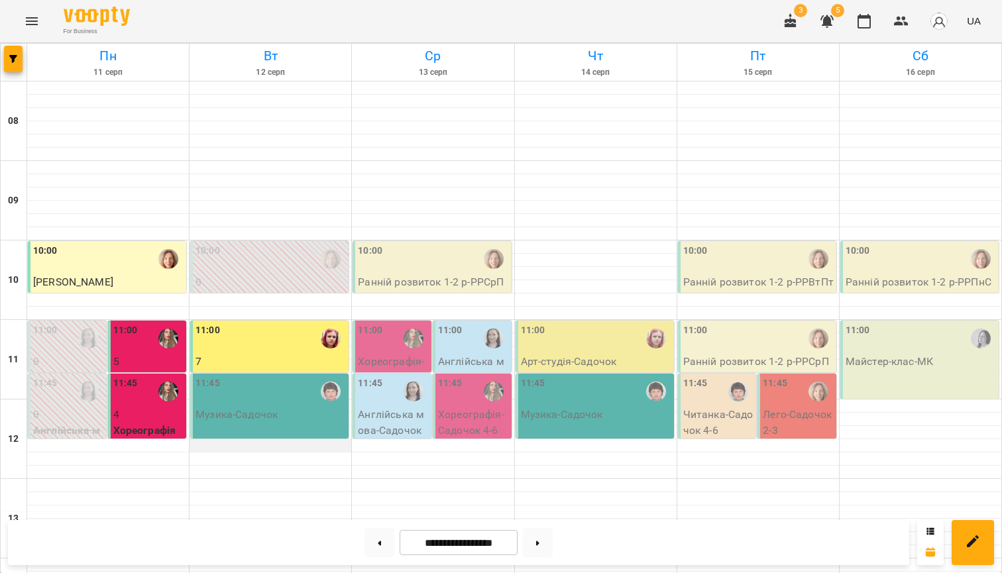
scroll to position [80, 0]
click at [288, 374] on div "11:45 Музика - Садочок" at bounding box center [269, 406] width 158 height 65
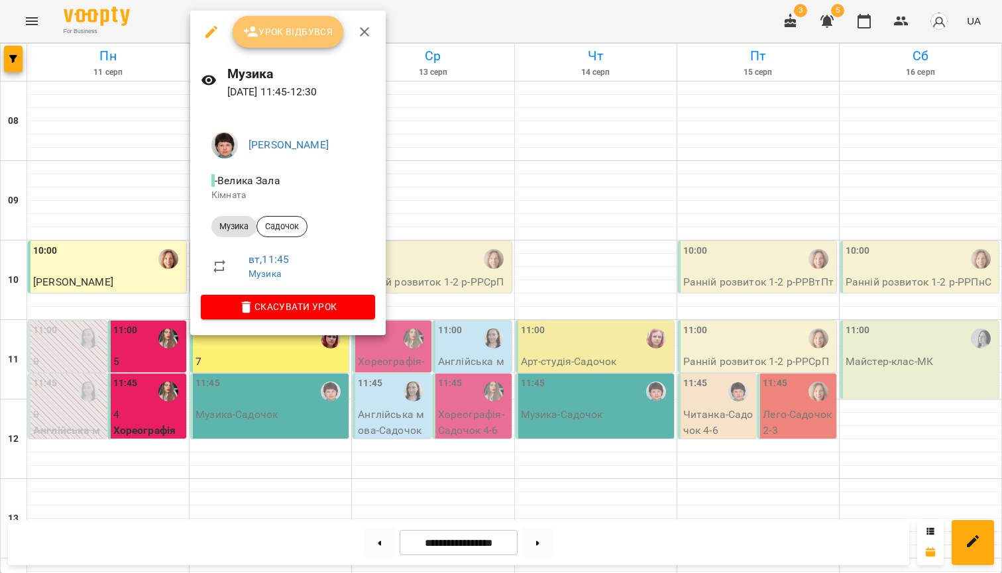
click at [287, 23] on button "Урок відбувся" at bounding box center [288, 32] width 111 height 32
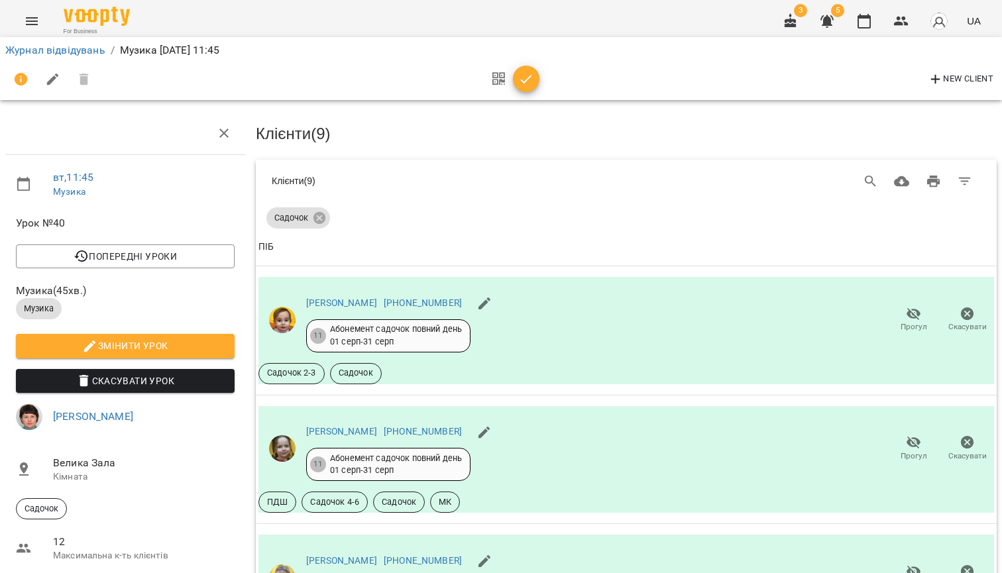
scroll to position [802, 0]
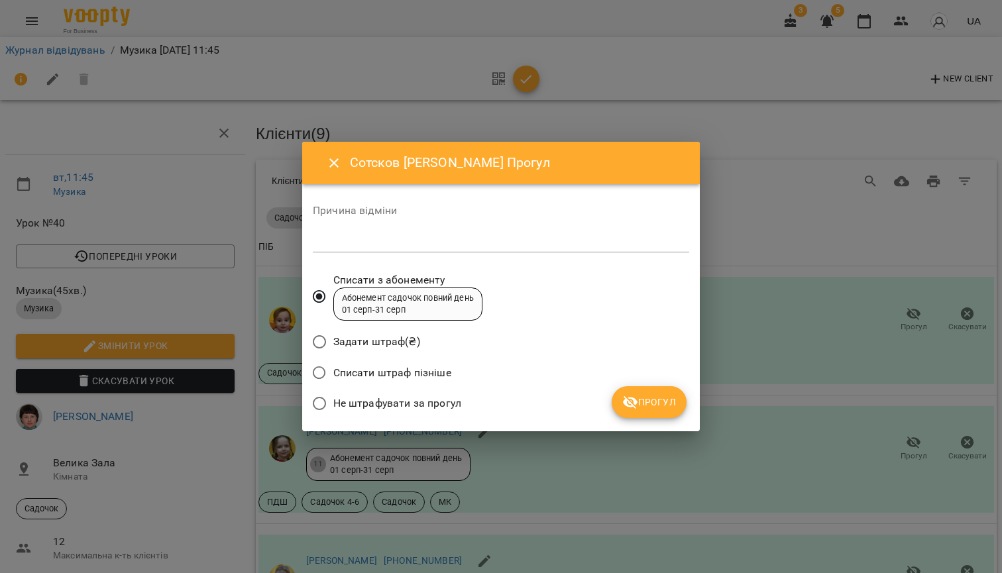
click at [637, 399] on icon "submit" at bounding box center [630, 402] width 16 height 16
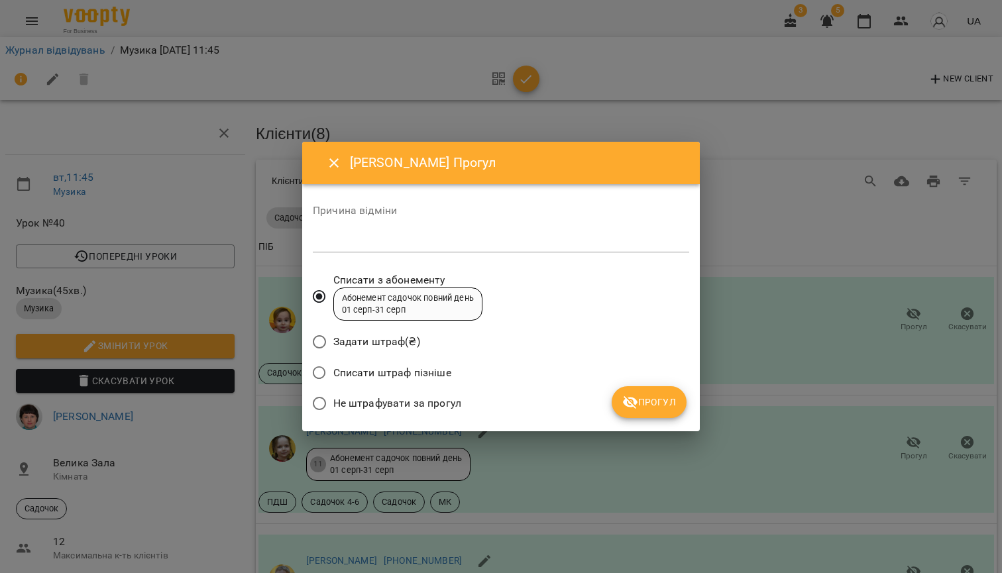
click at [651, 402] on span "Прогул" at bounding box center [649, 402] width 54 height 16
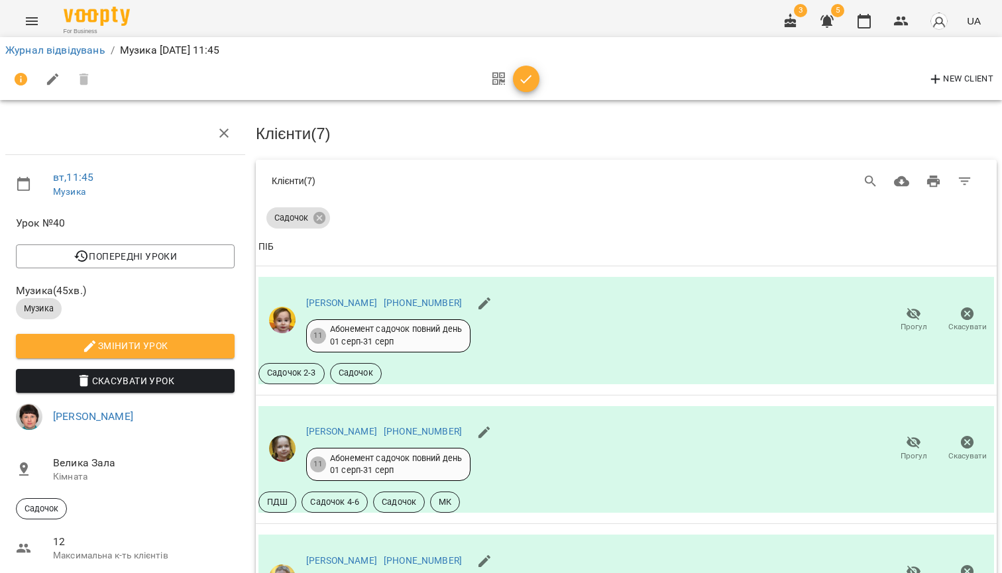
scroll to position [902, 0]
click at [61, 48] on link "Журнал відвідувань" at bounding box center [55, 50] width 100 height 13
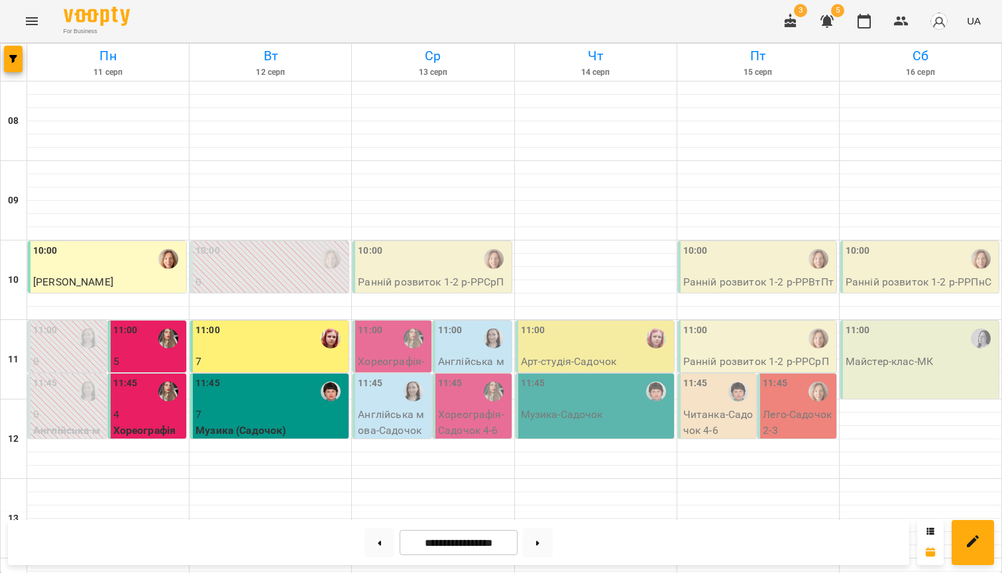
scroll to position [521, 0]
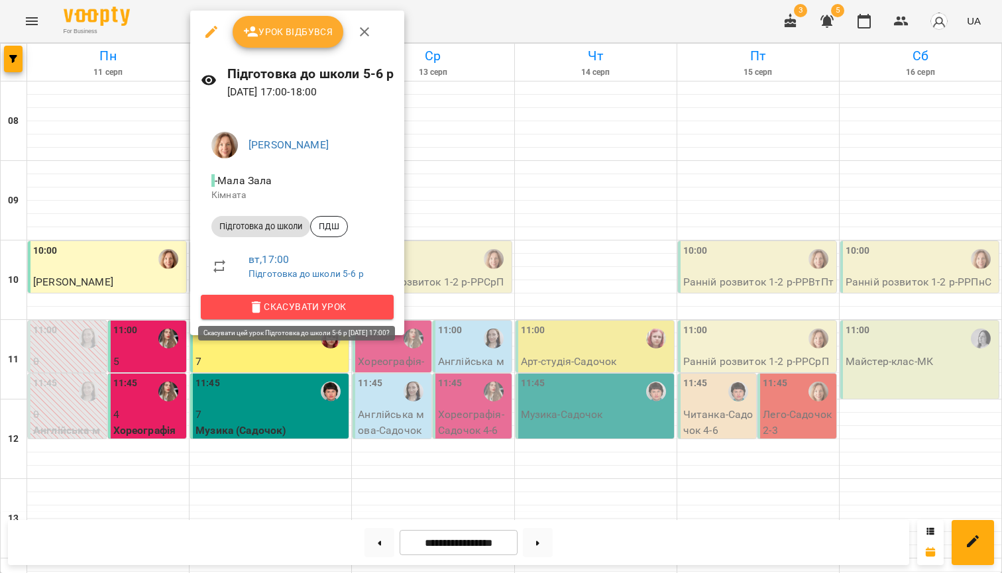
click at [330, 307] on span "Скасувати Урок" at bounding box center [297, 307] width 172 height 16
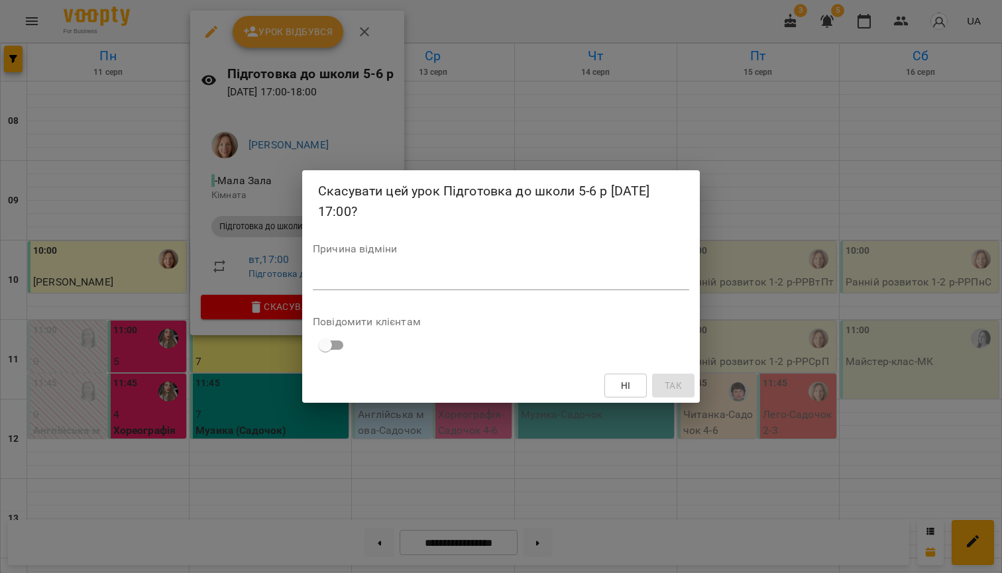
click at [369, 278] on textarea at bounding box center [501, 280] width 376 height 12
type textarea "*"
click at [672, 385] on span "Так" at bounding box center [672, 386] width 17 height 16
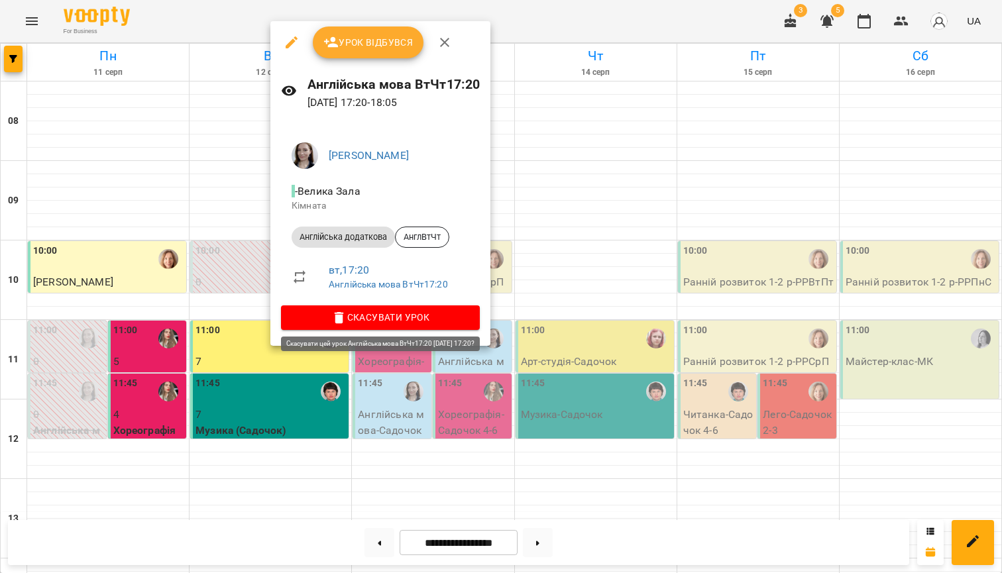
click at [389, 321] on span "Скасувати Урок" at bounding box center [380, 317] width 178 height 16
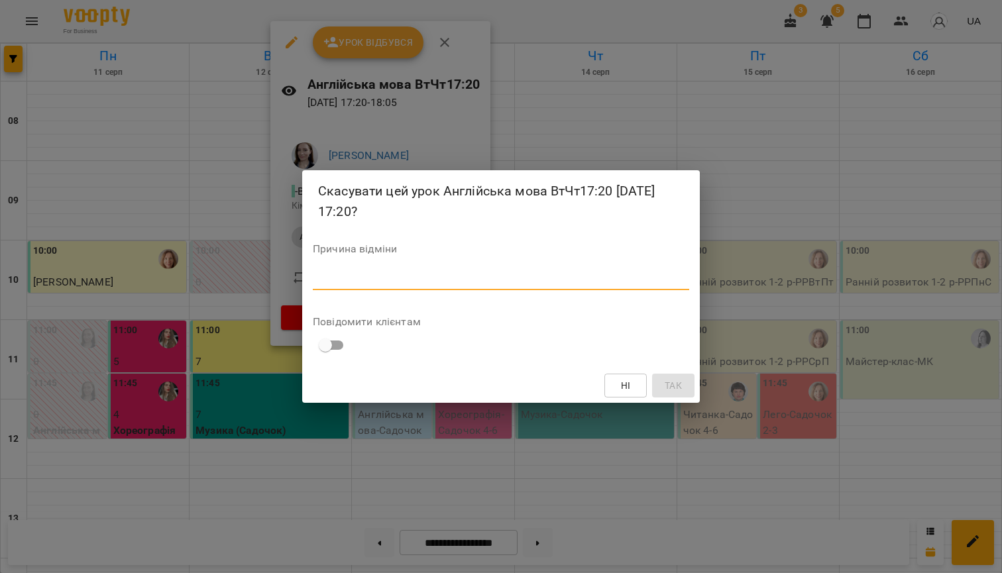
click at [395, 275] on textarea at bounding box center [501, 280] width 376 height 12
type textarea "*"
click at [680, 386] on span "Так" at bounding box center [672, 386] width 17 height 16
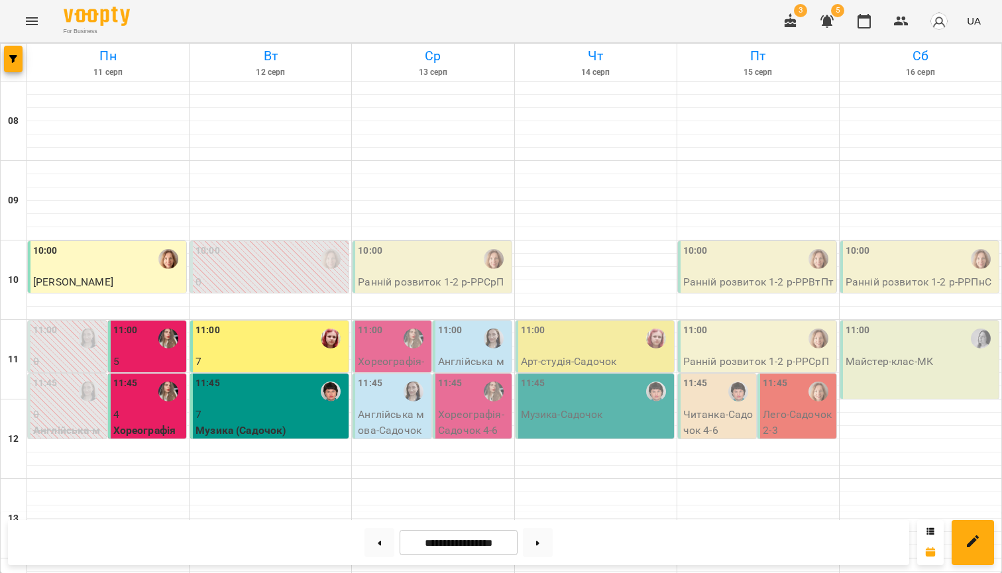
scroll to position [58, 0]
click at [431, 274] on p "Ранній розвиток 1-2 р - РРСрПт" at bounding box center [433, 289] width 150 height 31
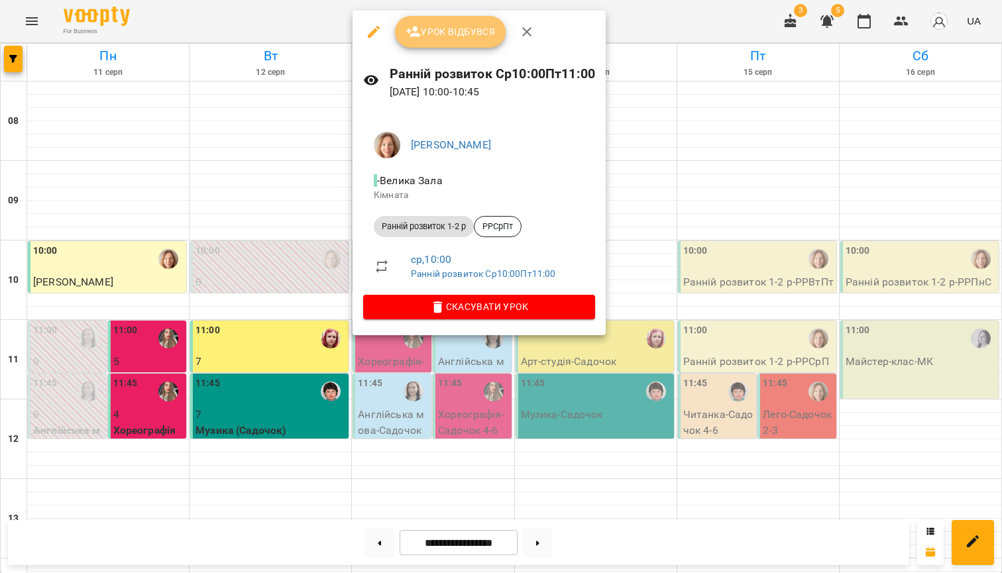
click at [462, 32] on span "Урок відбувся" at bounding box center [450, 32] width 90 height 16
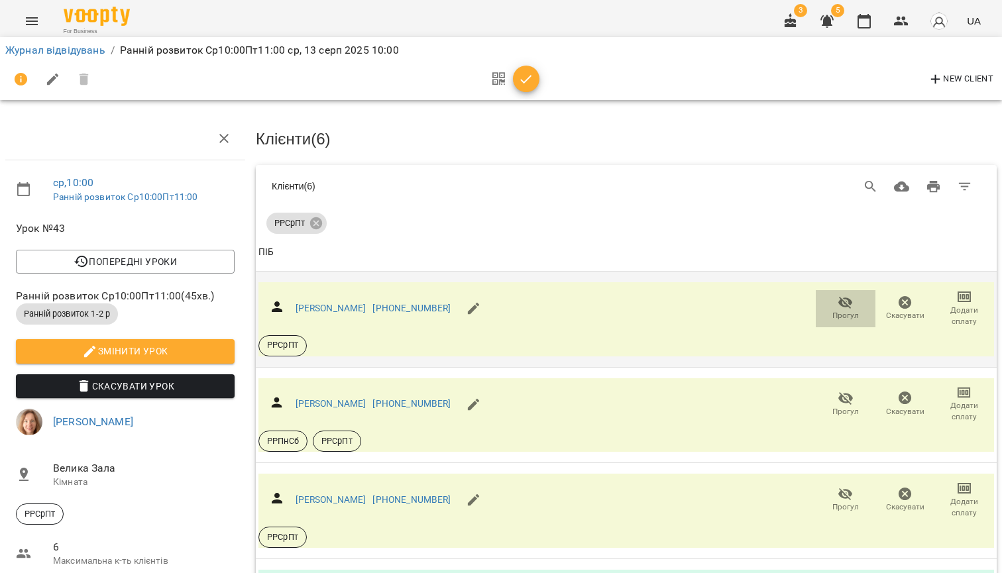
click at [853, 313] on span "Прогул" at bounding box center [845, 315] width 26 height 11
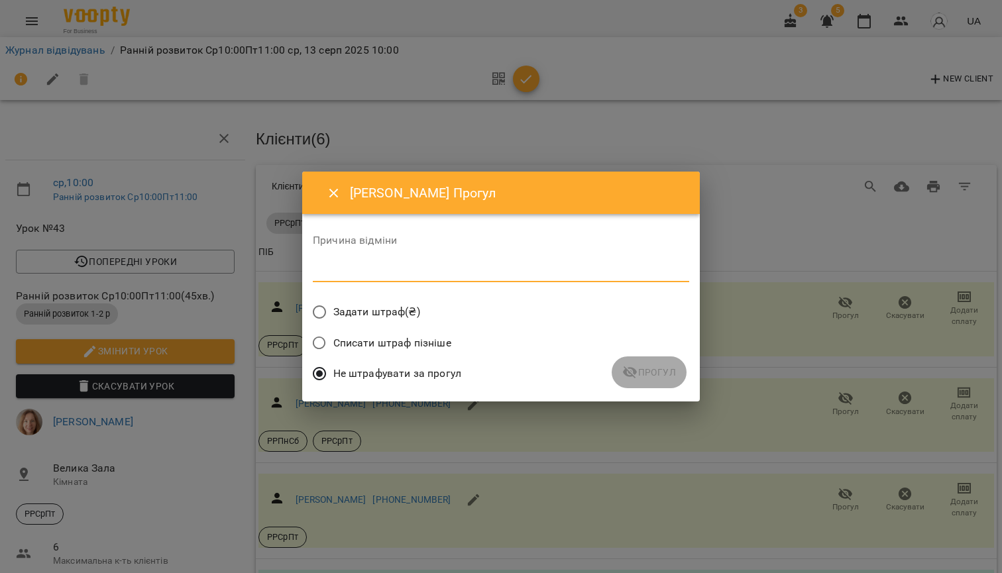
click at [405, 271] on textarea at bounding box center [501, 272] width 376 height 12
type textarea "*"
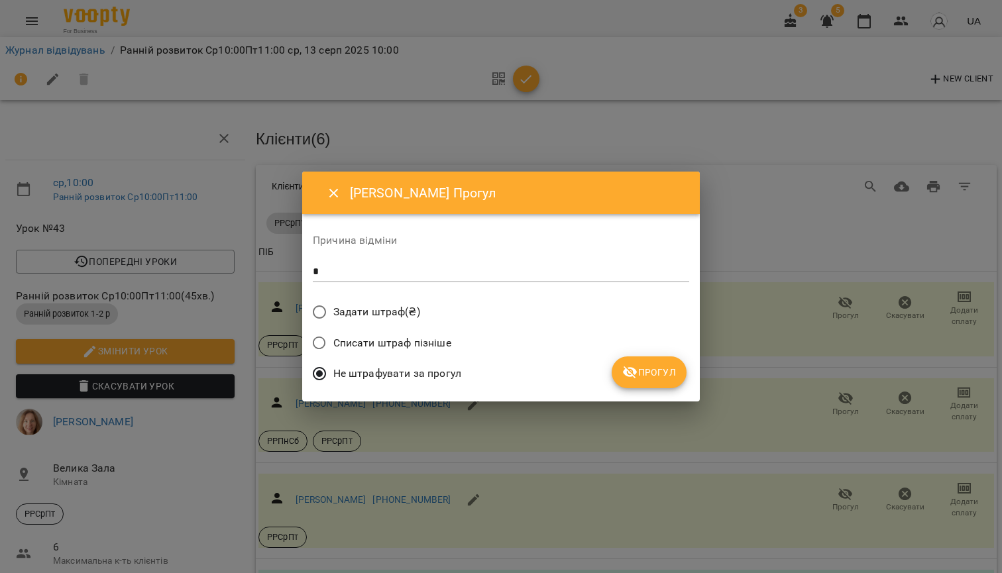
click at [399, 307] on span "Задати штраф(₴)" at bounding box center [376, 312] width 87 height 16
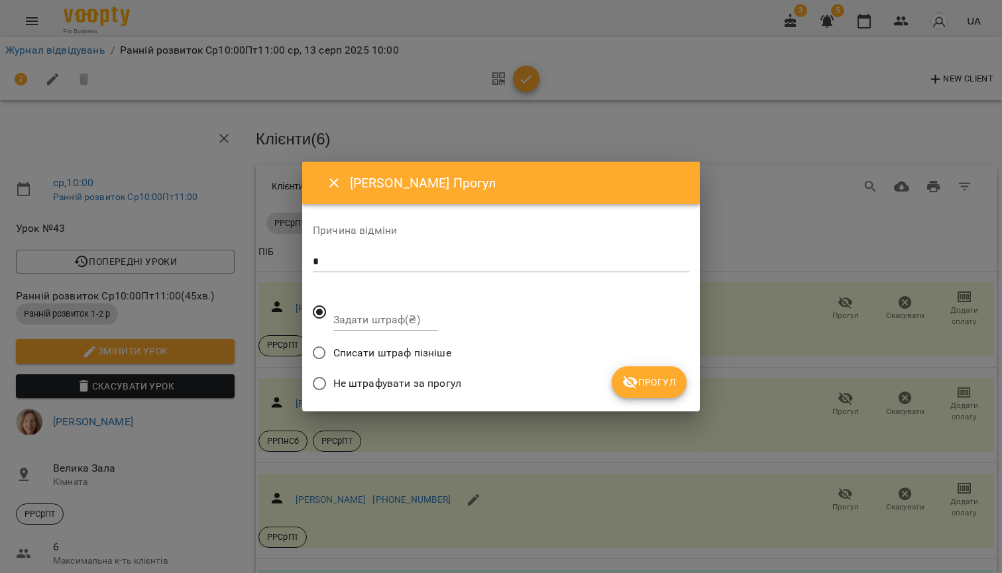
click at [346, 382] on span "Не штрафувати за прогул" at bounding box center [397, 384] width 128 height 16
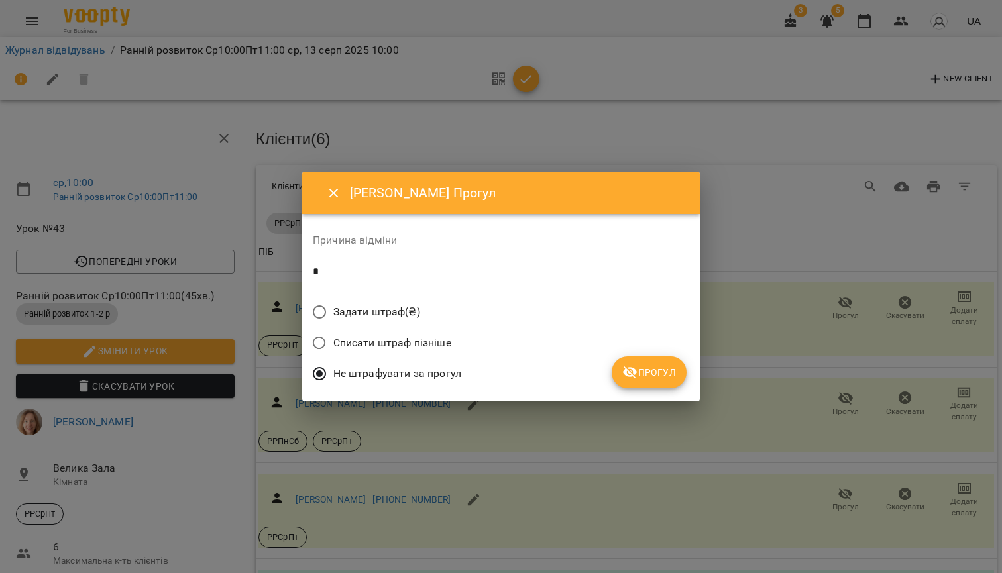
click at [664, 369] on span "Прогул" at bounding box center [649, 372] width 54 height 16
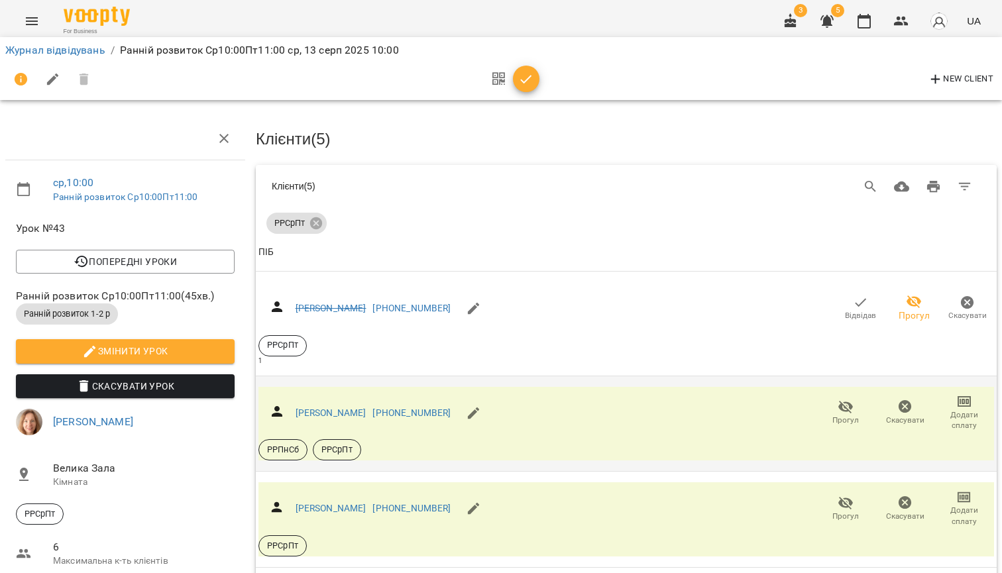
click at [852, 415] on span "Прогул" at bounding box center [845, 420] width 26 height 11
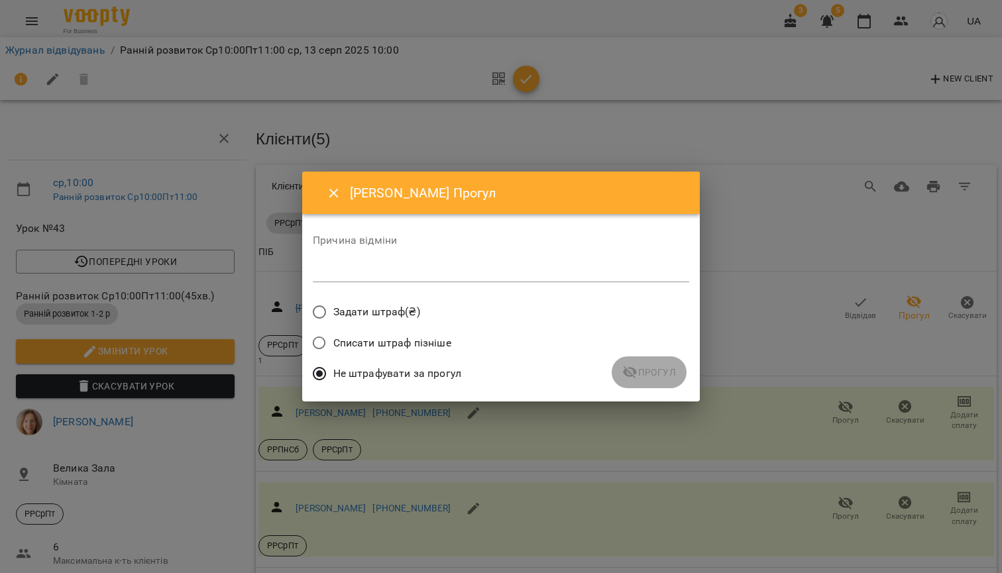
click at [413, 278] on div "*" at bounding box center [501, 272] width 376 height 21
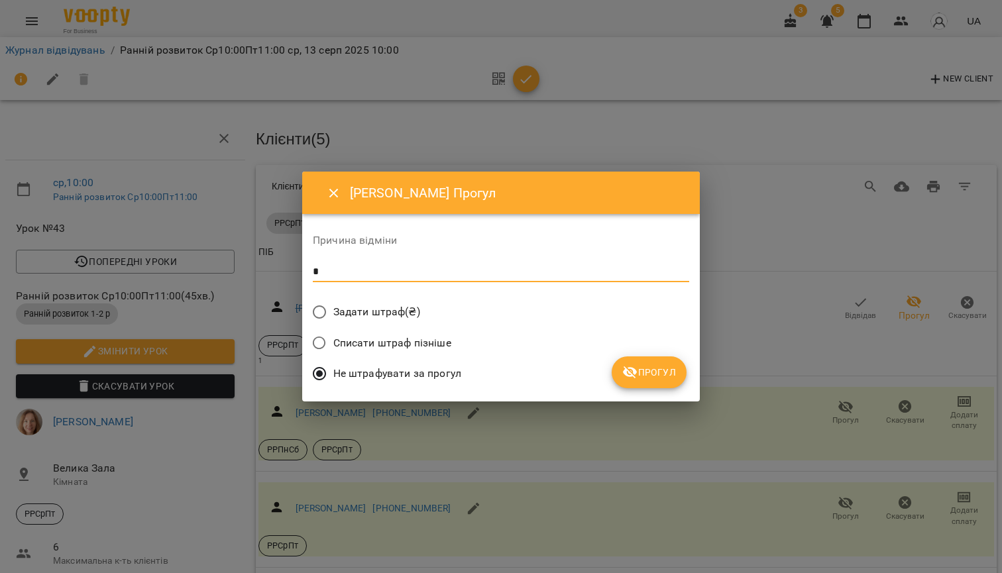
type textarea "*"
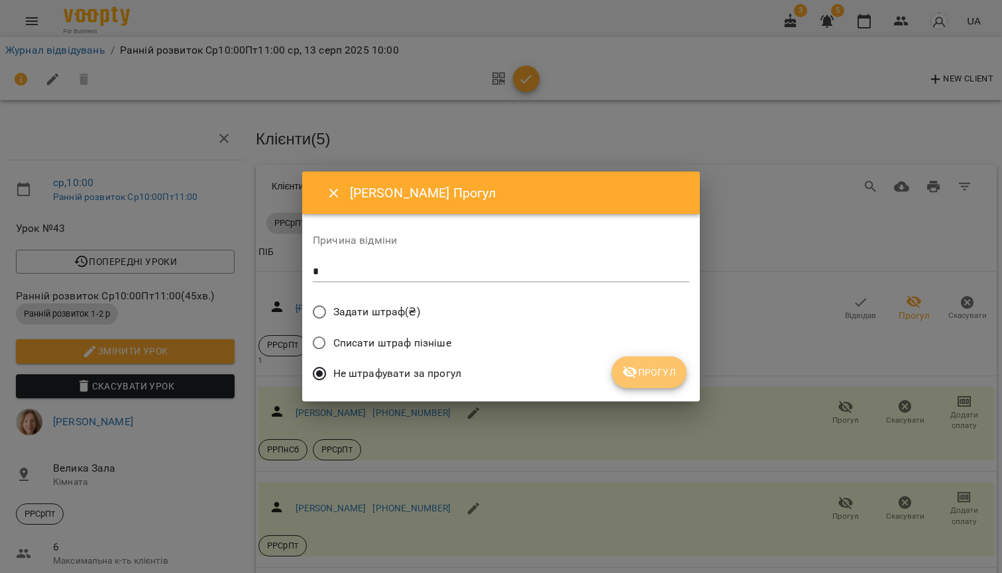
click at [656, 374] on span "Прогул" at bounding box center [649, 372] width 54 height 16
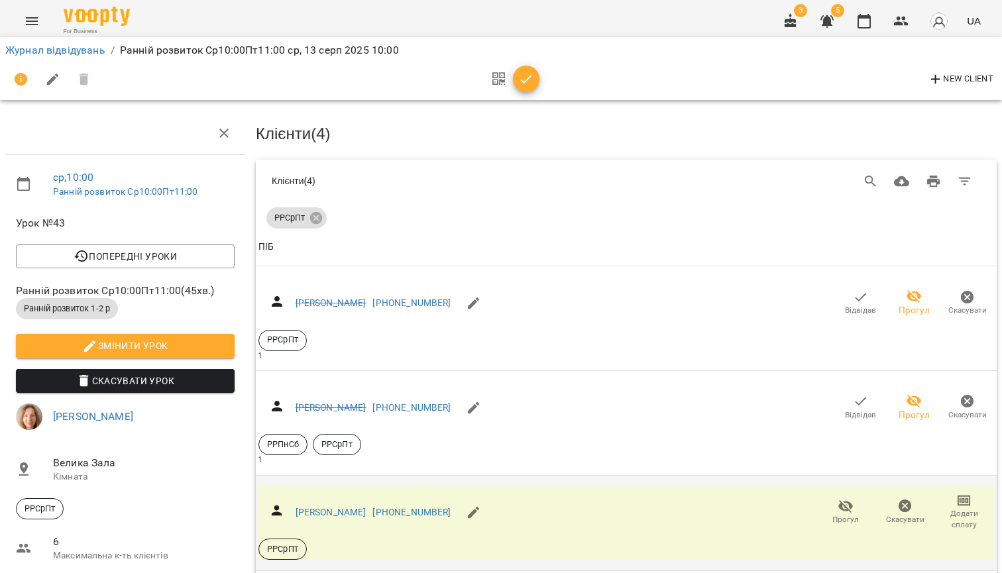
scroll to position [145, 0]
click at [843, 514] on span "Прогул" at bounding box center [845, 519] width 26 height 11
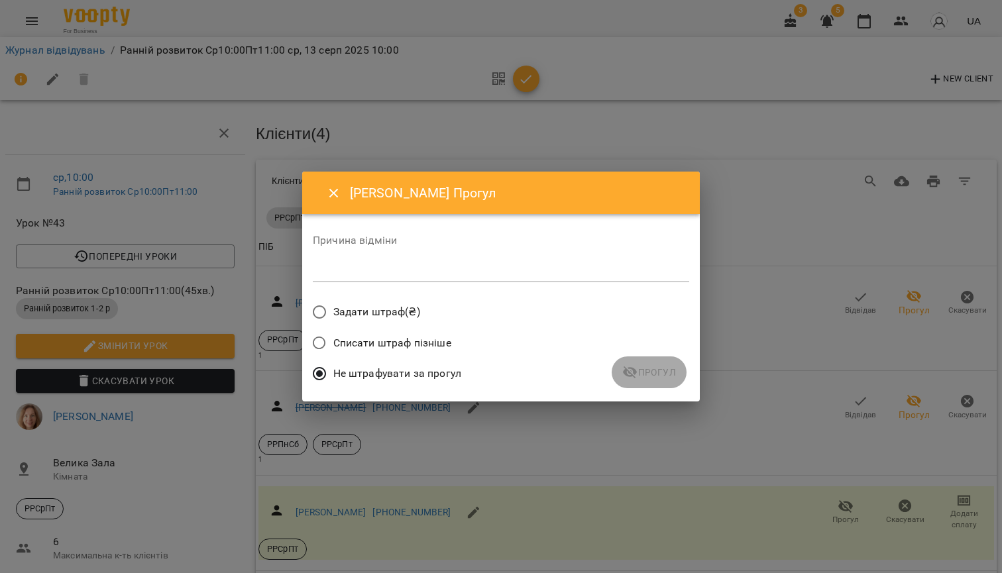
click at [477, 275] on textarea at bounding box center [501, 272] width 376 height 12
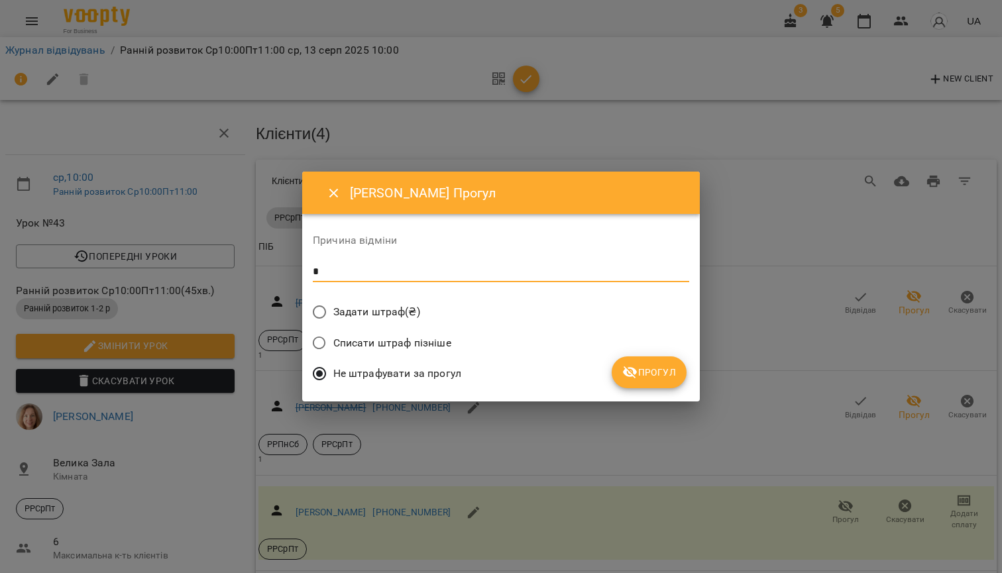
type textarea "*"
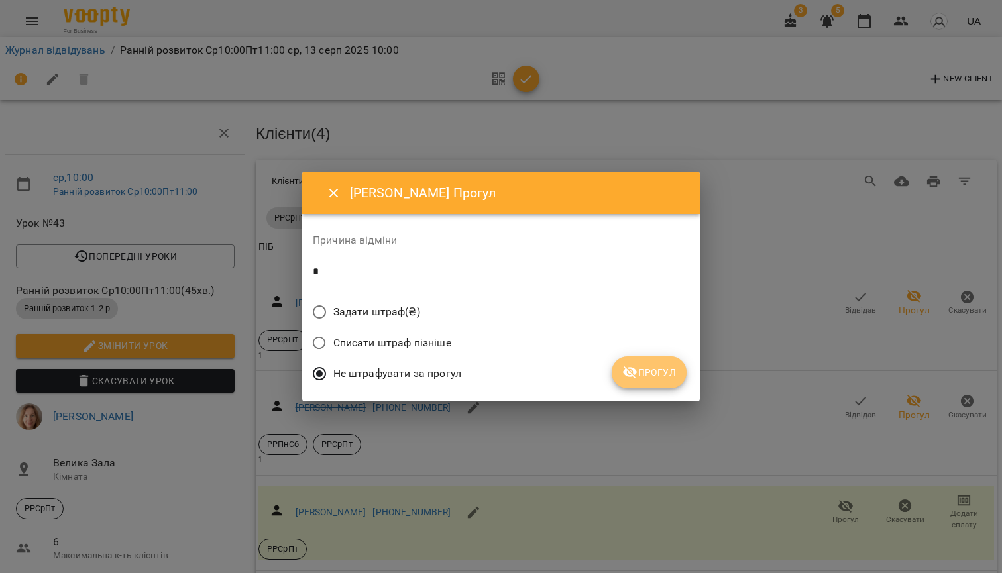
click at [643, 372] on span "Прогул" at bounding box center [649, 372] width 54 height 16
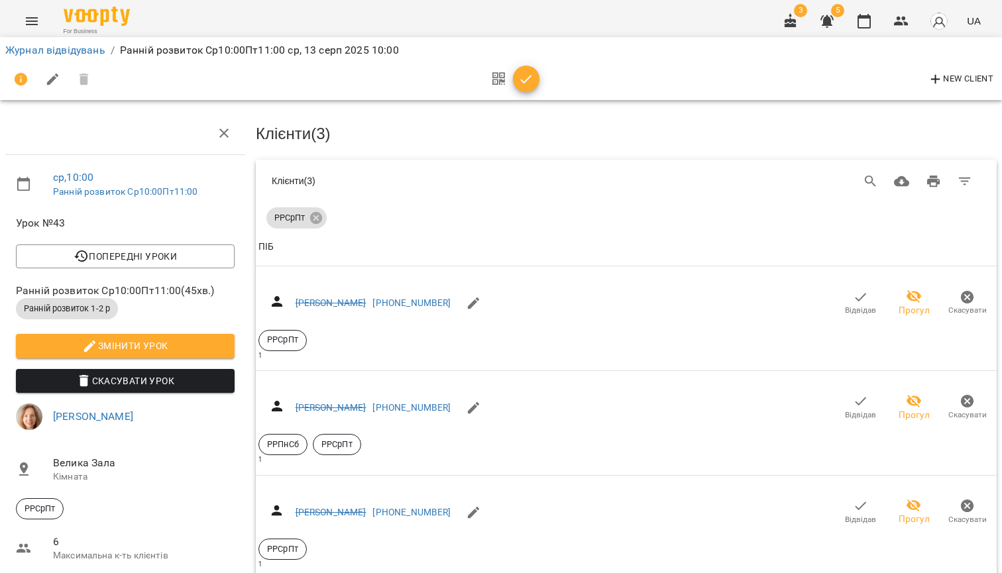
scroll to position [441, 0]
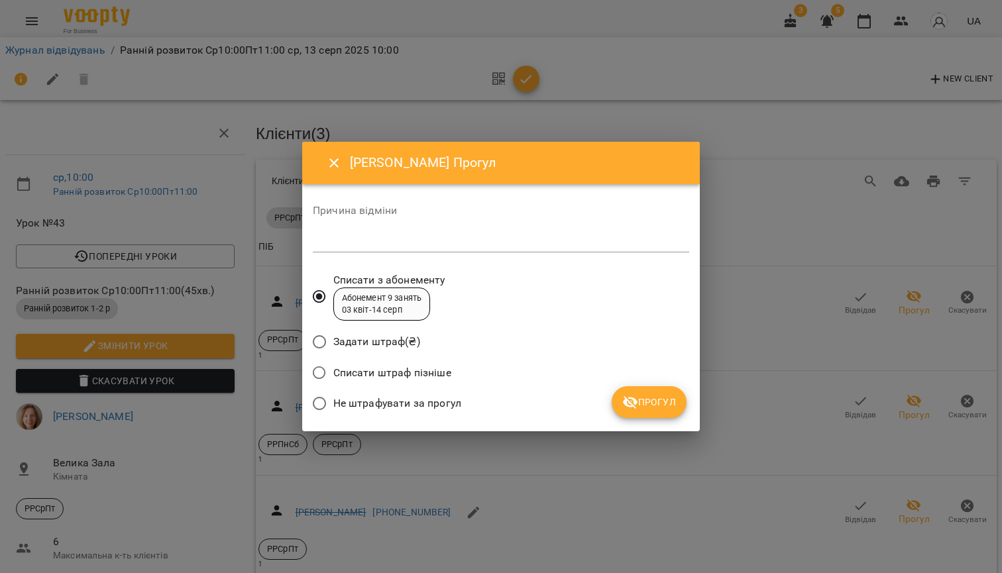
click at [443, 246] on textarea at bounding box center [501, 242] width 376 height 12
type textarea "*"
click at [337, 393] on label "Не штрафувати за прогул" at bounding box center [383, 404] width 156 height 28
click at [643, 401] on span "Прогул" at bounding box center [649, 402] width 54 height 16
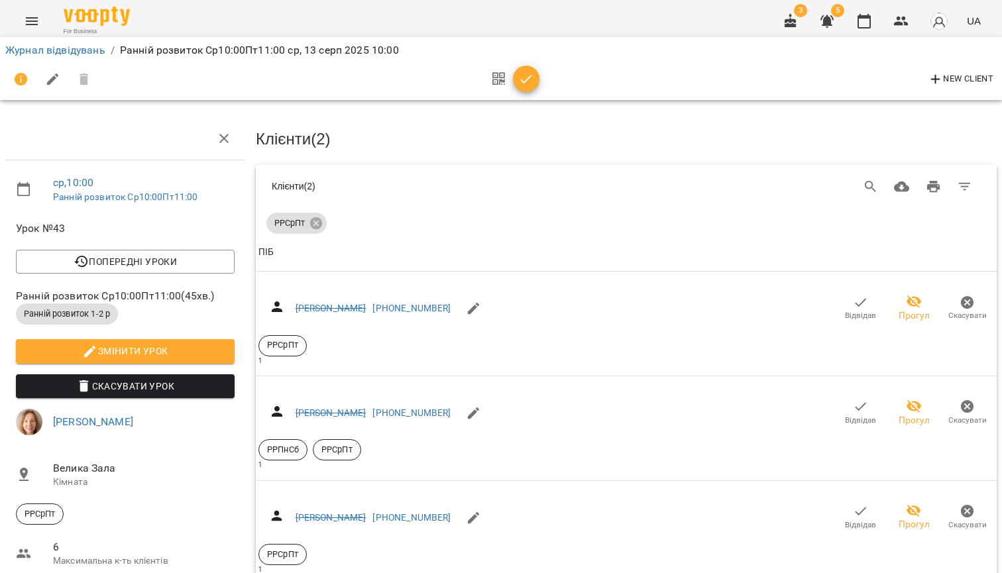
scroll to position [0, 0]
click at [72, 50] on link "Журнал відвідувань" at bounding box center [55, 50] width 100 height 13
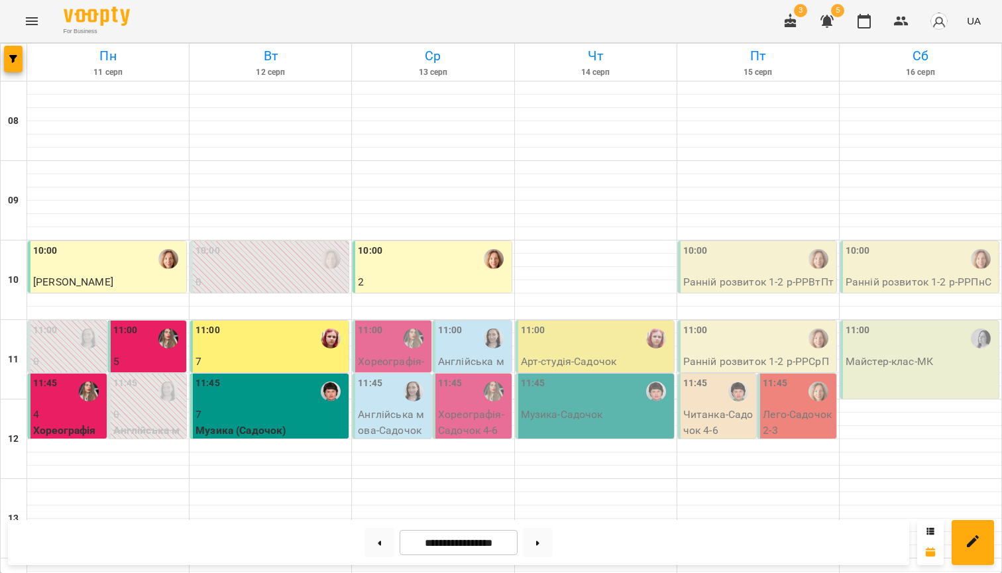
click at [403, 358] on p "Хореографія - Садочок 2-3" at bounding box center [393, 369] width 71 height 31
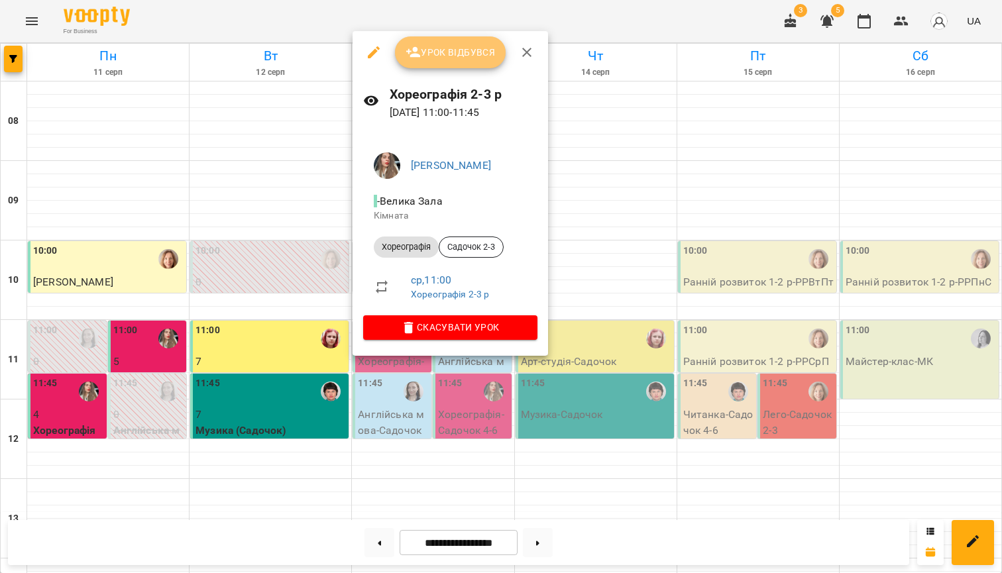
click at [450, 50] on span "Урок відбувся" at bounding box center [450, 52] width 90 height 16
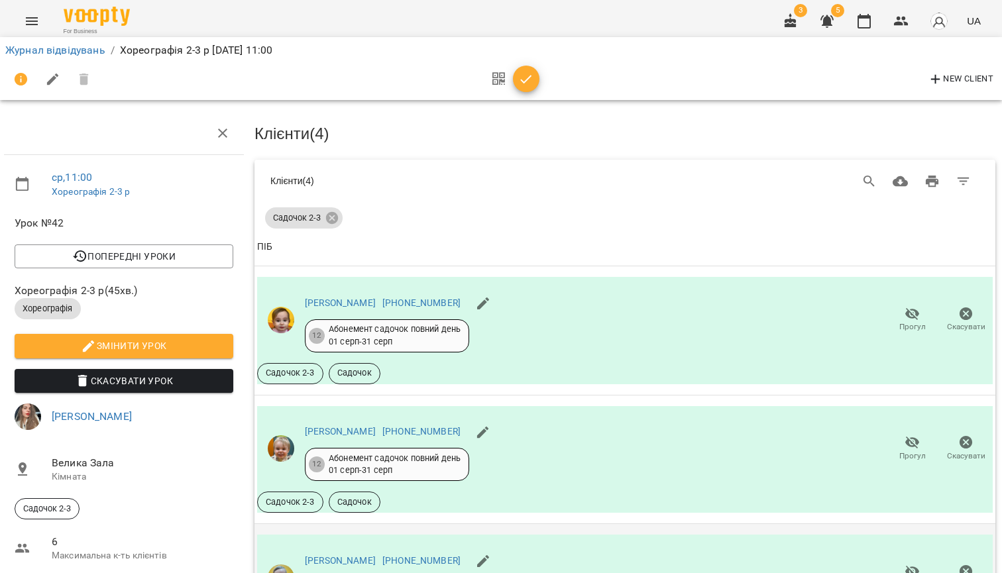
scroll to position [53, 1]
click at [58, 48] on link "Журнал відвідувань" at bounding box center [55, 50] width 100 height 13
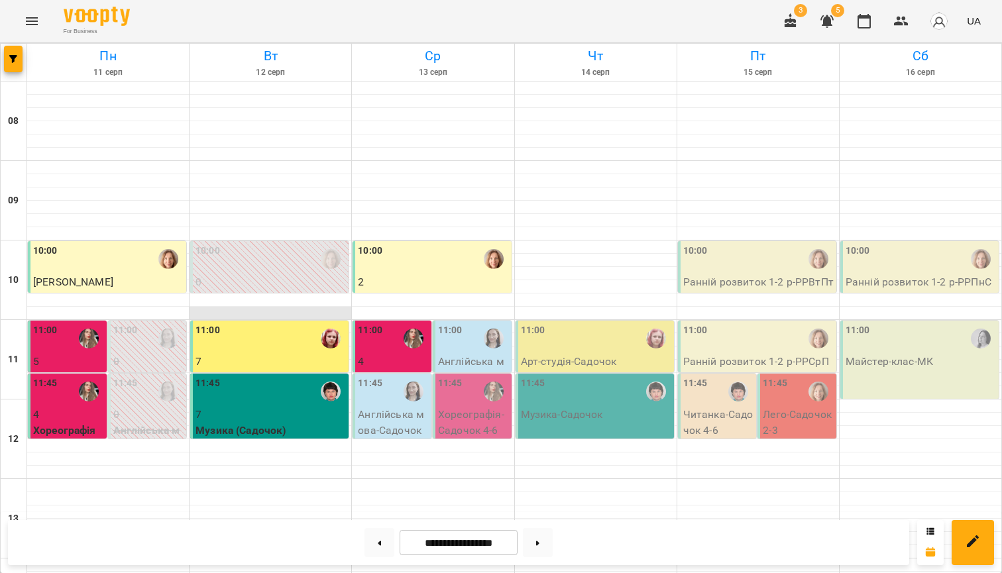
scroll to position [111, 0]
click at [461, 354] on p "Англійська мова - Садочок 4-6" at bounding box center [473, 377] width 71 height 47
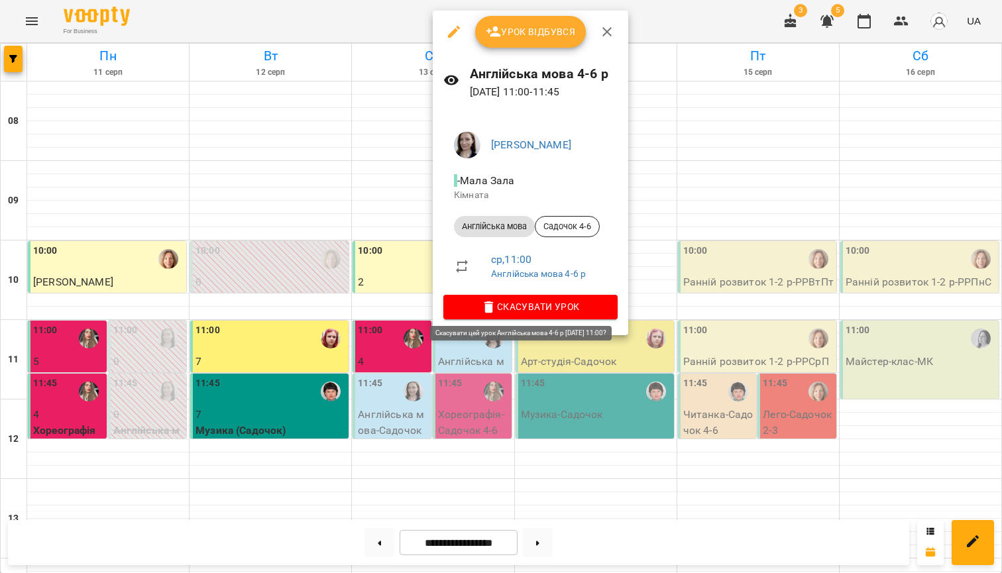
click at [519, 304] on span "Скасувати Урок" at bounding box center [530, 307] width 153 height 16
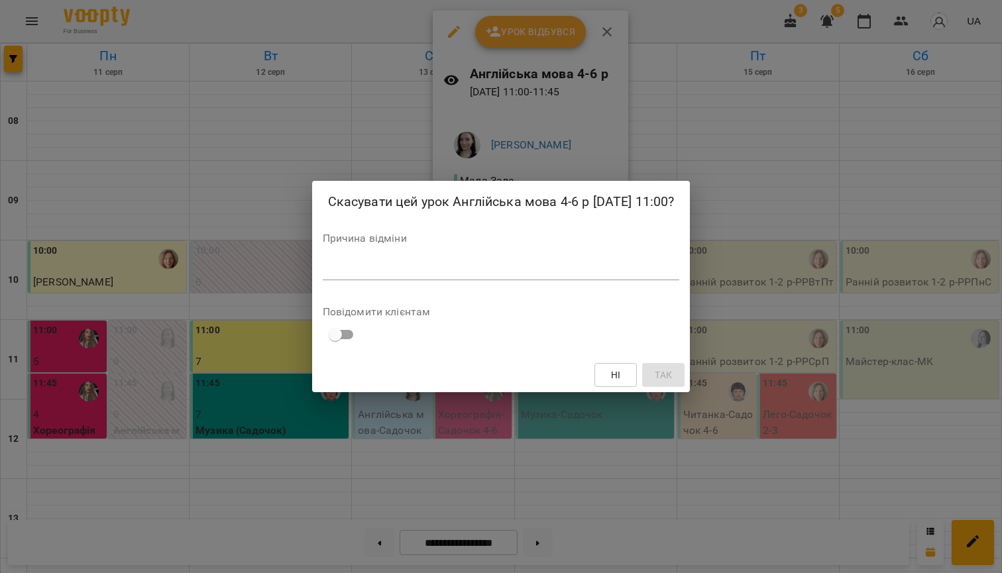
click at [399, 275] on textarea at bounding box center [501, 270] width 357 height 12
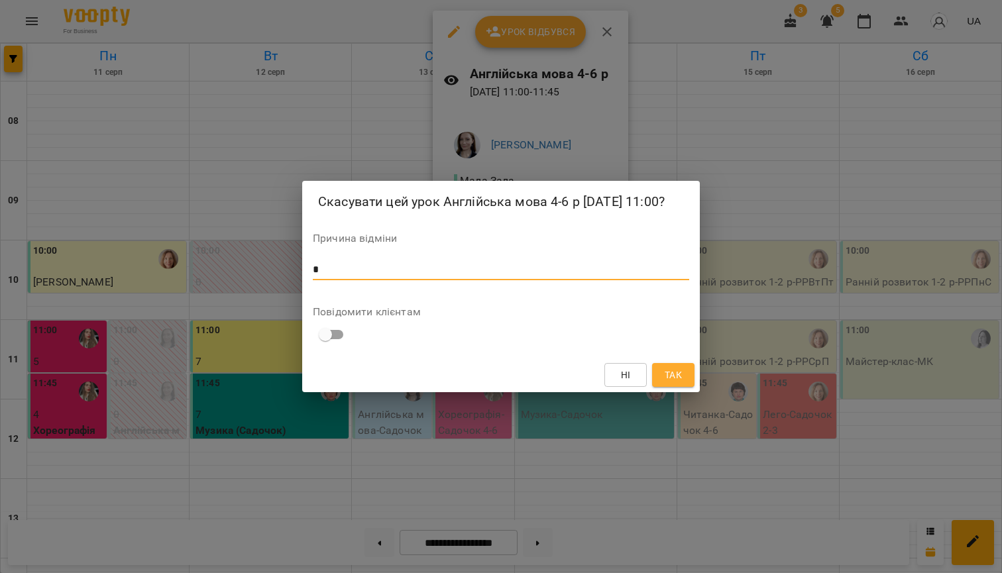
type textarea "*"
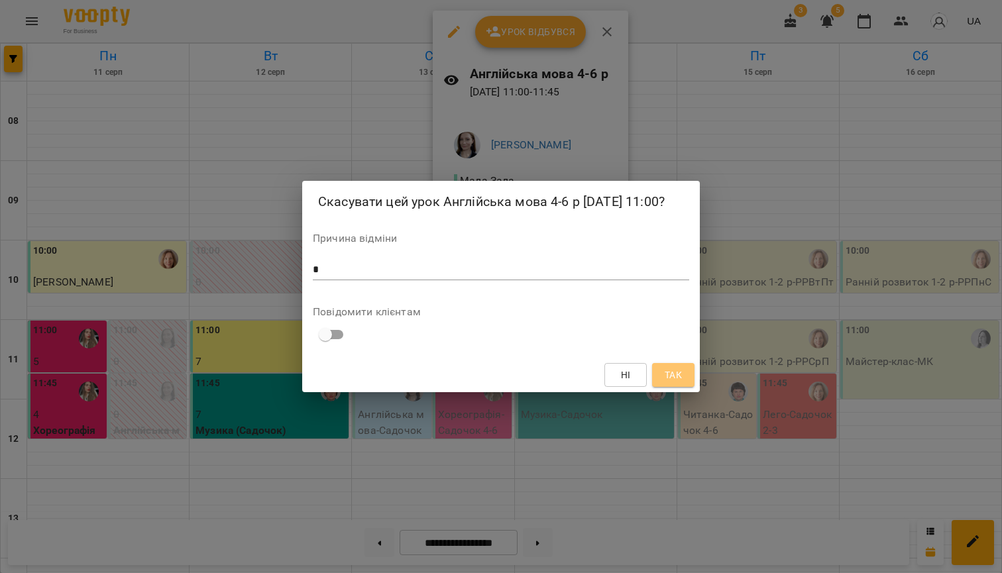
click at [661, 384] on button "Так" at bounding box center [673, 375] width 42 height 24
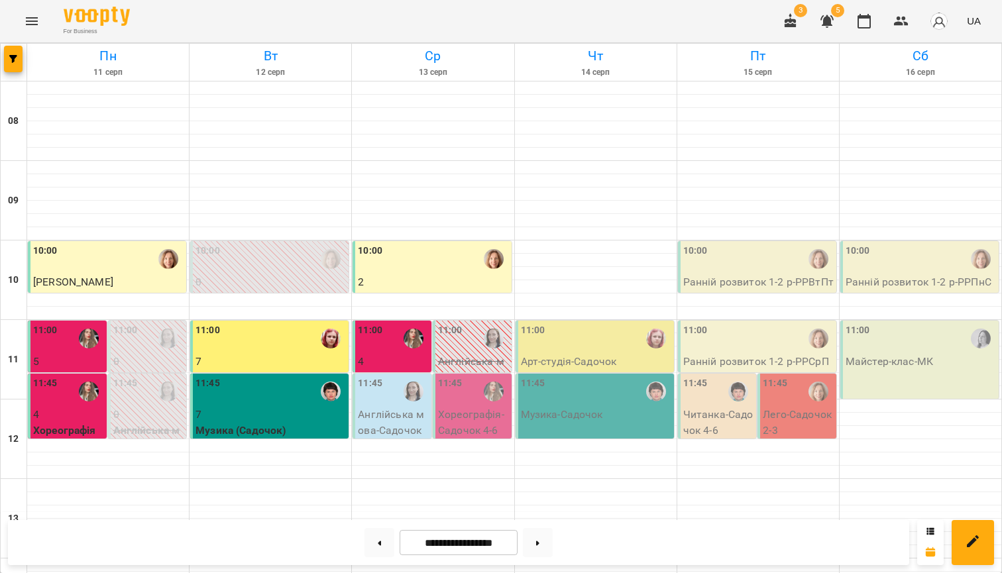
click at [379, 407] on p "Англійська мова - Садочок 2-3" at bounding box center [393, 430] width 71 height 47
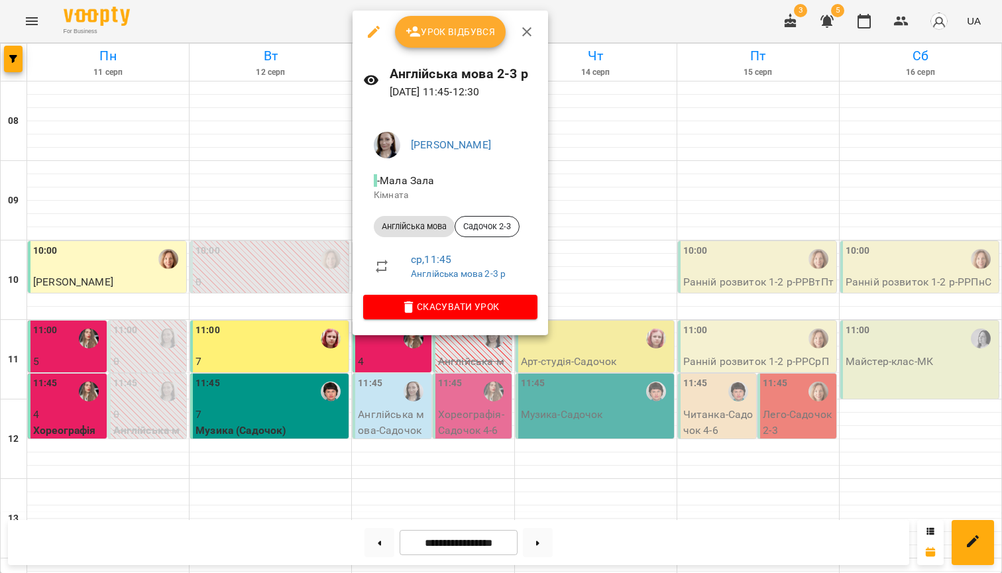
click at [451, 29] on span "Урок відбувся" at bounding box center [450, 32] width 90 height 16
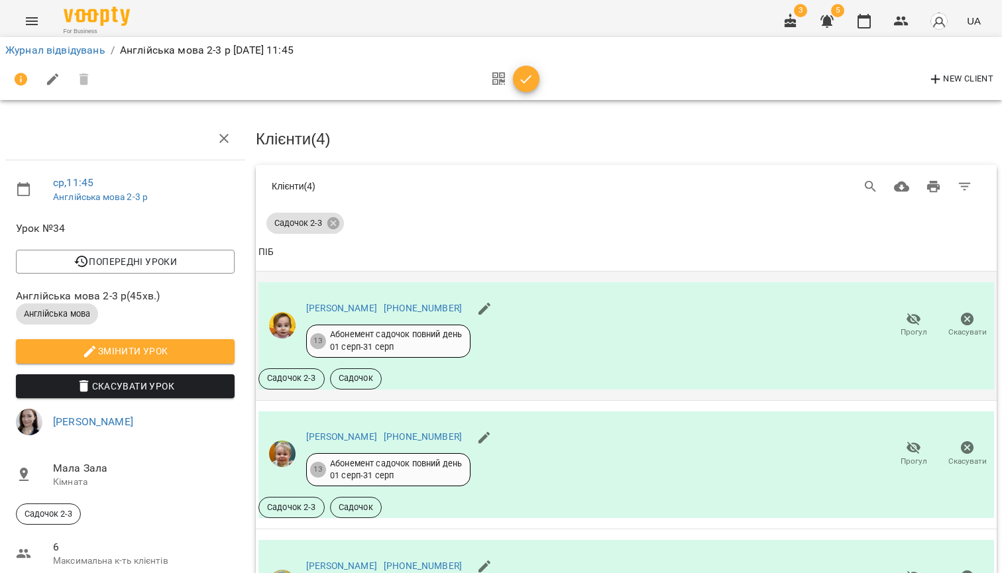
scroll to position [3, 0]
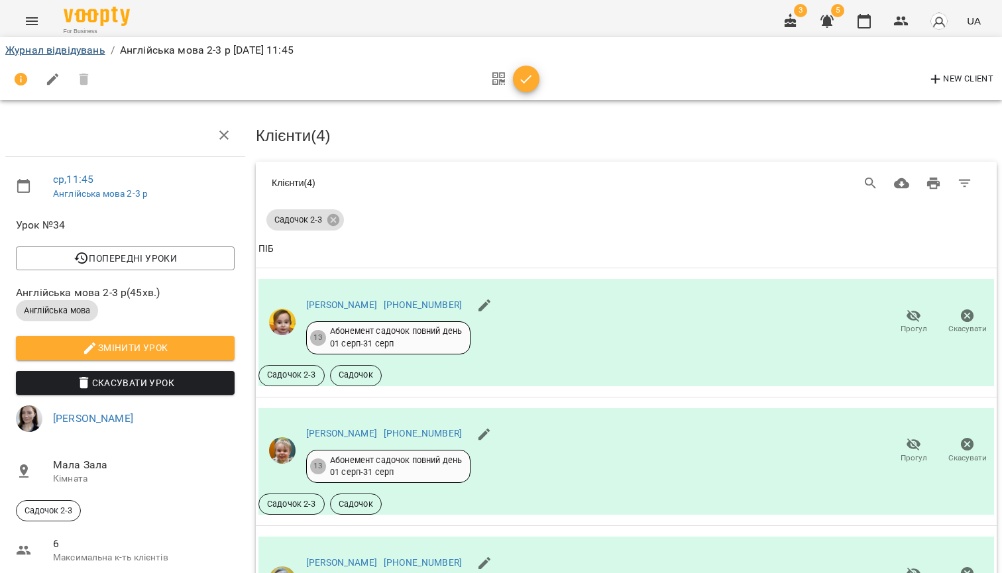
click at [65, 50] on link "Журнал відвідувань" at bounding box center [55, 50] width 100 height 13
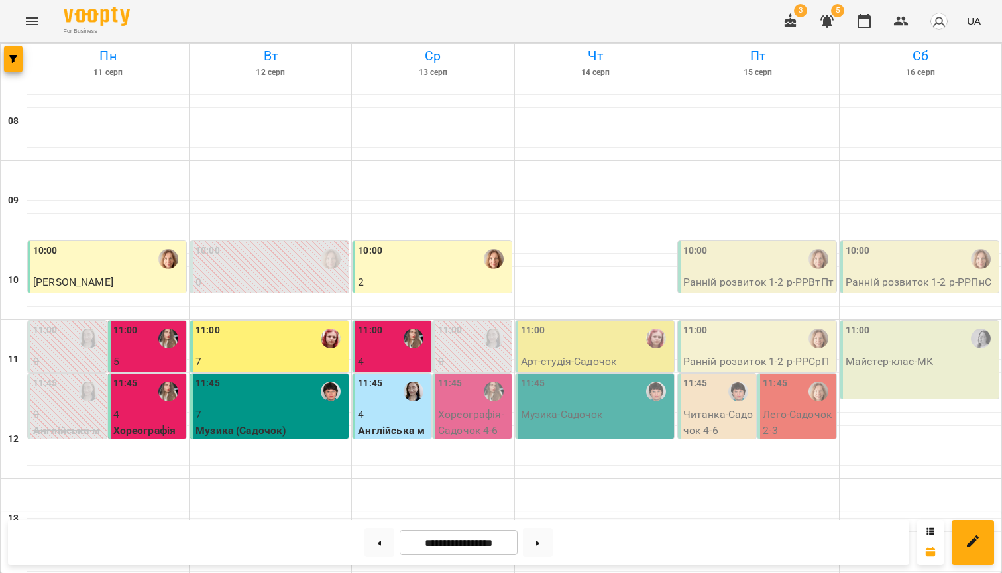
click at [409, 411] on p "4" at bounding box center [393, 415] width 71 height 16
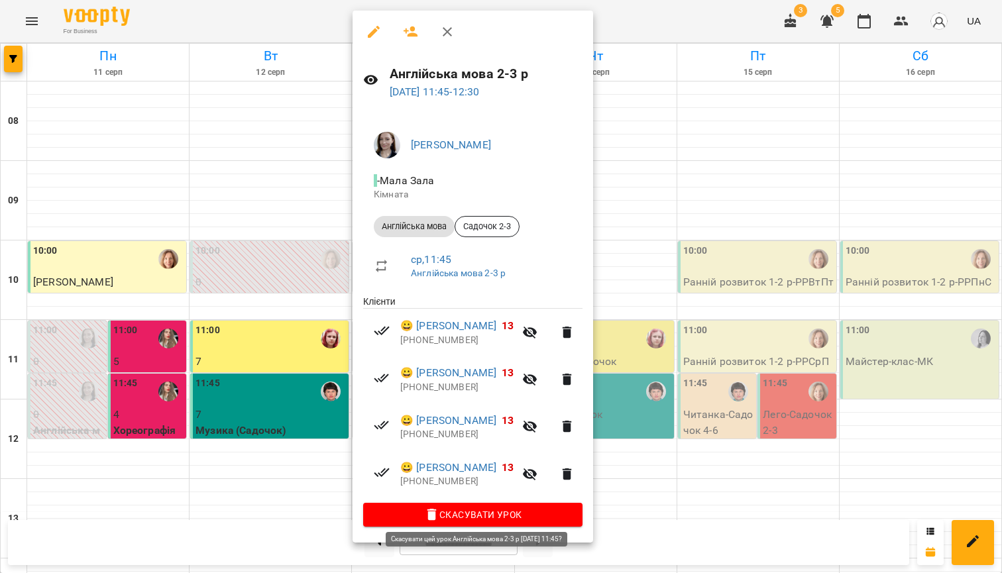
click at [464, 513] on span "Скасувати Урок" at bounding box center [473, 515] width 198 height 16
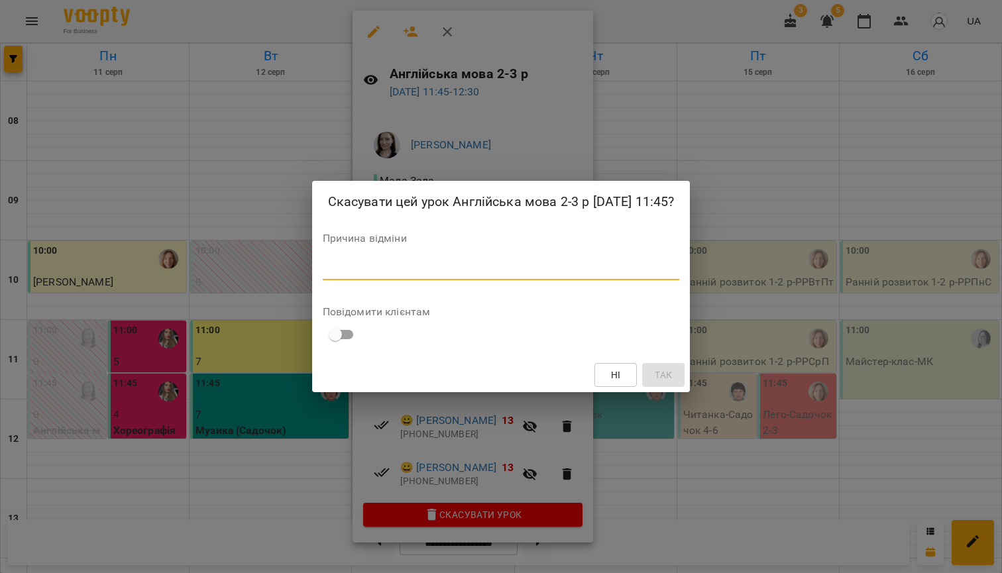
click at [417, 276] on textarea at bounding box center [501, 270] width 357 height 12
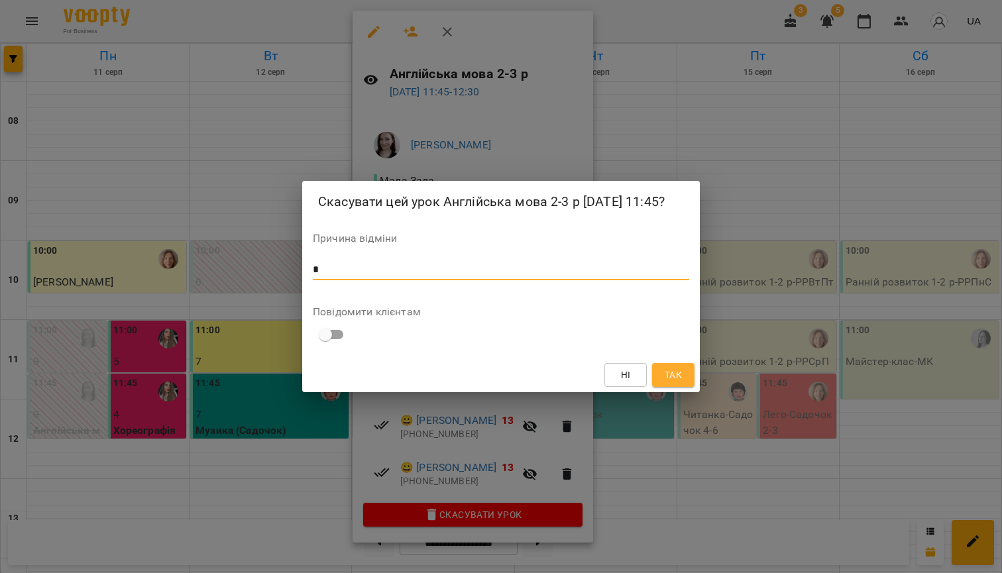
type textarea "*"
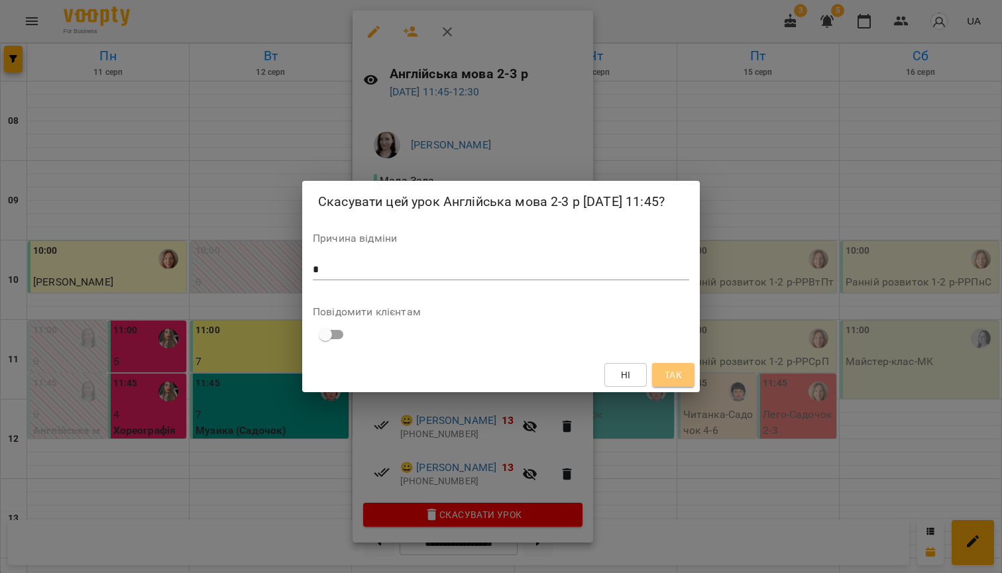
click at [690, 384] on button "Так" at bounding box center [673, 375] width 42 height 24
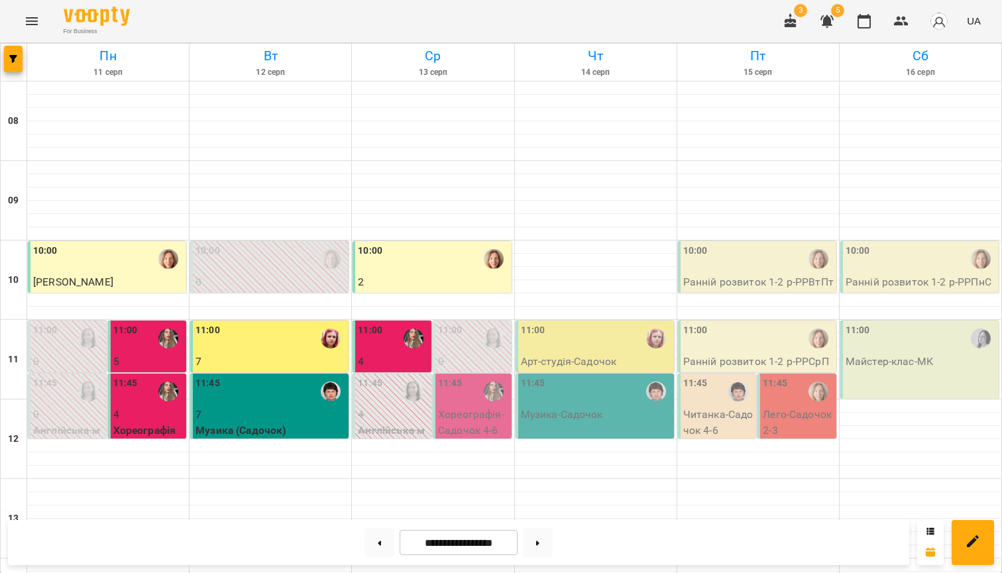
click at [464, 415] on p "Хореографія - Садочок 4-6" at bounding box center [473, 422] width 71 height 31
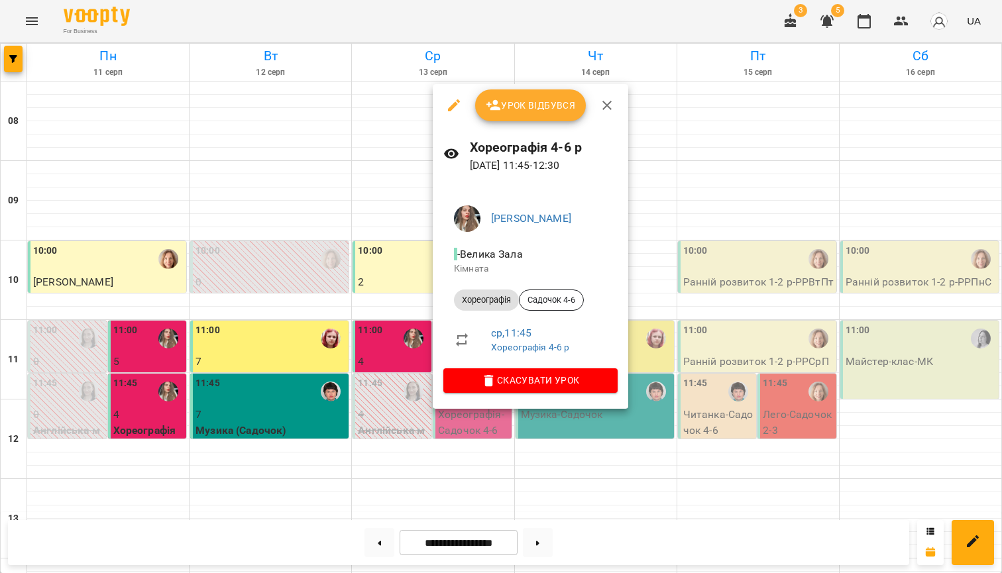
click at [537, 105] on span "Урок відбувся" at bounding box center [531, 105] width 90 height 16
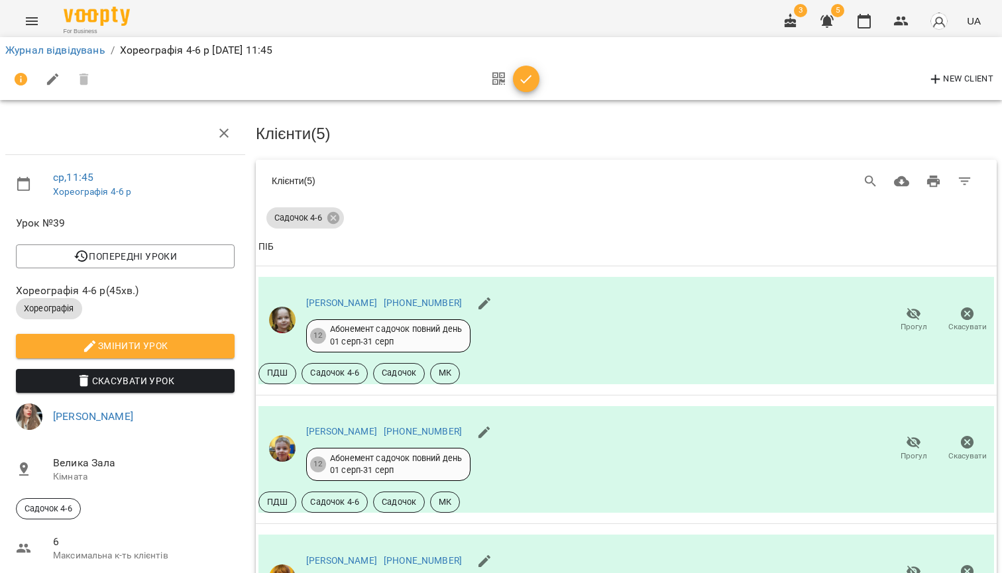
scroll to position [386, 0]
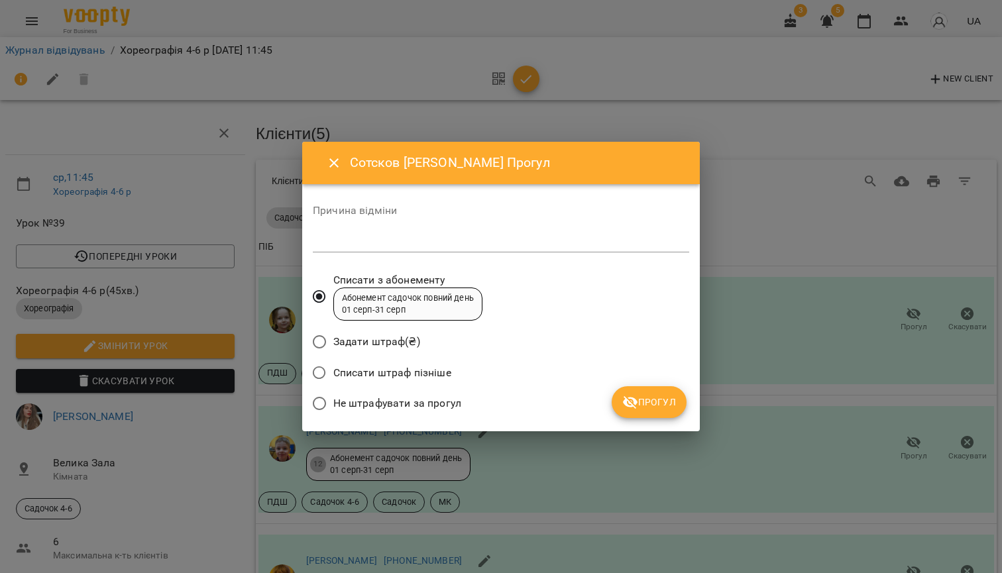
click at [637, 399] on icon "submit" at bounding box center [630, 402] width 16 height 16
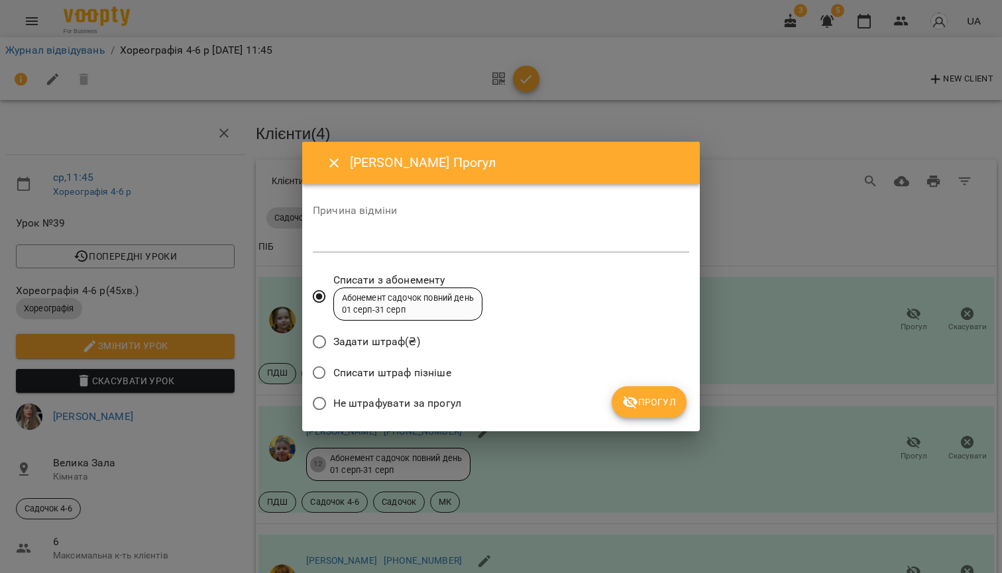
click at [650, 394] on span "Прогул" at bounding box center [649, 402] width 54 height 16
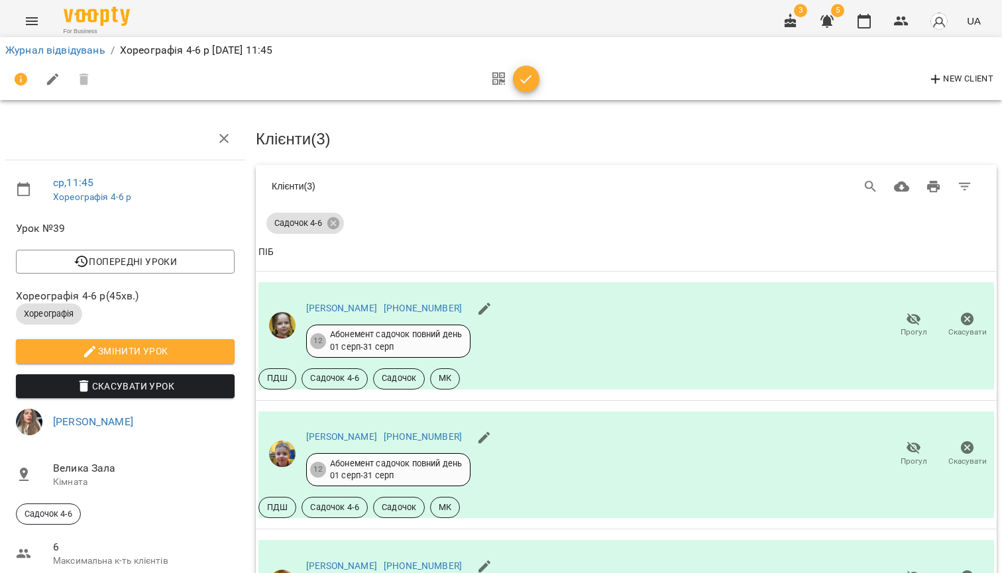
scroll to position [0, 0]
click at [78, 48] on link "Журнал відвідувань" at bounding box center [55, 50] width 100 height 13
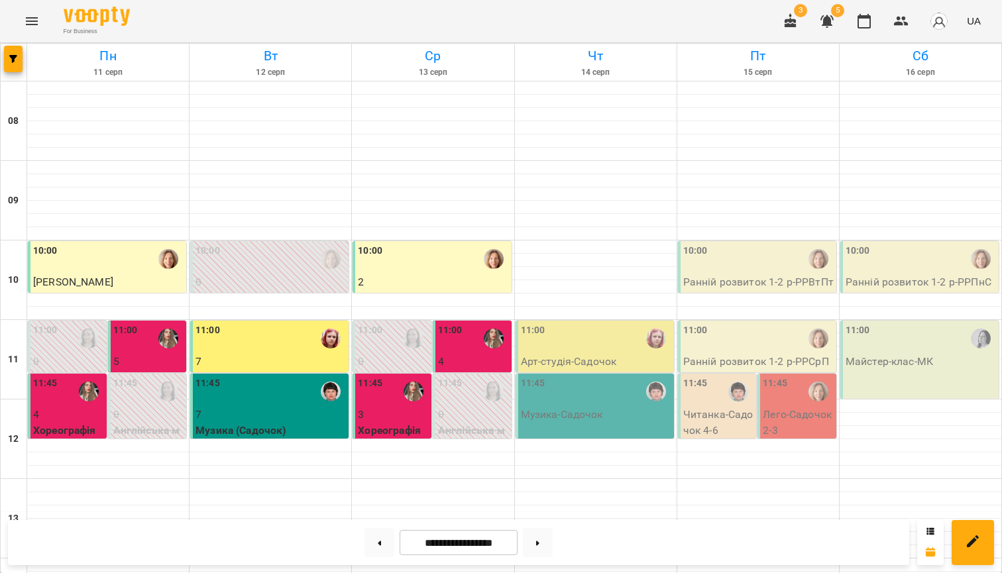
scroll to position [482, 0]
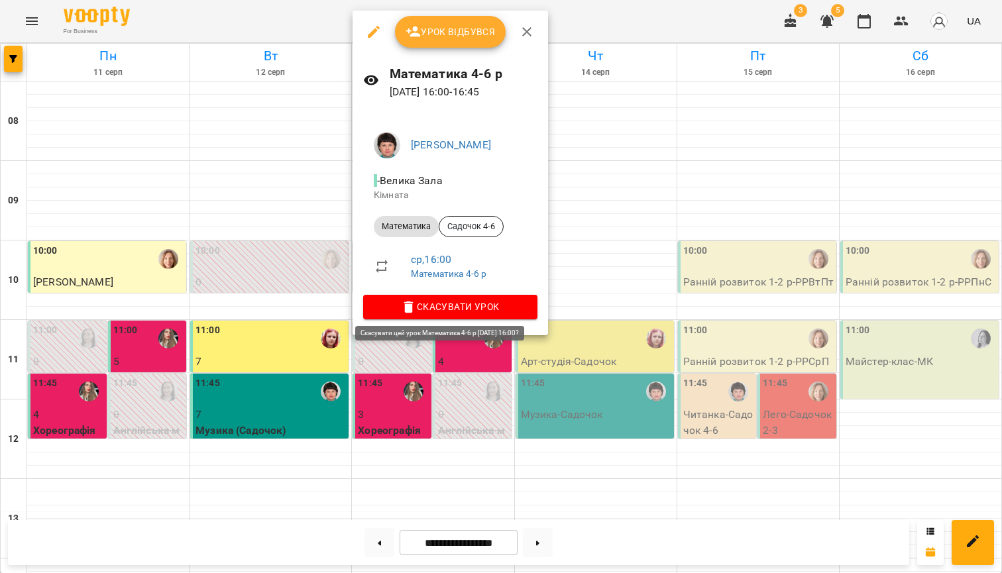
click at [456, 295] on button "Скасувати Урок" at bounding box center [450, 307] width 174 height 24
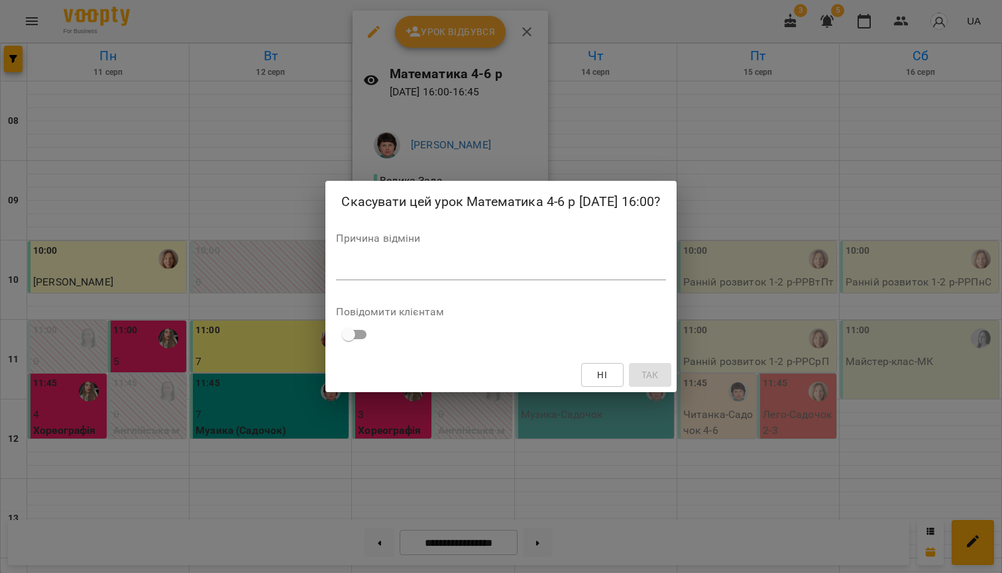
click at [405, 264] on textarea at bounding box center [500, 270] width 329 height 12
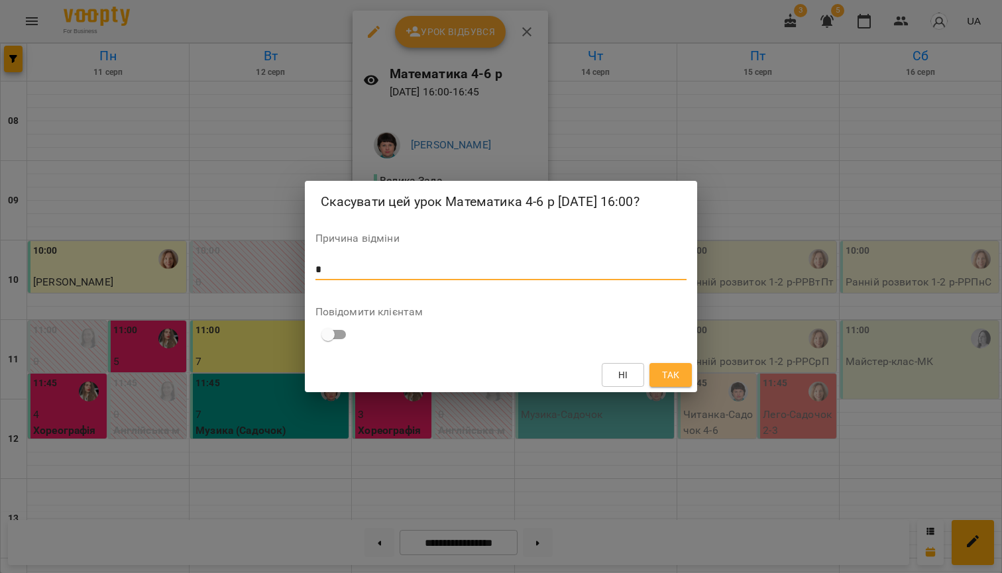
type textarea "*"
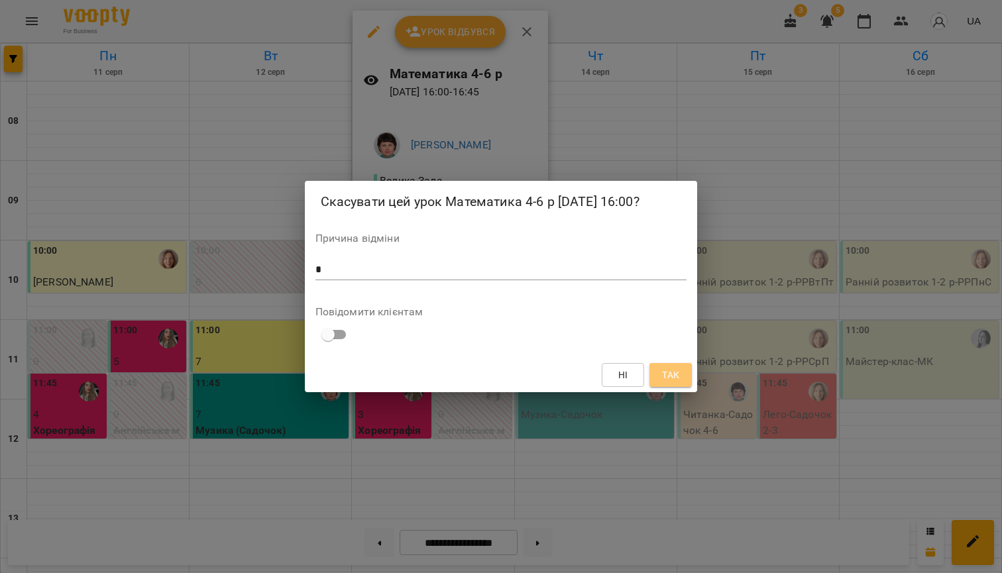
click at [651, 368] on button "Так" at bounding box center [670, 375] width 42 height 24
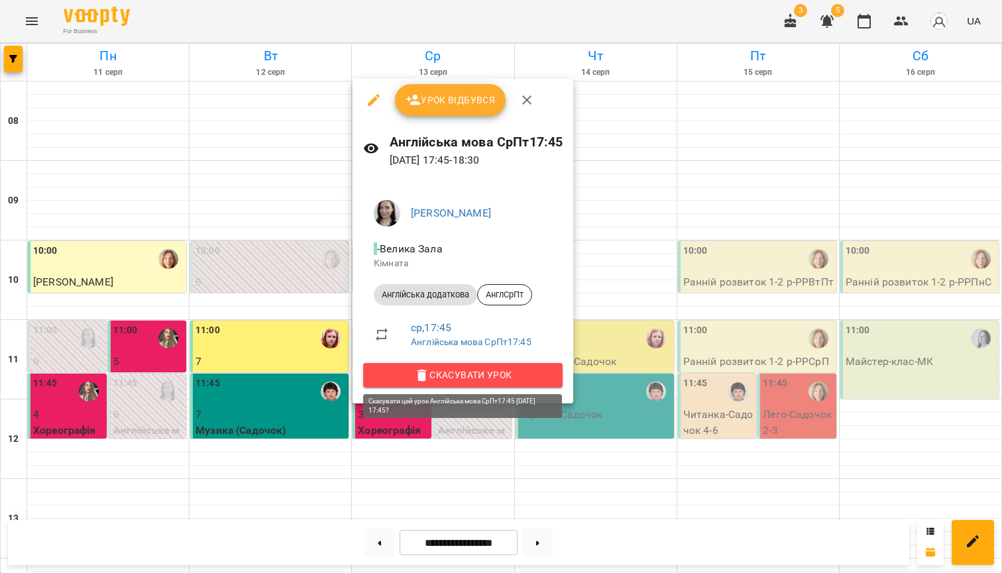
click at [455, 372] on span "Скасувати Урок" at bounding box center [463, 375] width 178 height 16
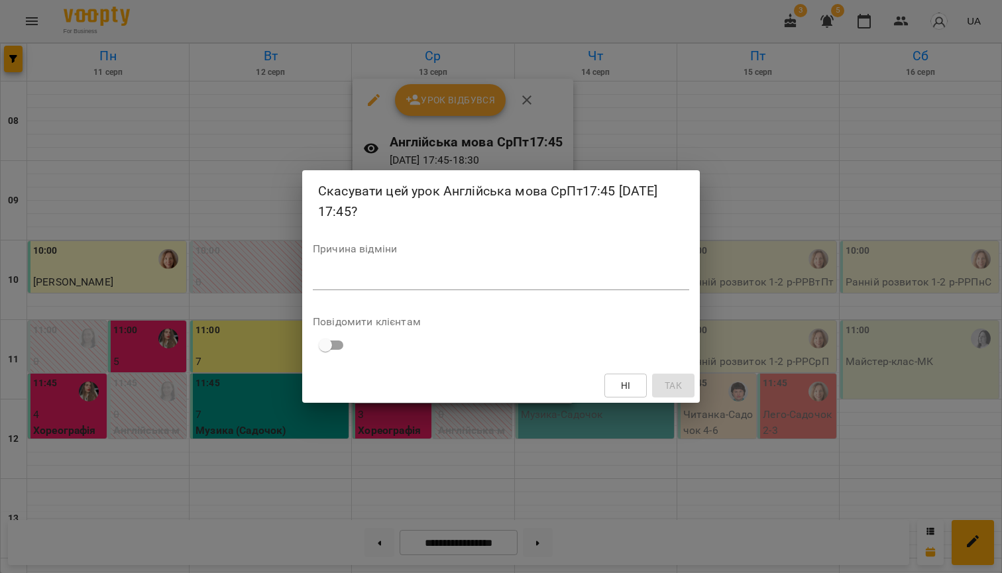
click at [417, 271] on div "*" at bounding box center [501, 280] width 376 height 21
type textarea "*"
click at [670, 381] on span "Так" at bounding box center [672, 386] width 17 height 16
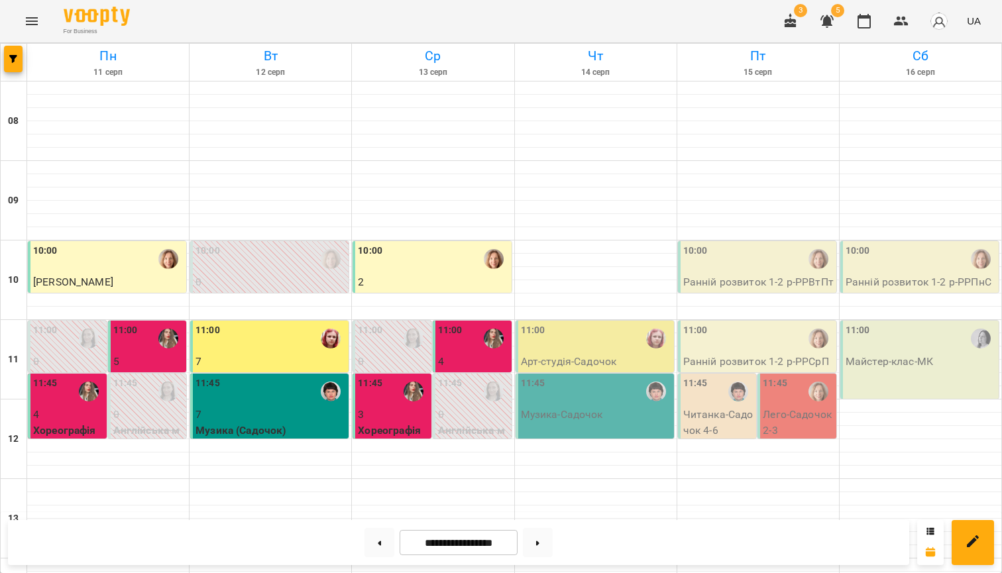
select select
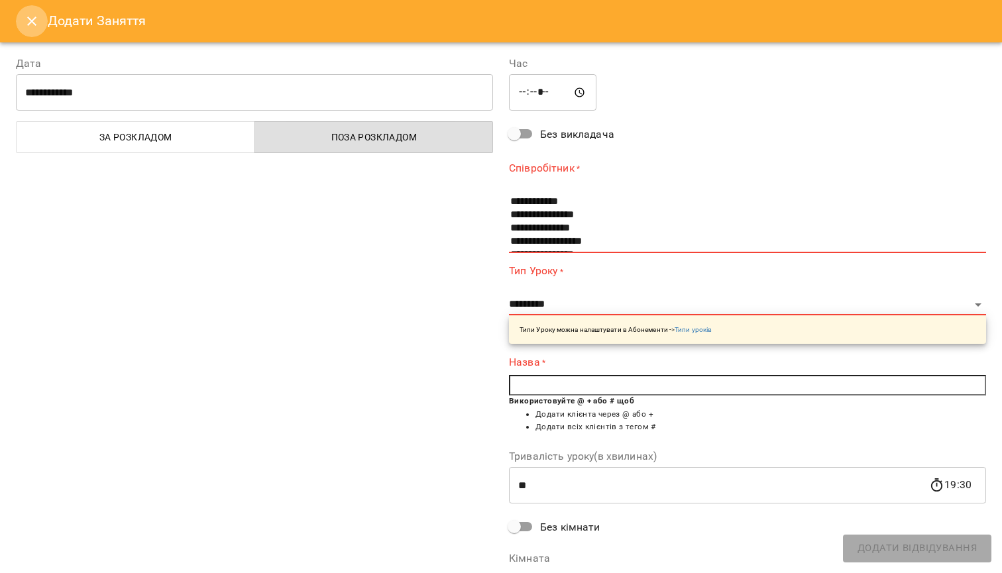
click at [36, 13] on button "Close" at bounding box center [32, 21] width 32 height 32
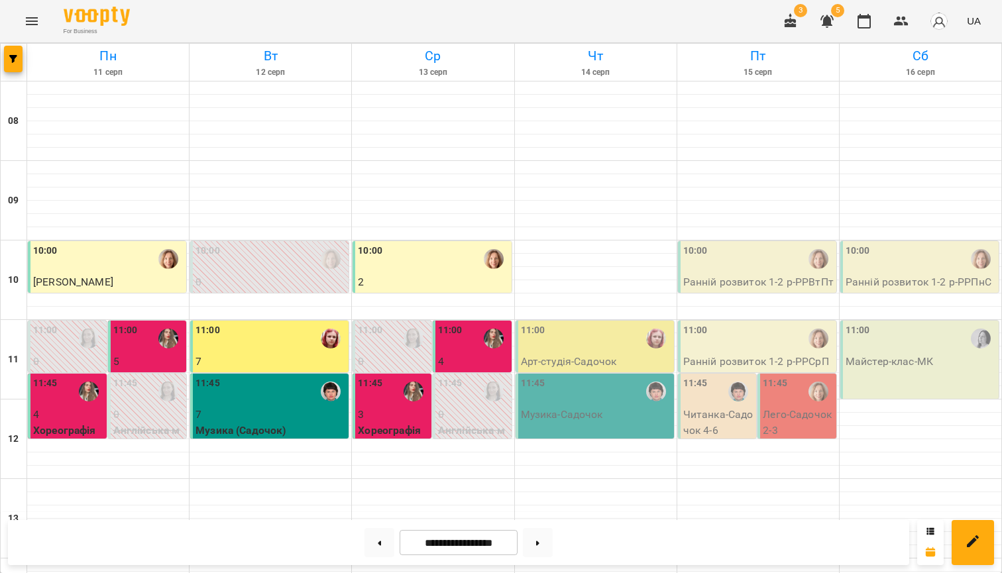
scroll to position [0, 0]
click at [635, 346] on div "11:00" at bounding box center [596, 338] width 150 height 30
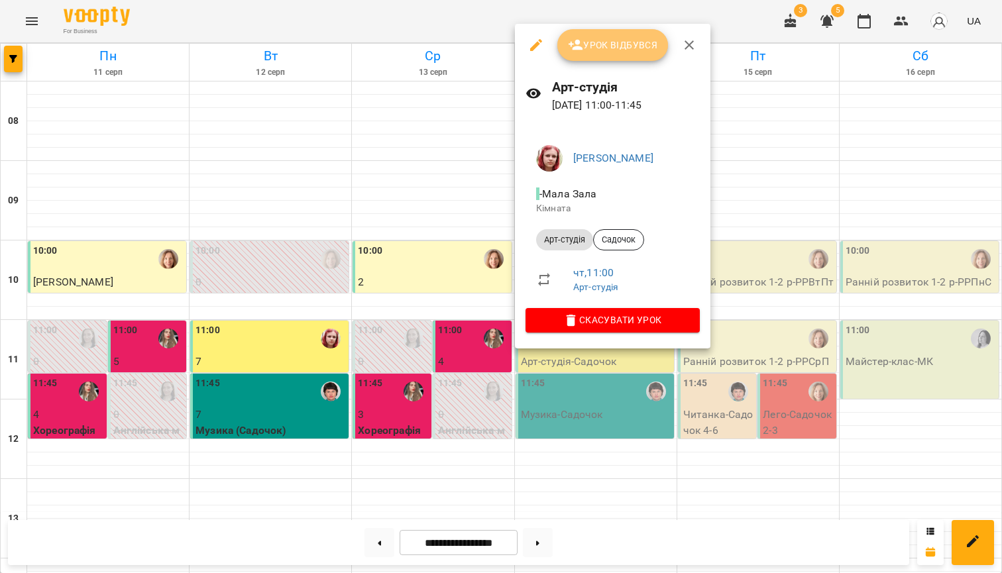
click at [607, 50] on span "Урок відбувся" at bounding box center [613, 45] width 90 height 16
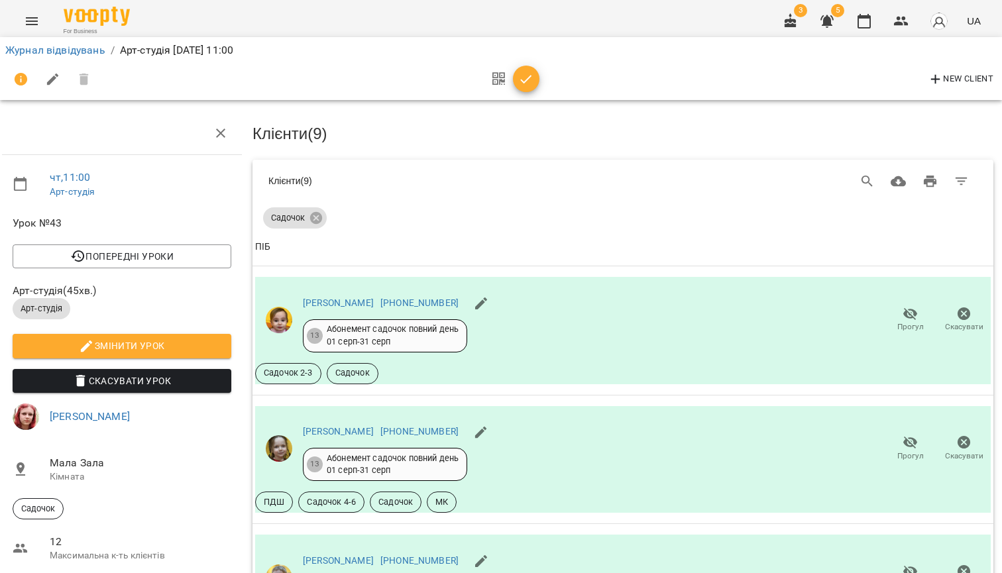
scroll to position [808, 3]
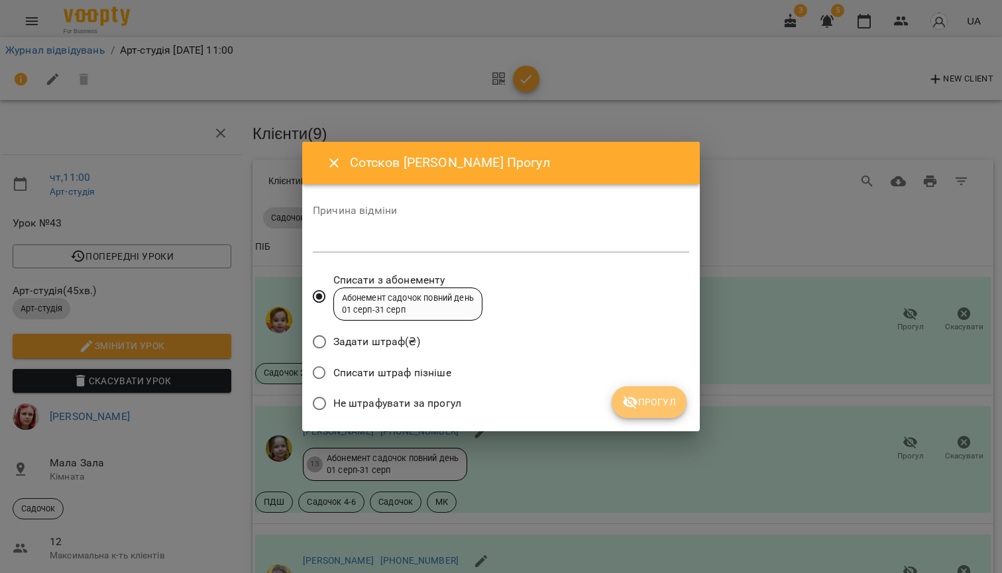
click at [656, 407] on span "Прогул" at bounding box center [649, 402] width 54 height 16
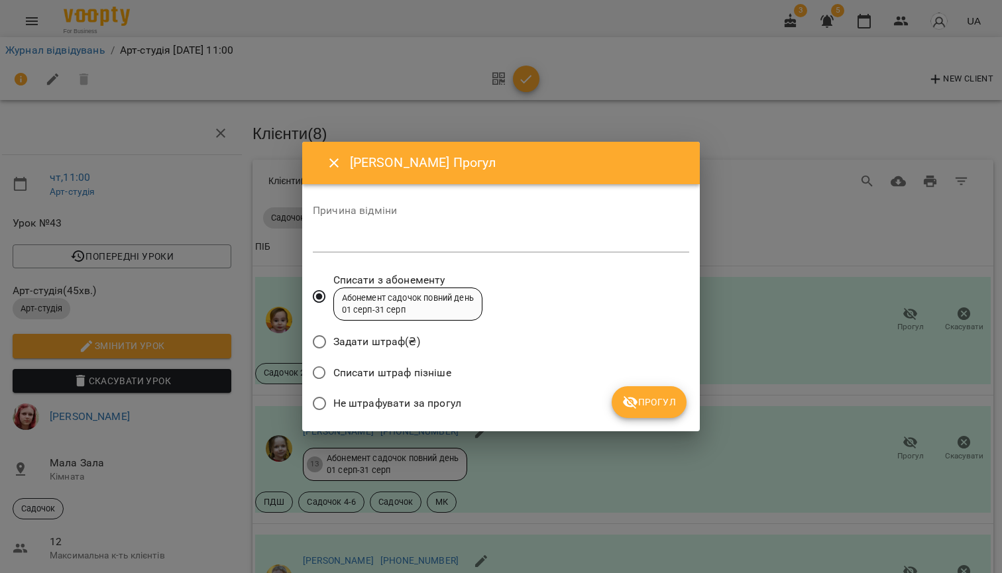
click at [625, 399] on icon "submit" at bounding box center [630, 402] width 16 height 16
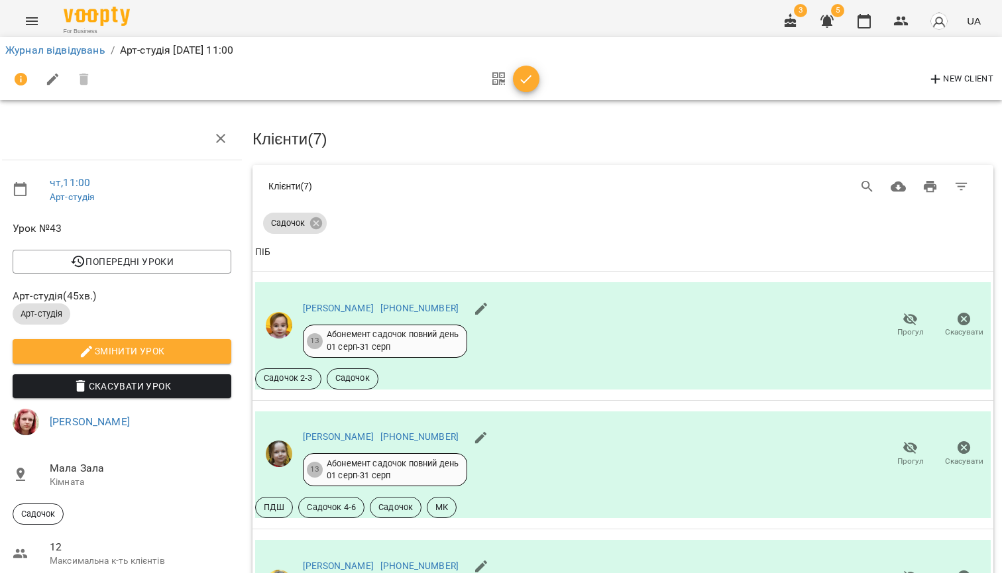
scroll to position [0, 3]
click at [83, 50] on link "Журнал відвідувань" at bounding box center [55, 50] width 100 height 13
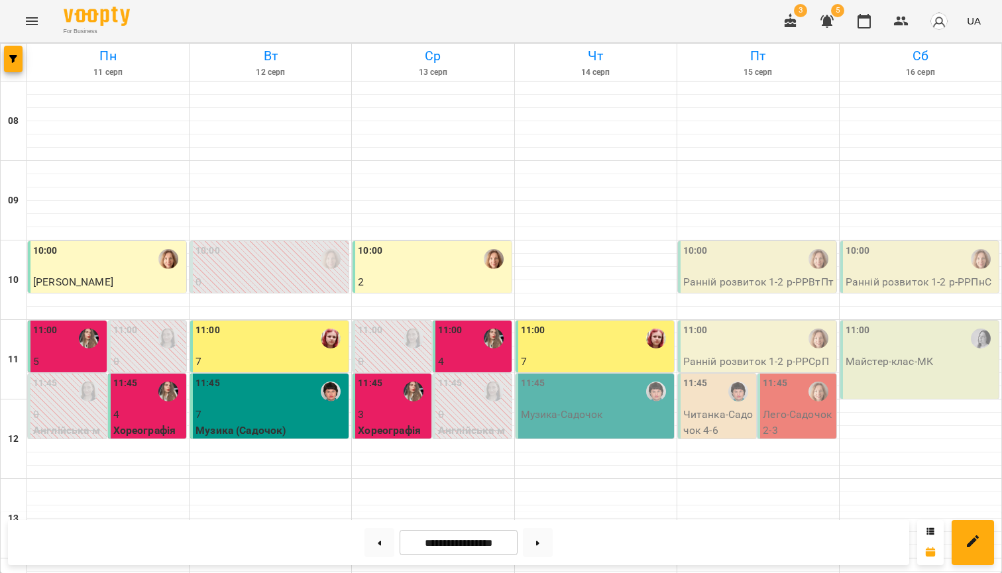
scroll to position [111, 0]
click at [580, 376] on div "11:45" at bounding box center [596, 391] width 150 height 30
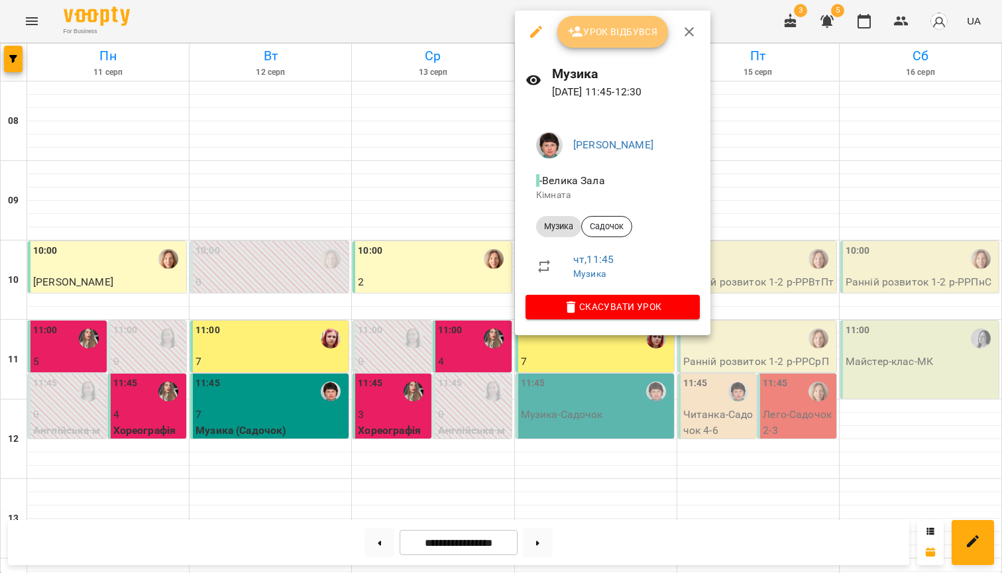
click at [615, 32] on span "Урок відбувся" at bounding box center [613, 32] width 90 height 16
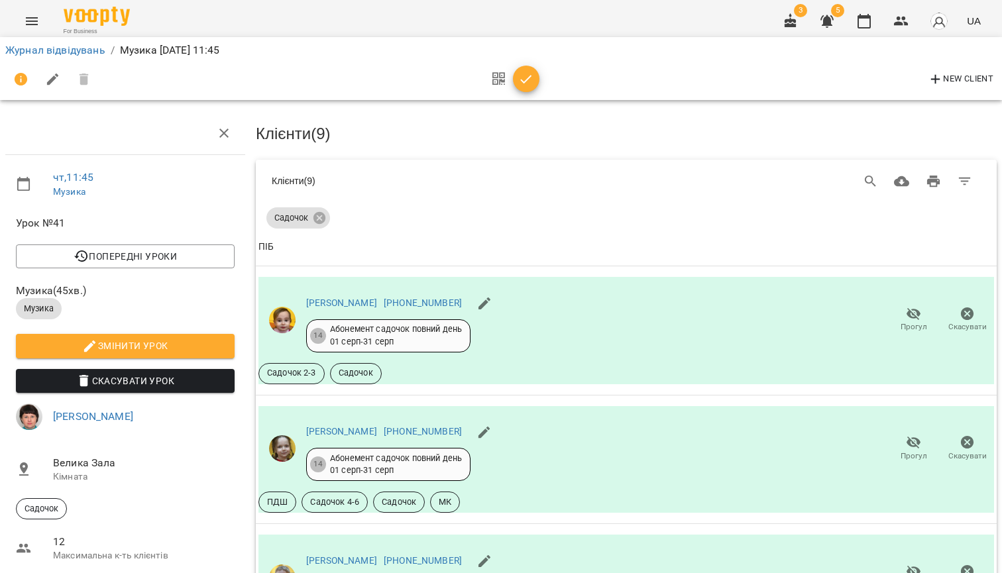
scroll to position [821, 0]
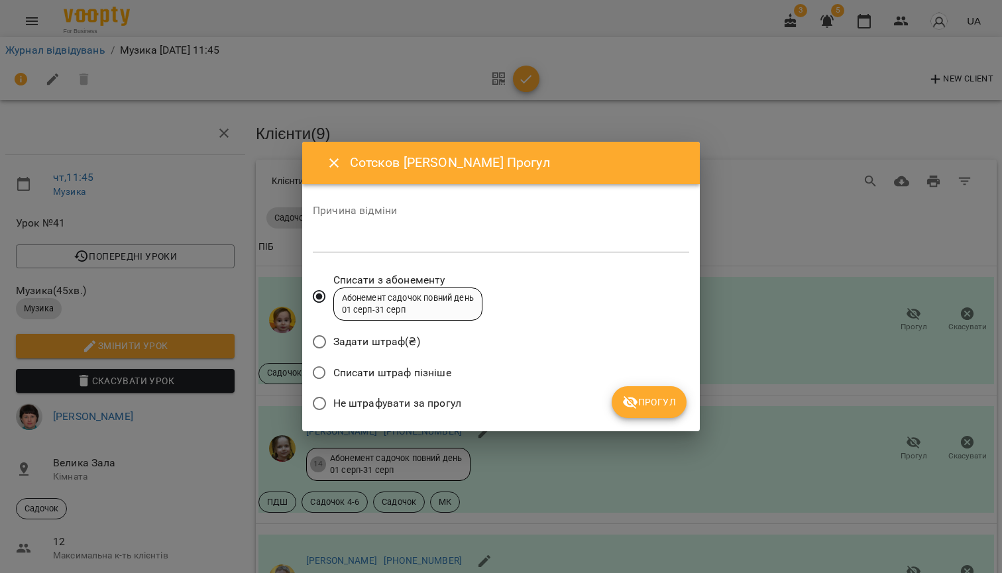
click at [661, 407] on span "Прогул" at bounding box center [649, 402] width 54 height 16
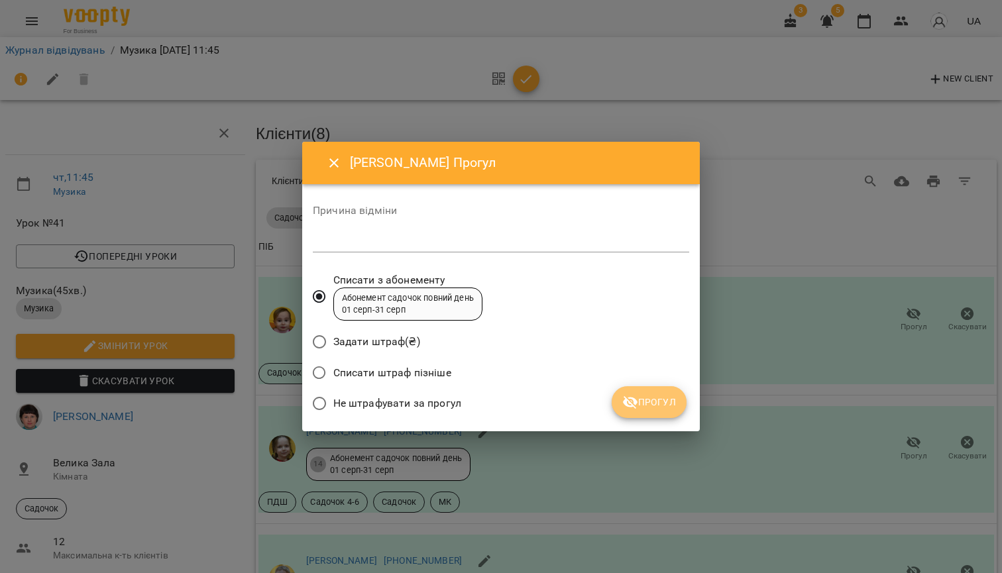
click at [635, 405] on icon "submit" at bounding box center [630, 402] width 16 height 16
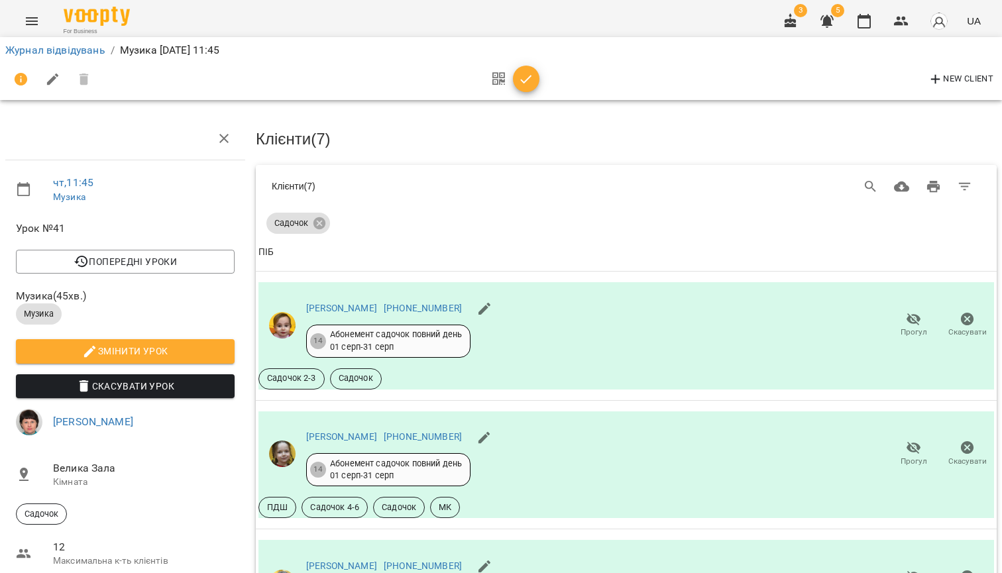
scroll to position [0, 0]
click at [76, 49] on link "Журнал відвідувань" at bounding box center [55, 50] width 100 height 13
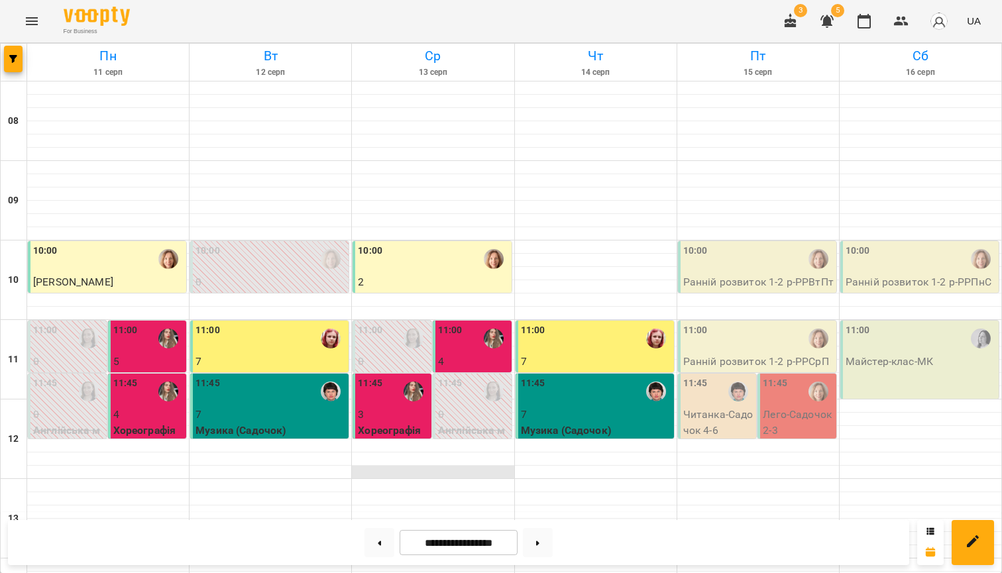
scroll to position [478, 0]
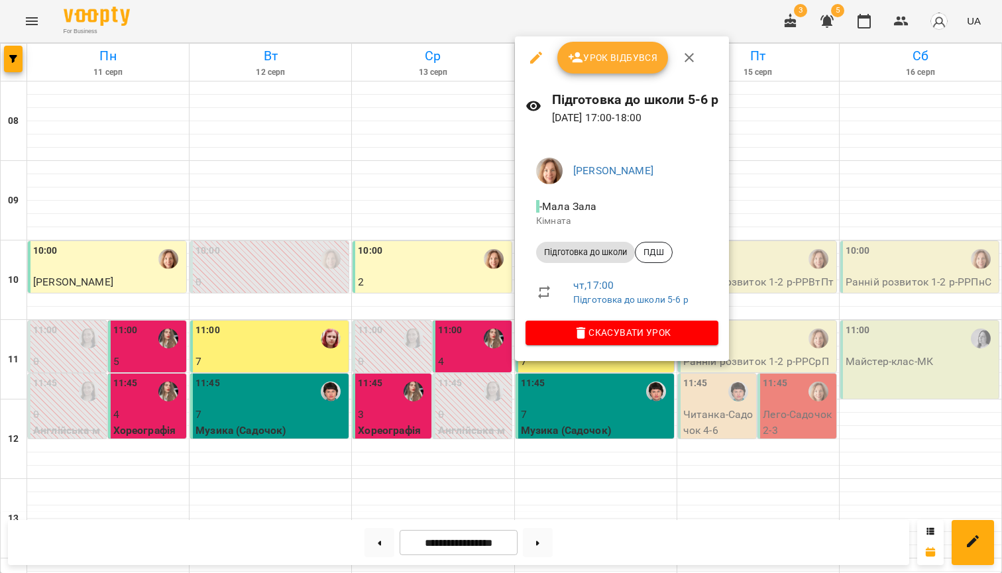
click at [572, 336] on span "Скасувати Урок" at bounding box center [622, 333] width 172 height 16
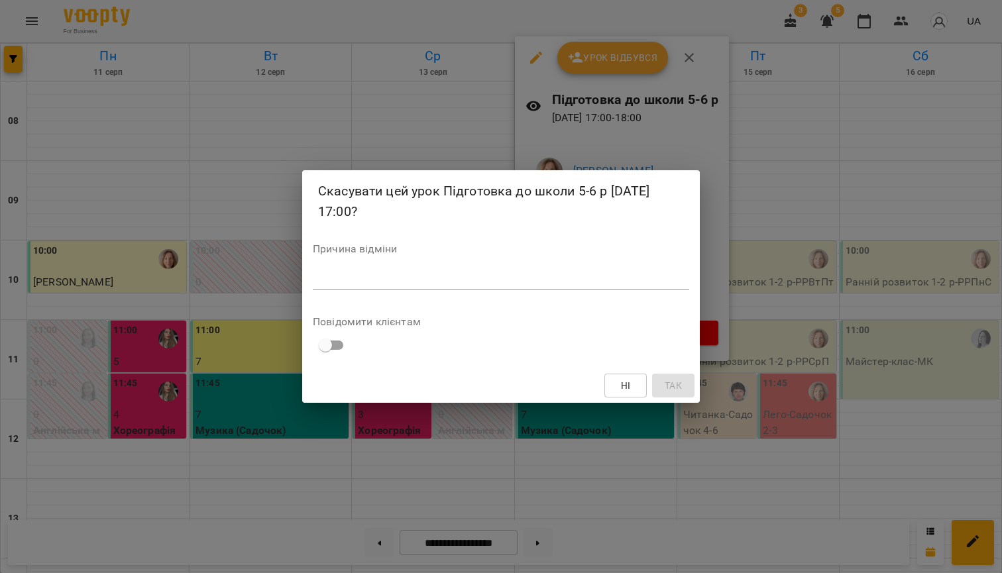
click at [514, 274] on textarea at bounding box center [501, 280] width 376 height 12
type textarea "*"
click at [674, 384] on span "Так" at bounding box center [672, 386] width 17 height 16
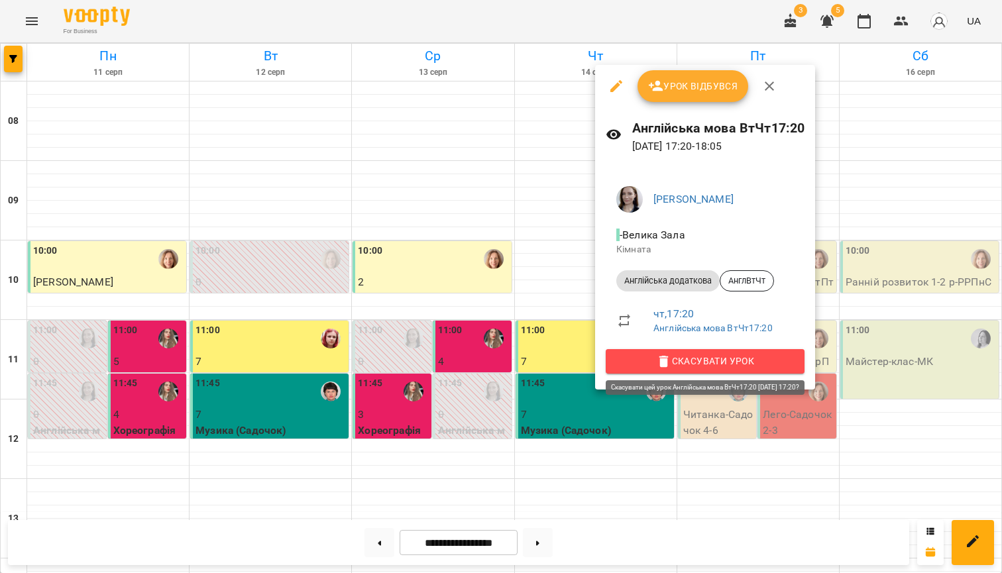
click at [674, 356] on span "Скасувати Урок" at bounding box center [705, 361] width 178 height 16
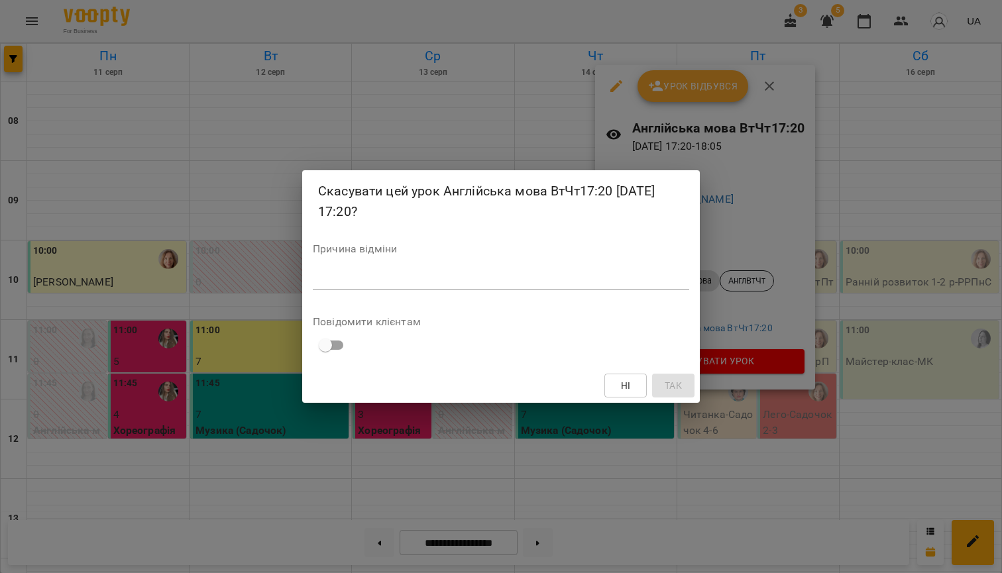
click at [525, 272] on div "*" at bounding box center [501, 280] width 376 height 21
type textarea "*"
click at [660, 382] on button "Так" at bounding box center [673, 386] width 42 height 24
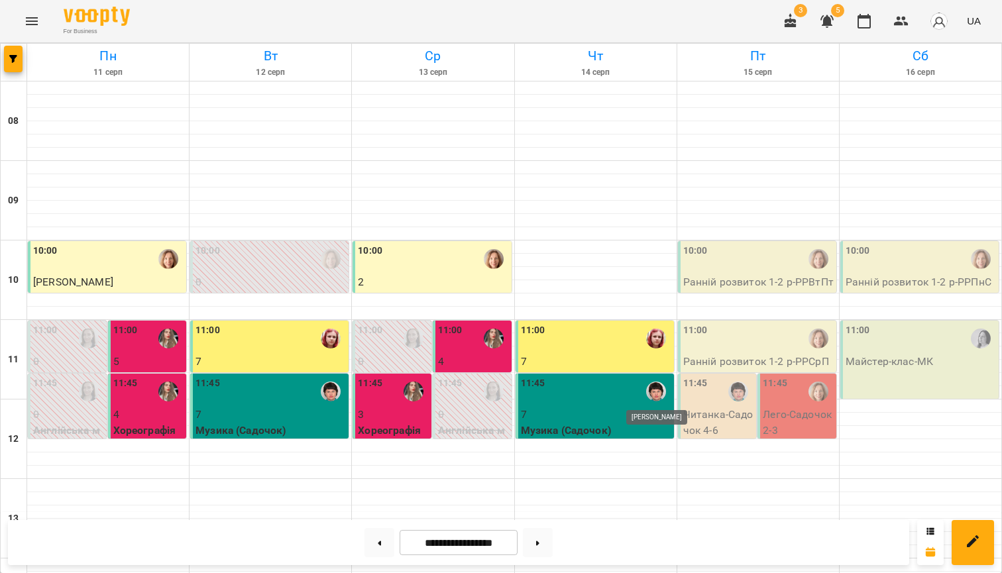
scroll to position [0, 0]
click at [26, 23] on icon "Menu" at bounding box center [32, 21] width 16 height 16
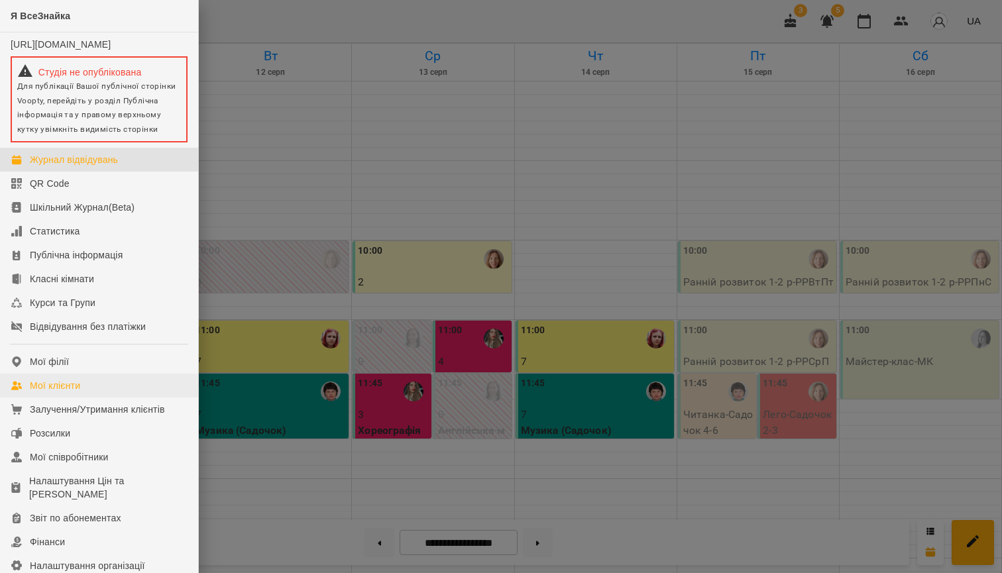
click at [56, 392] on div "Мої клієнти" at bounding box center [55, 385] width 50 height 13
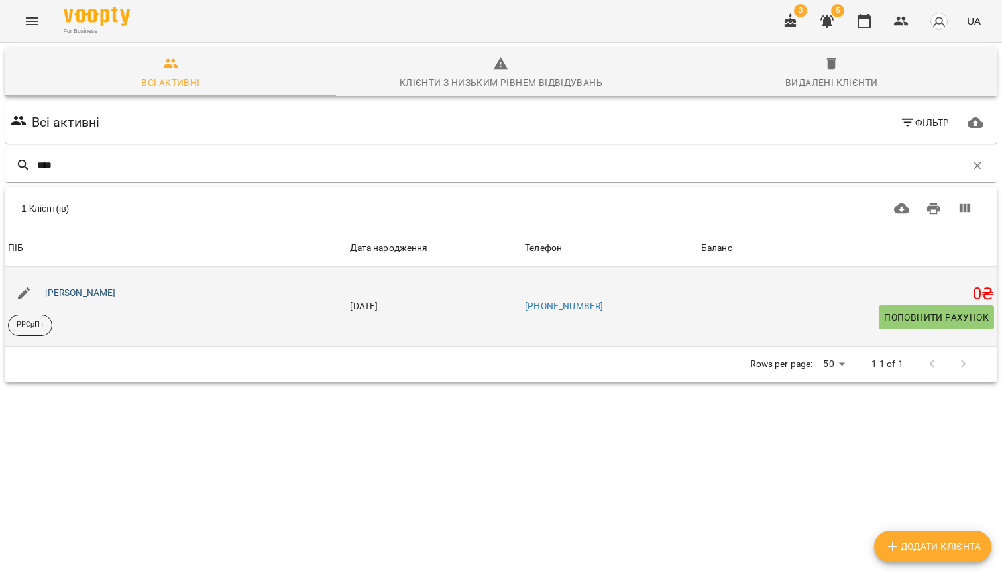
type input "****"
click at [93, 292] on link "[PERSON_NAME]" at bounding box center [80, 292] width 71 height 11
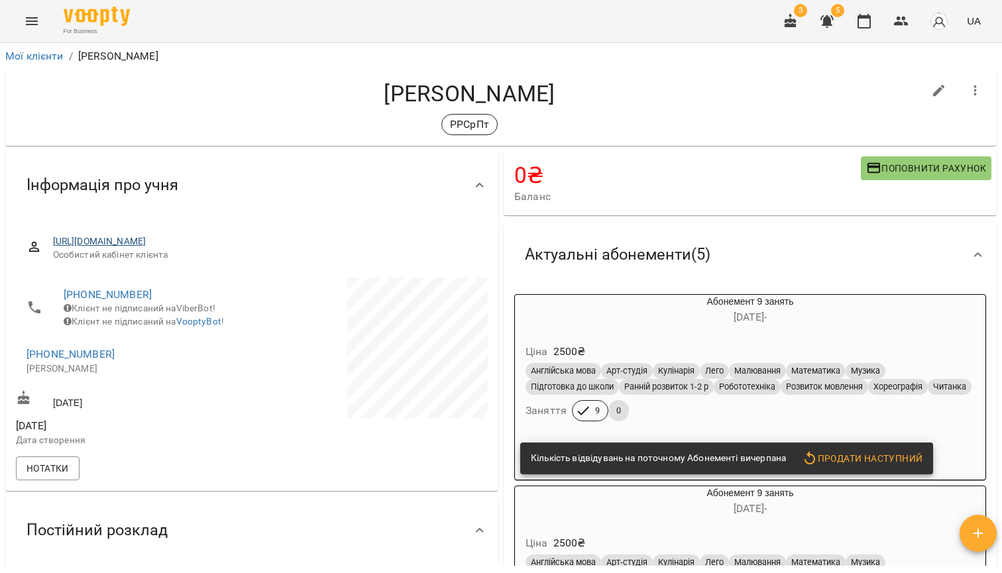
click at [146, 244] on link "[URL][DOMAIN_NAME]" at bounding box center [99, 241] width 93 height 11
